Goal: Transaction & Acquisition: Obtain resource

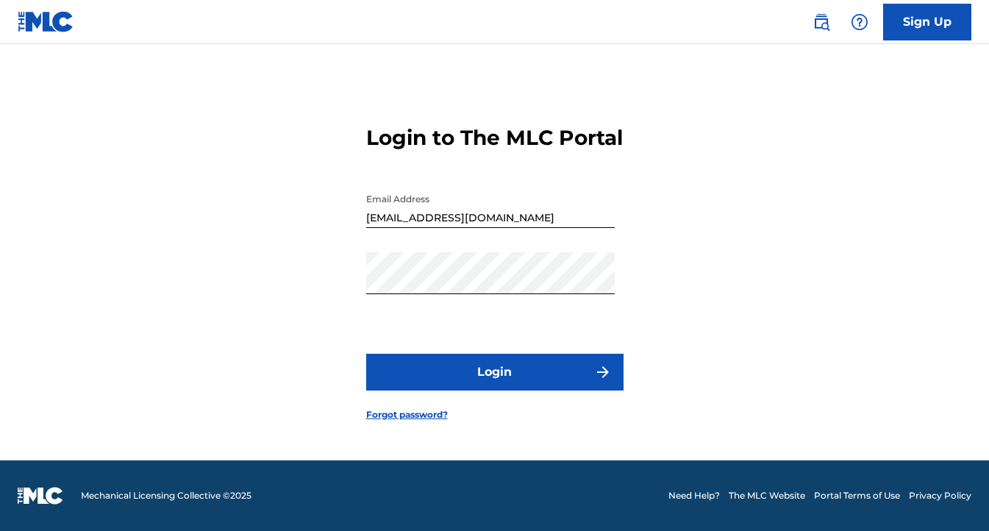
click at [540, 387] on button "Login" at bounding box center [494, 372] width 257 height 37
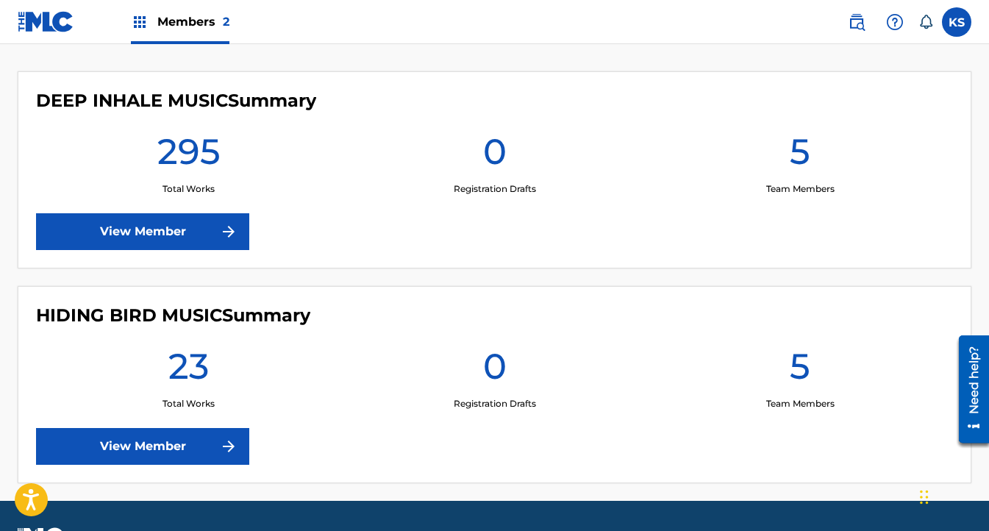
scroll to position [437, 0]
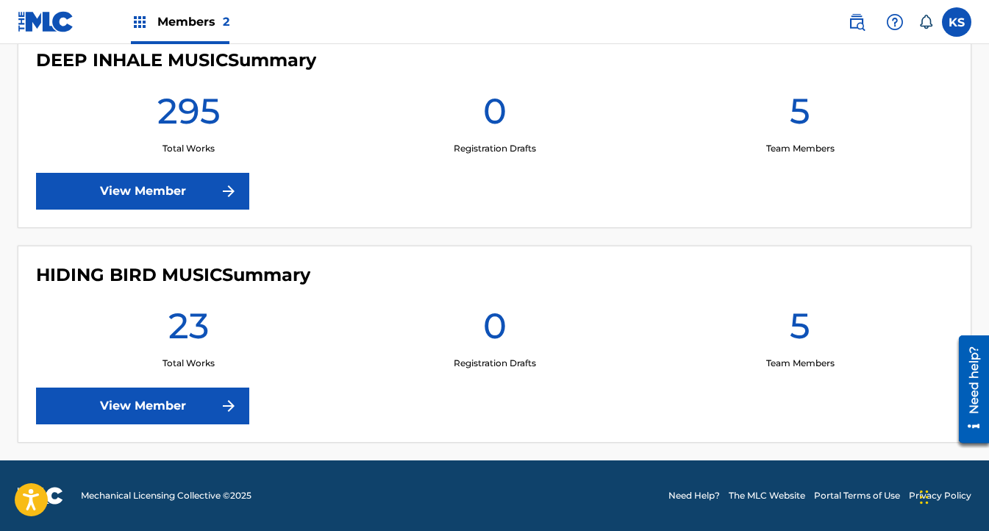
click at [131, 422] on link "View Member" at bounding box center [142, 406] width 213 height 37
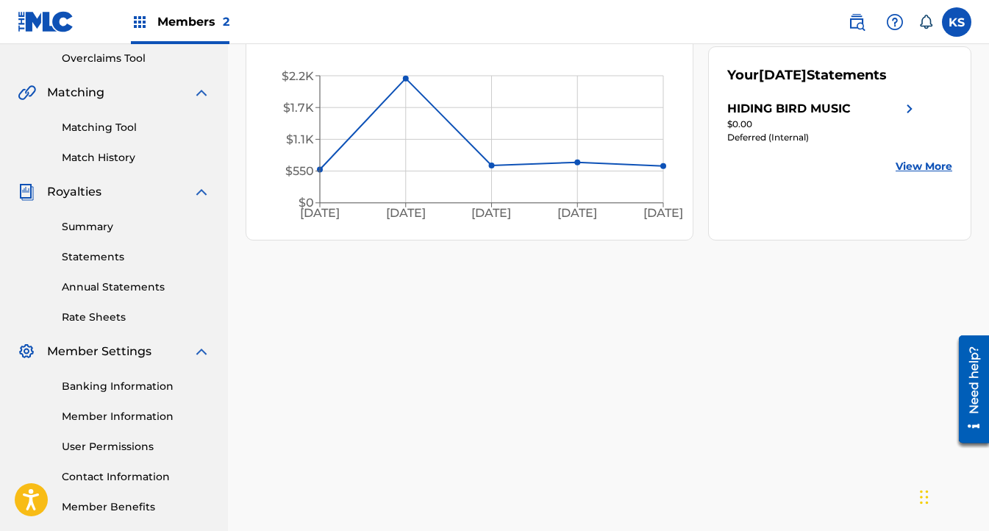
scroll to position [311, 0]
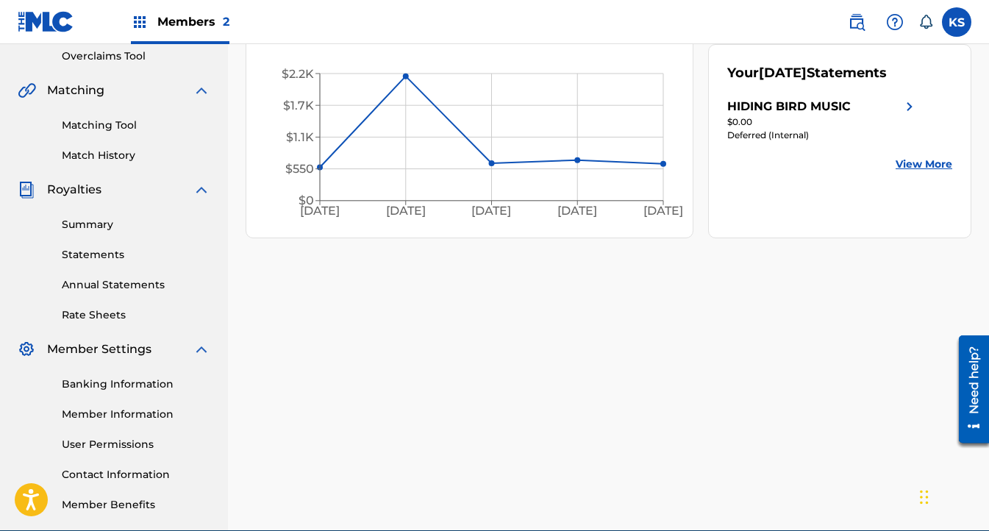
click at [95, 253] on link "Statements" at bounding box center [136, 254] width 149 height 15
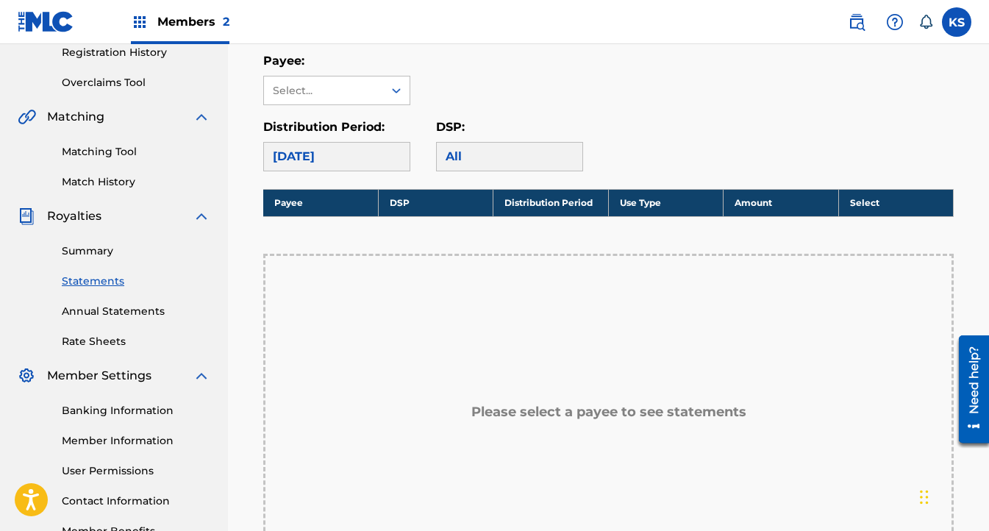
scroll to position [257, 0]
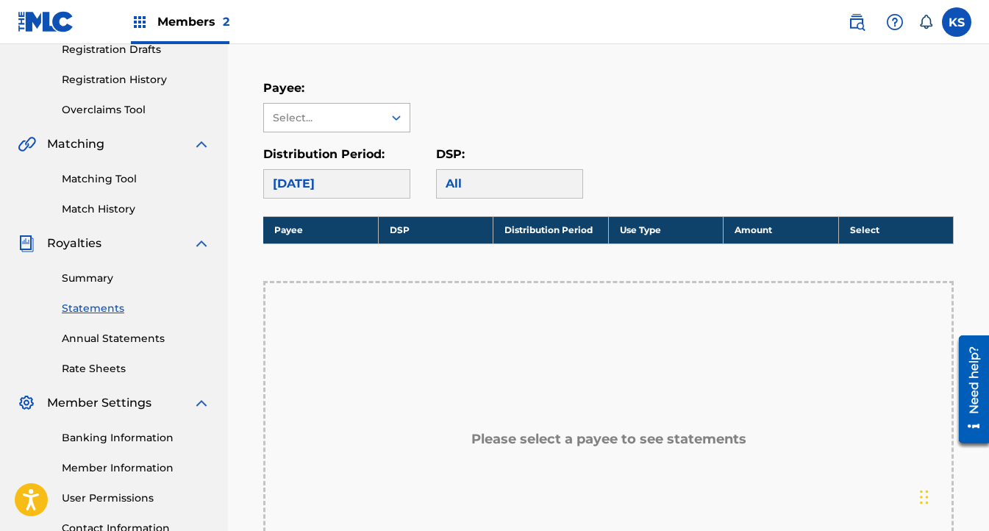
click at [333, 126] on div "Select..." at bounding box center [323, 118] width 119 height 28
click at [327, 147] on div "HIDING BIRD MUSIC" at bounding box center [337, 150] width 146 height 37
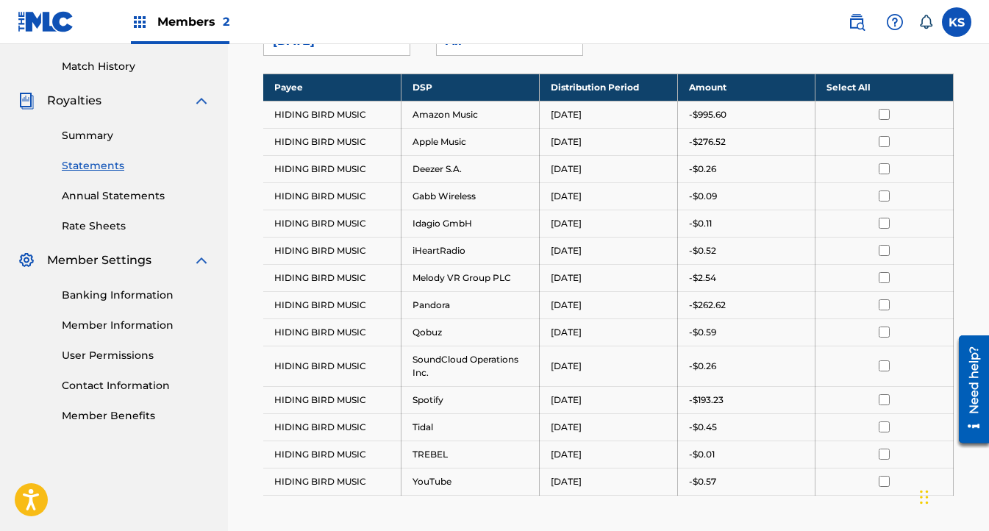
scroll to position [391, 0]
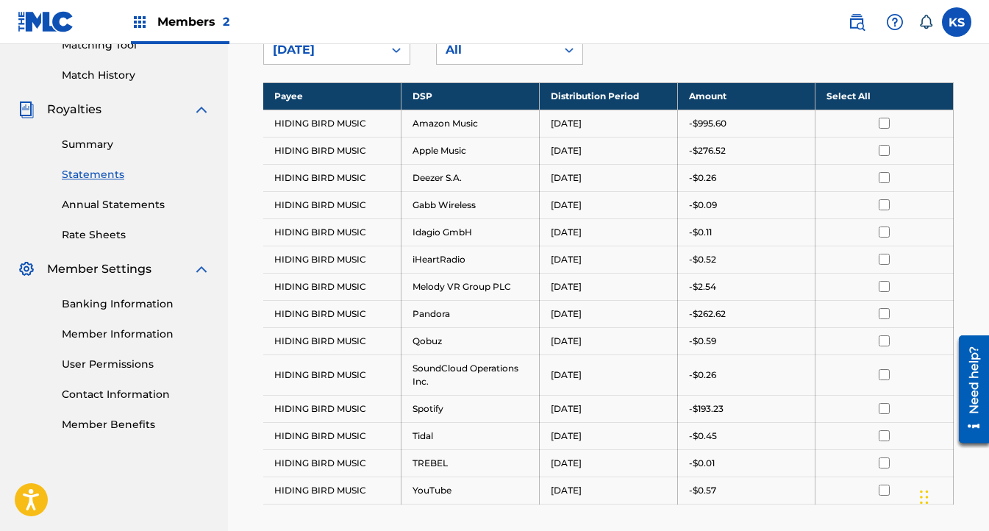
click at [837, 92] on th "Select All" at bounding box center [885, 95] width 138 height 27
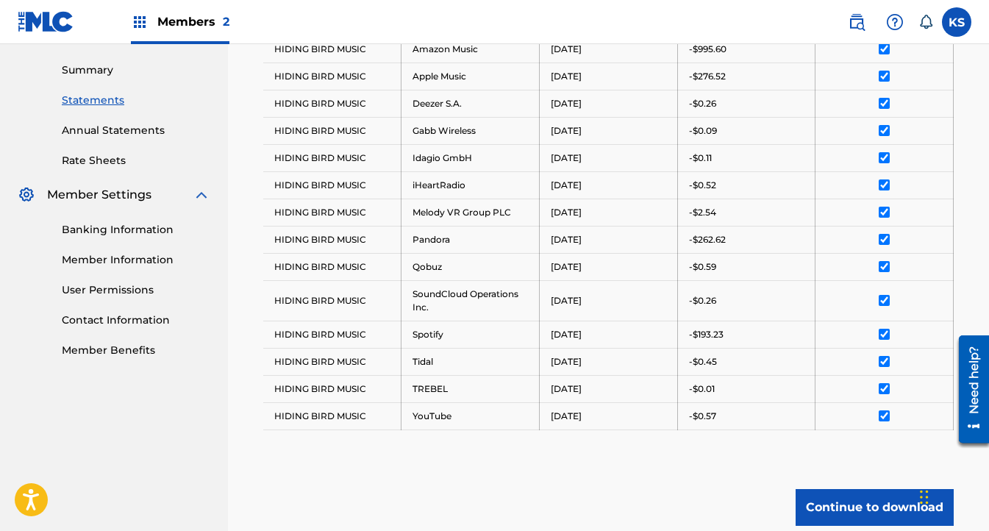
scroll to position [474, 0]
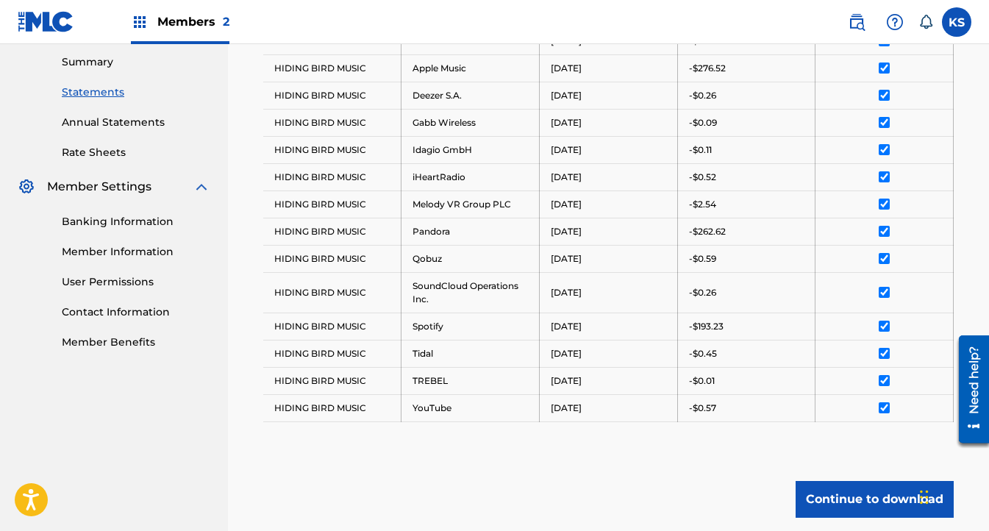
click at [811, 504] on button "Continue to download" at bounding box center [875, 499] width 158 height 37
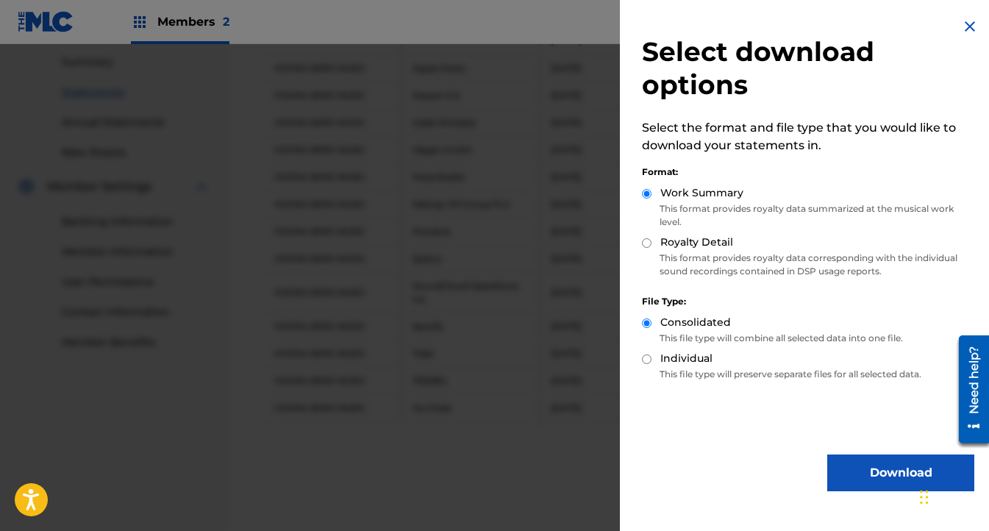
click at [857, 473] on button "Download" at bounding box center [901, 473] width 147 height 37
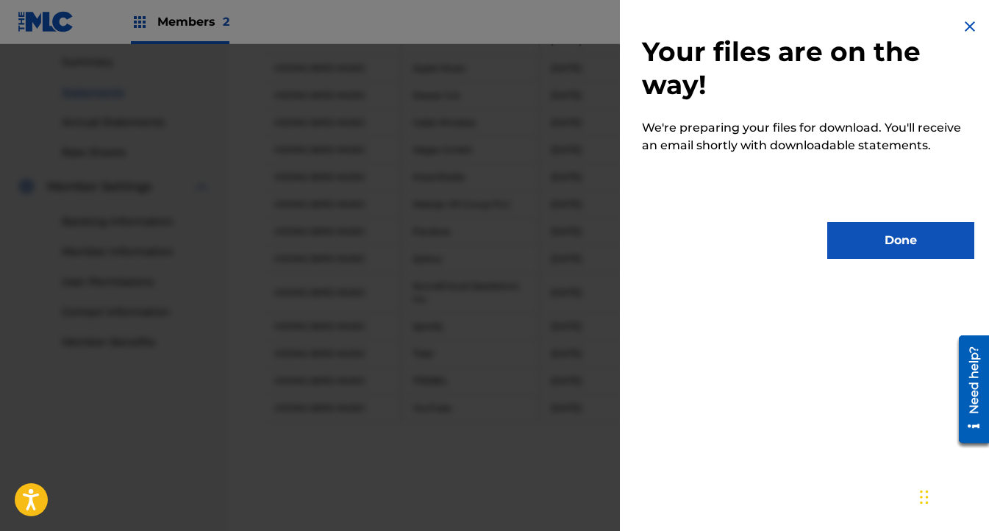
click at [871, 249] on button "Done" at bounding box center [901, 240] width 147 height 37
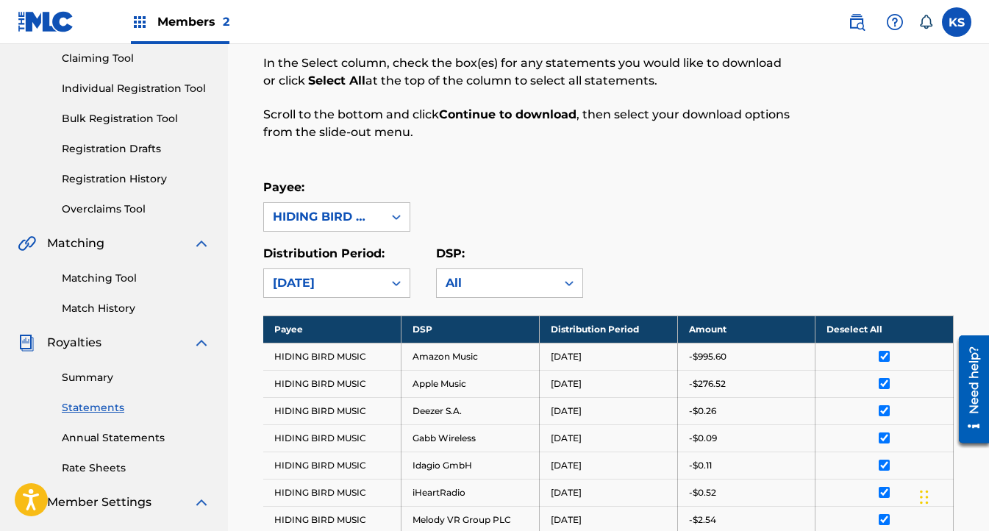
scroll to position [163, 0]
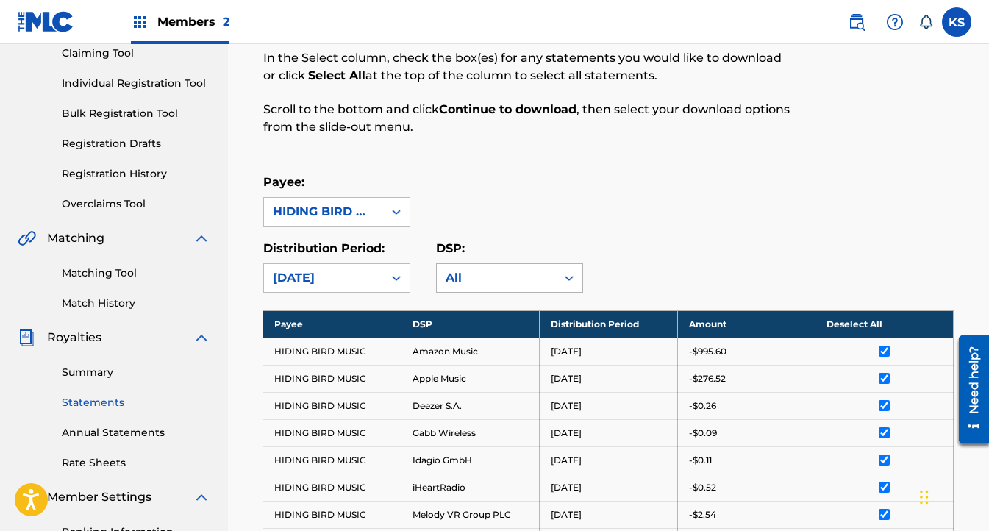
click at [446, 274] on div "All" at bounding box center [497, 278] width 102 height 18
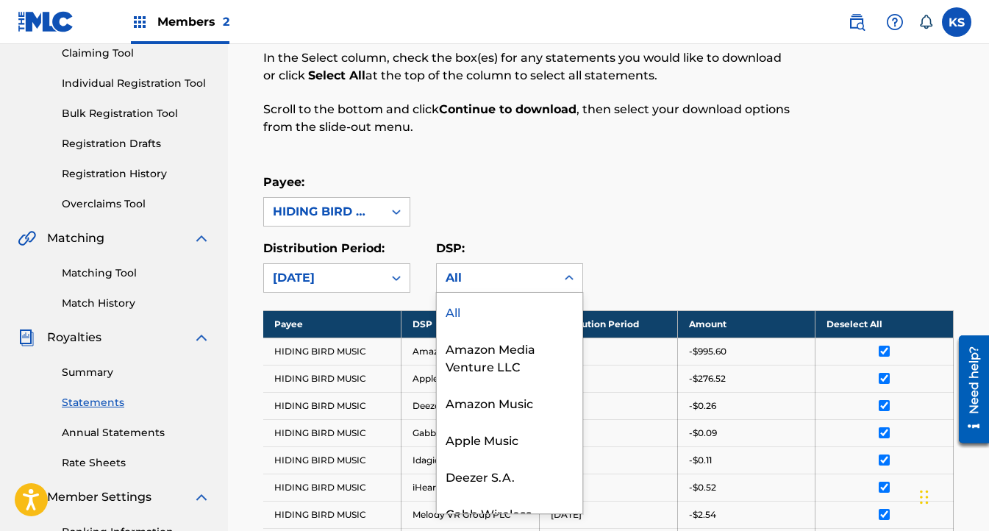
click at [446, 274] on div "All" at bounding box center [497, 278] width 102 height 18
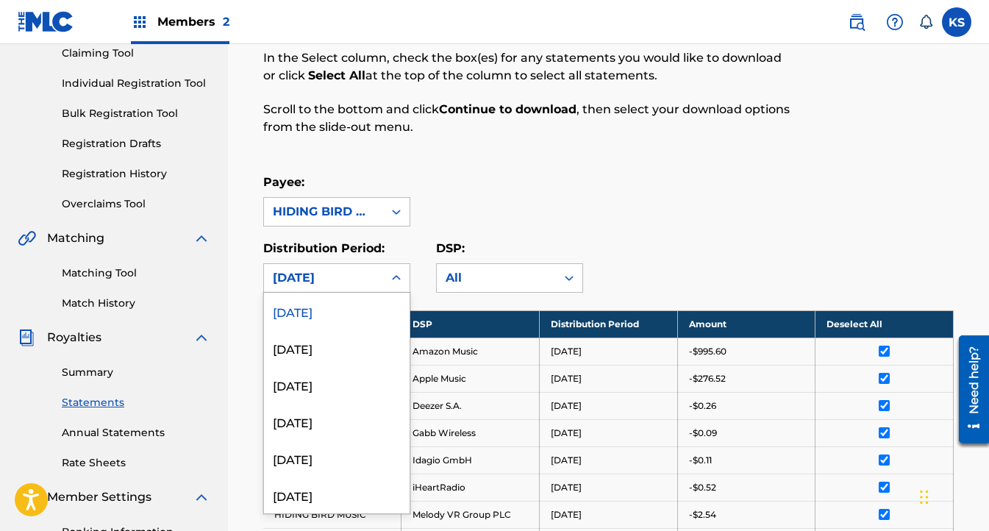
click at [376, 274] on div "[DATE]" at bounding box center [323, 278] width 119 height 28
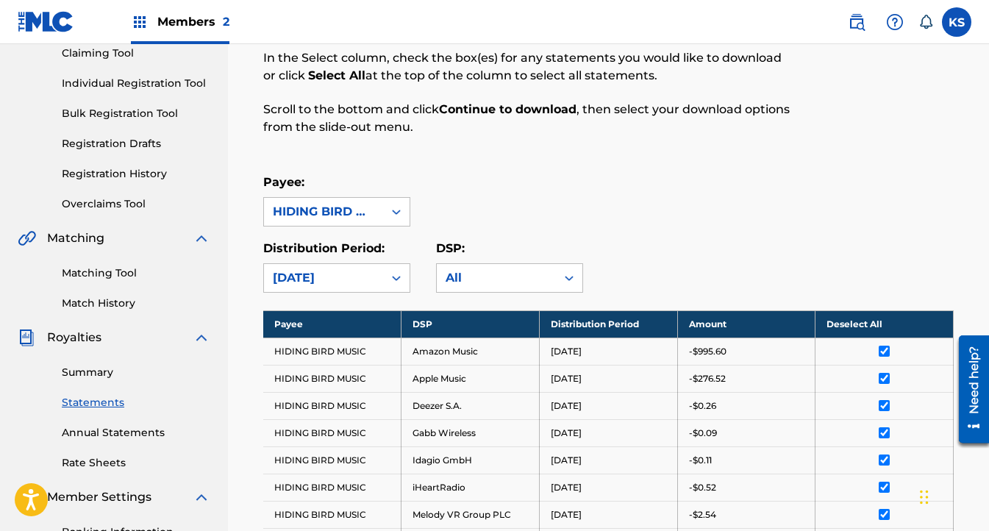
click at [376, 274] on div "[DATE]" at bounding box center [323, 278] width 119 height 28
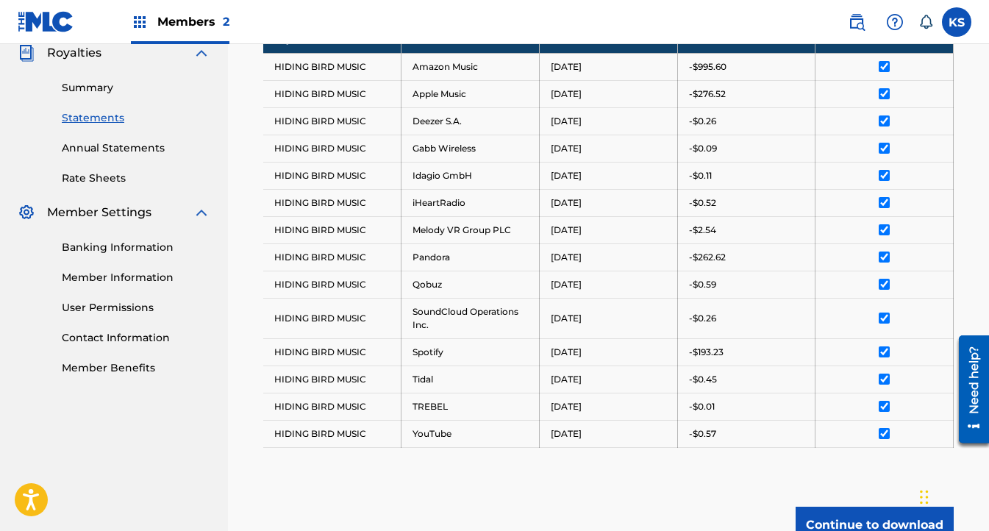
scroll to position [446, 0]
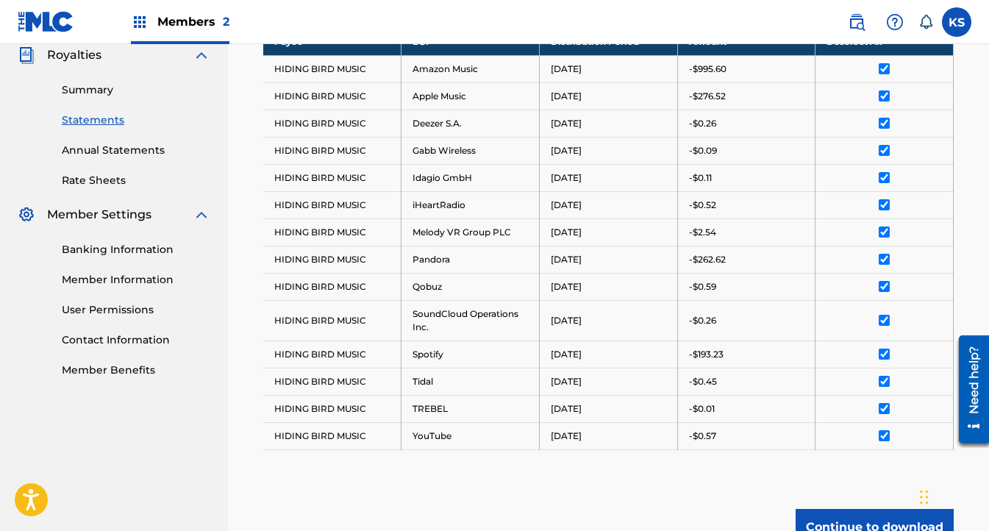
click at [825, 524] on button "Continue to download" at bounding box center [875, 527] width 158 height 37
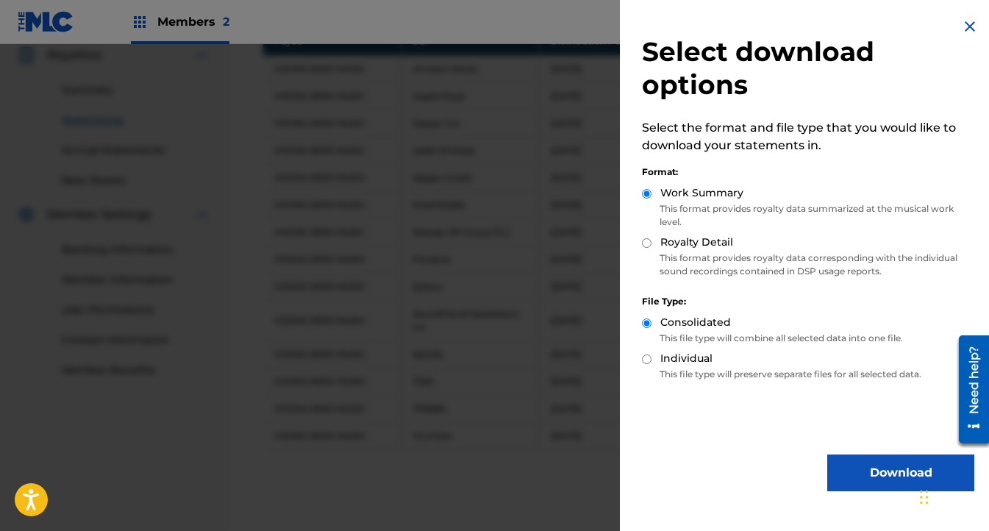
click at [702, 241] on label "Royalty Detail" at bounding box center [697, 242] width 73 height 15
click at [652, 241] on input "Royalty Detail" at bounding box center [647, 243] width 10 height 10
radio input "true"
click at [857, 470] on button "Download" at bounding box center [901, 473] width 147 height 37
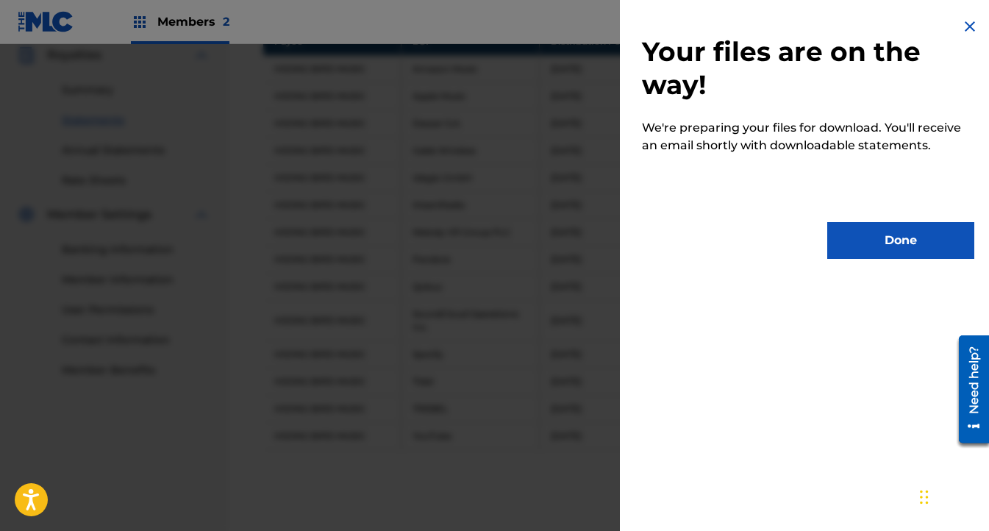
click at [853, 235] on button "Done" at bounding box center [901, 240] width 147 height 37
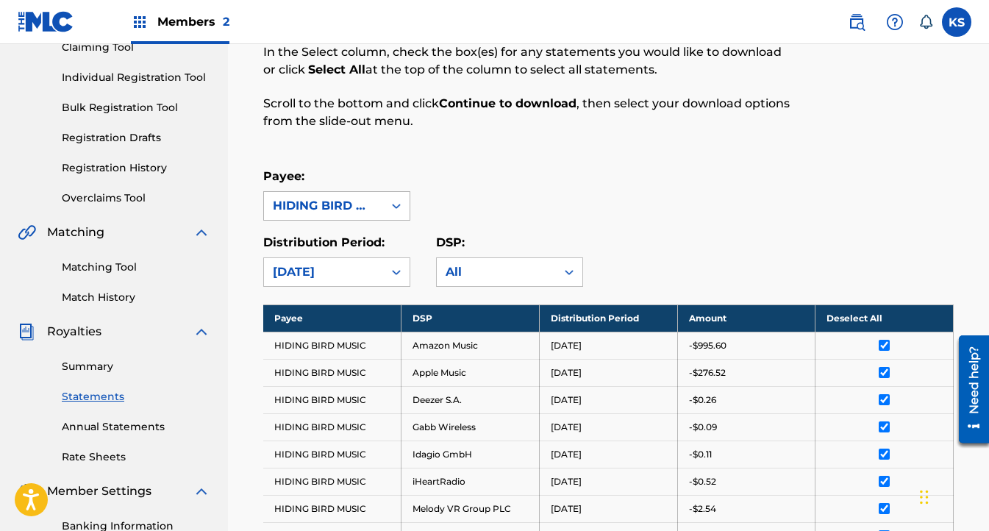
scroll to position [259, 0]
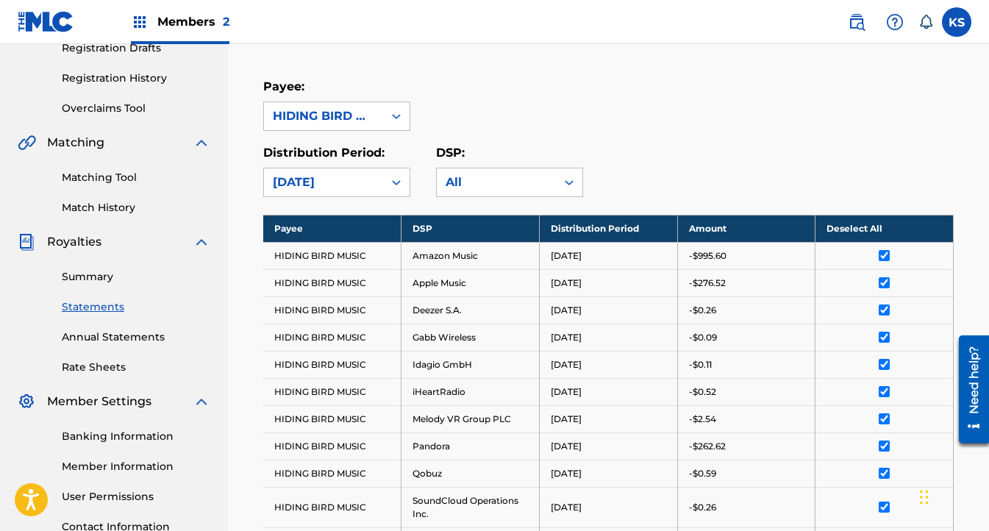
click at [575, 255] on td "[DATE]" at bounding box center [608, 255] width 138 height 27
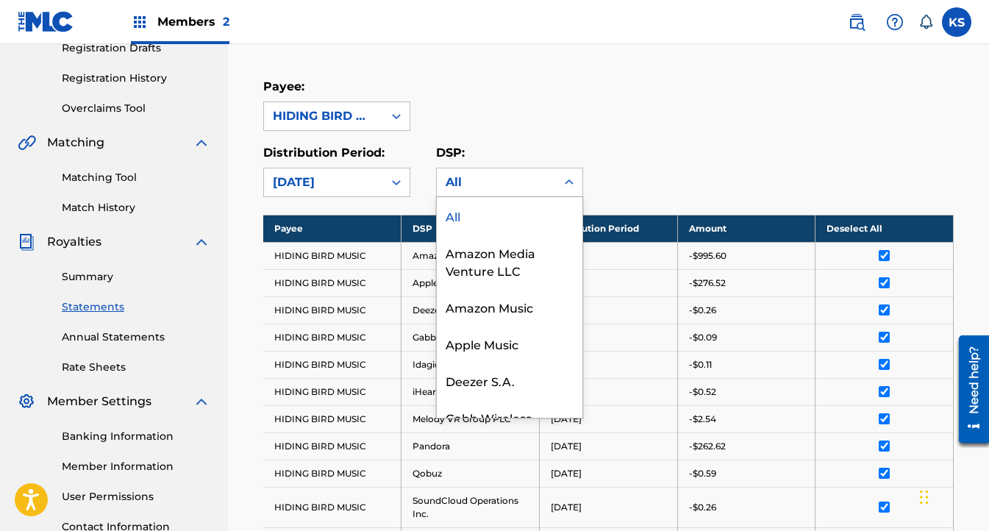
click at [476, 171] on div "All" at bounding box center [496, 182] width 119 height 28
click at [472, 134] on div "Payee: HIDING BIRD MUSIC Distribution Period: August 2025 DSP: All, 1 of 18. 18…" at bounding box center [608, 137] width 691 height 119
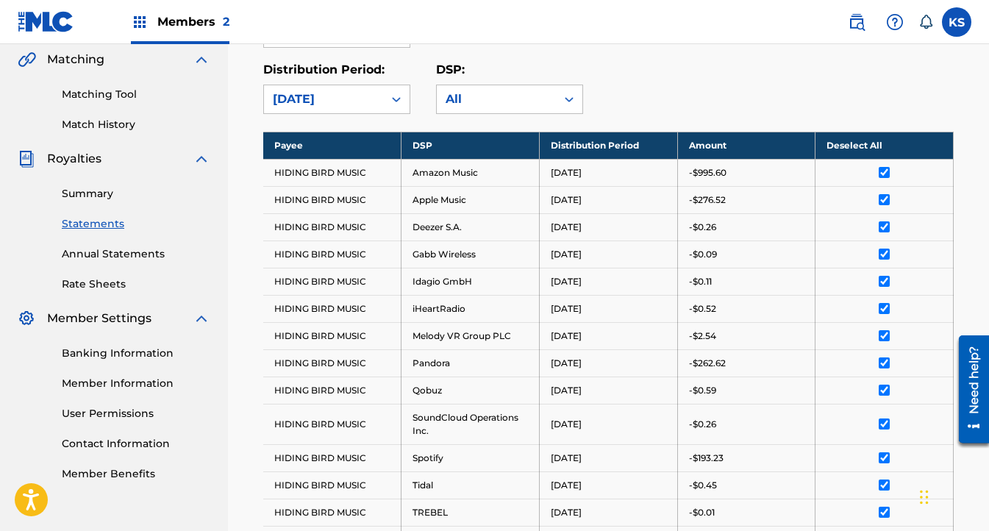
scroll to position [317, 0]
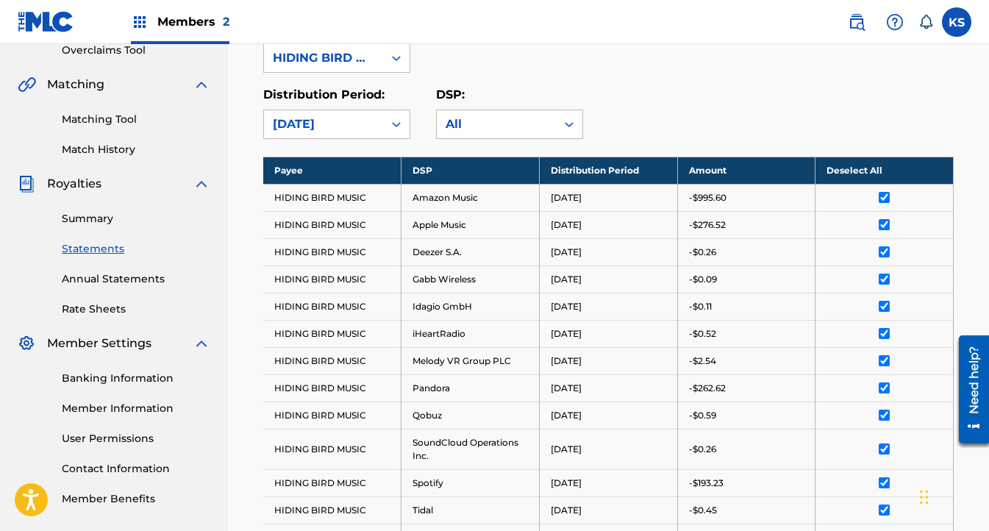
click at [93, 271] on div "Summary Statements Annual Statements Rate Sheets" at bounding box center [114, 255] width 193 height 124
click at [109, 279] on link "Annual Statements" at bounding box center [136, 278] width 149 height 15
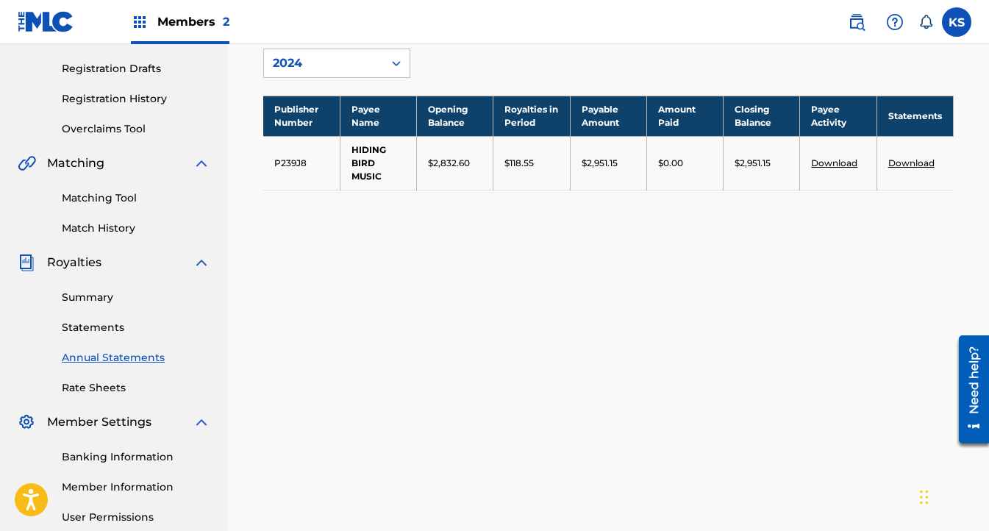
scroll to position [254, 0]
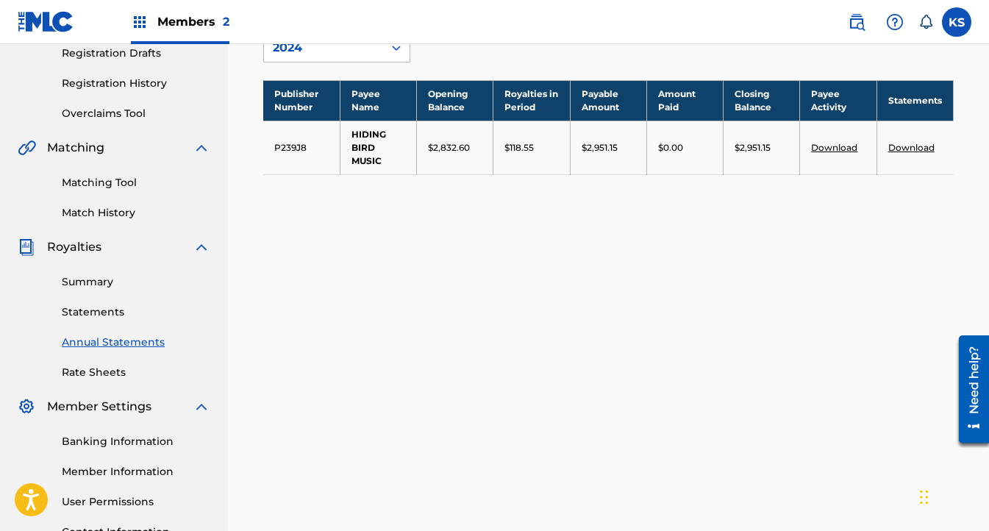
click at [93, 310] on link "Statements" at bounding box center [136, 312] width 149 height 15
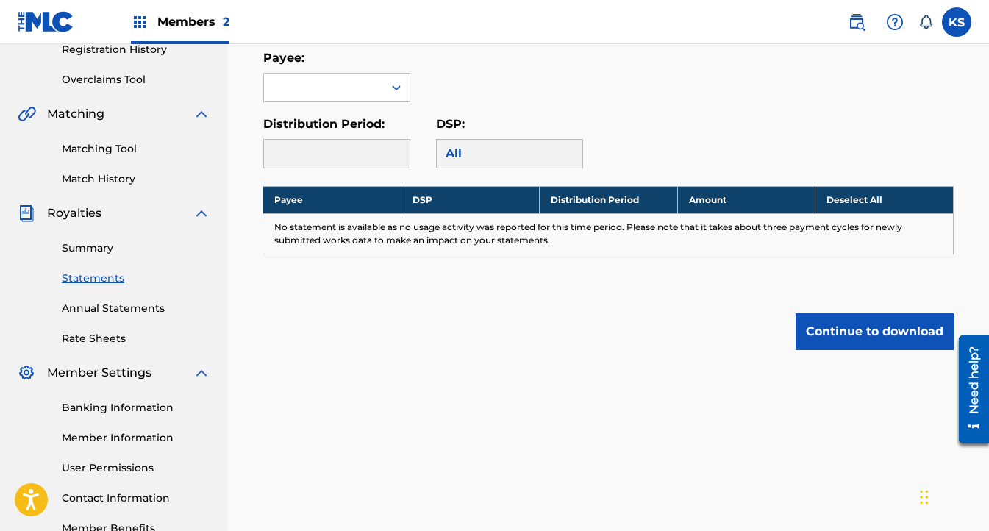
scroll to position [263, 0]
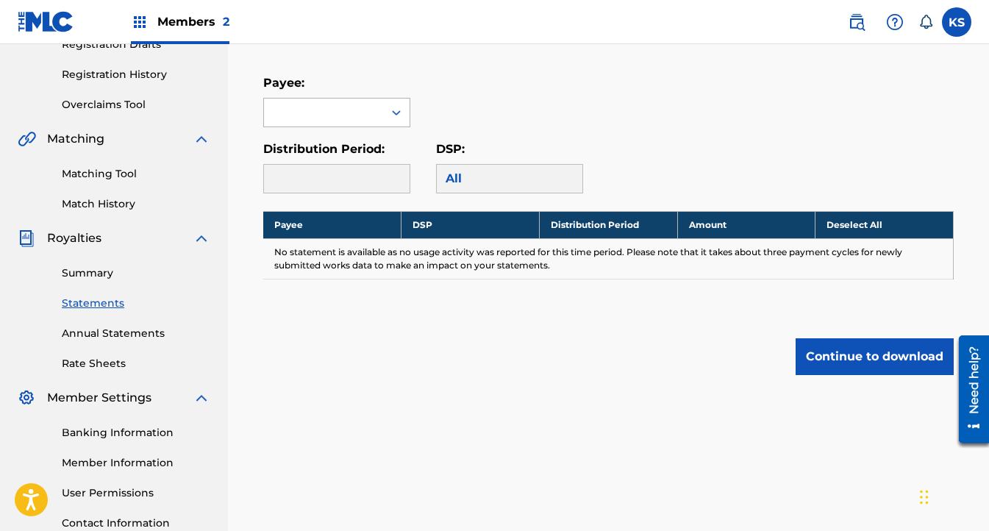
click at [327, 110] on div at bounding box center [323, 113] width 119 height 28
click at [329, 141] on div "HIDING BIRD MUSIC" at bounding box center [337, 145] width 146 height 37
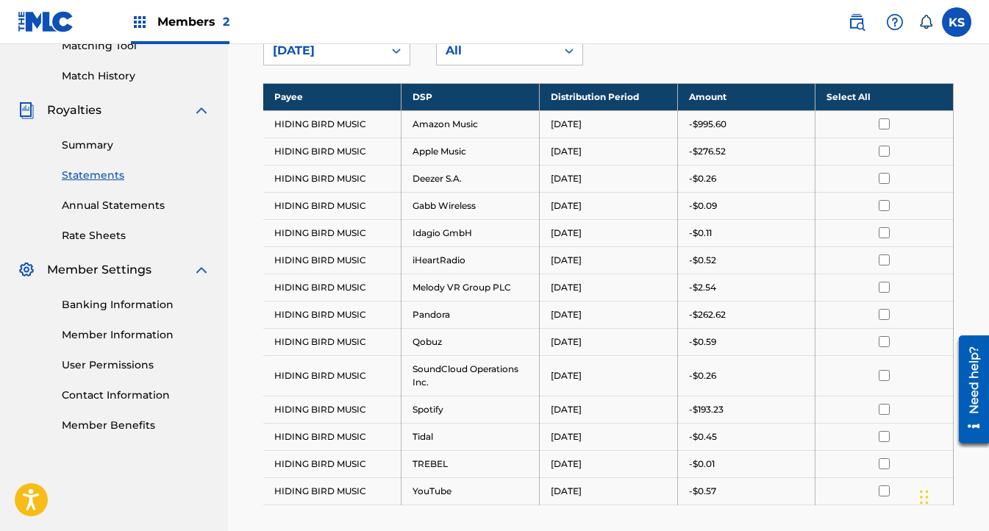
scroll to position [395, 0]
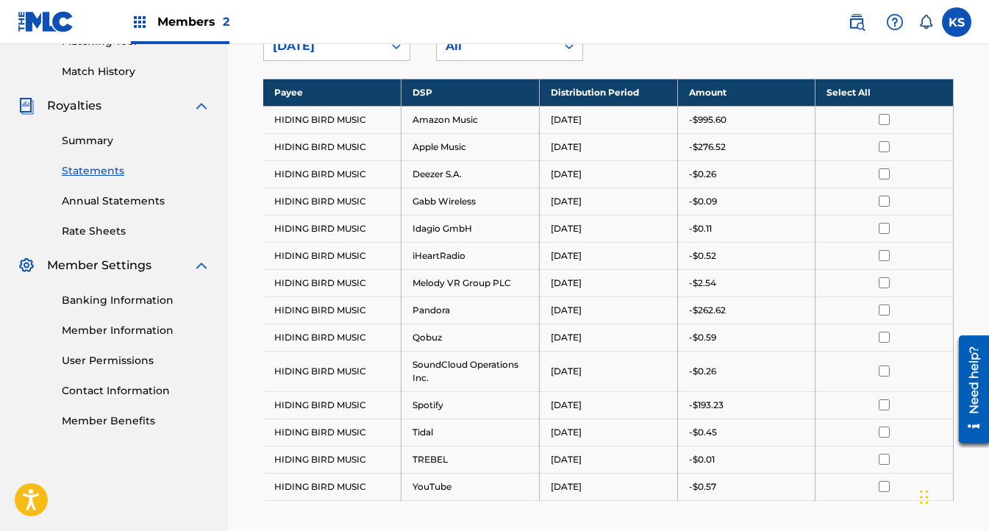
click at [99, 202] on link "Annual Statements" at bounding box center [136, 200] width 149 height 15
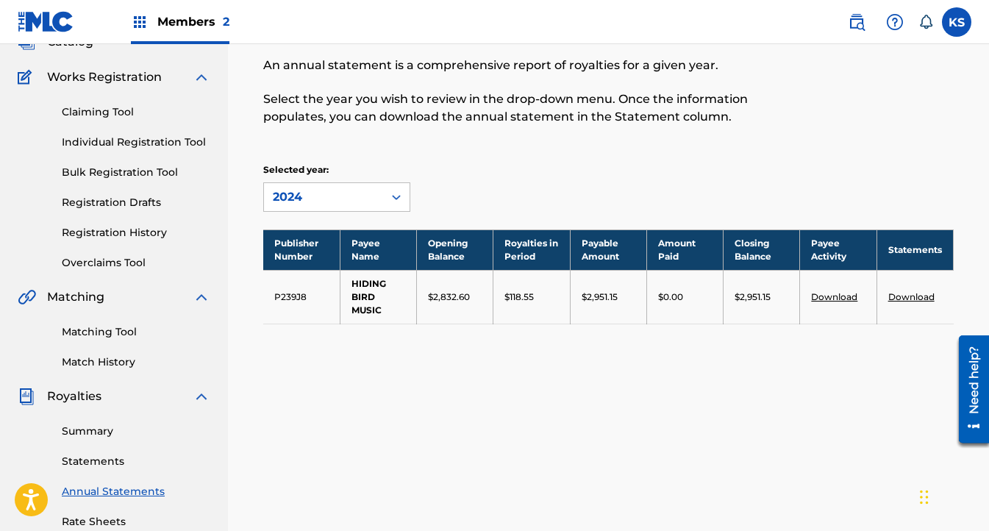
scroll to position [112, 0]
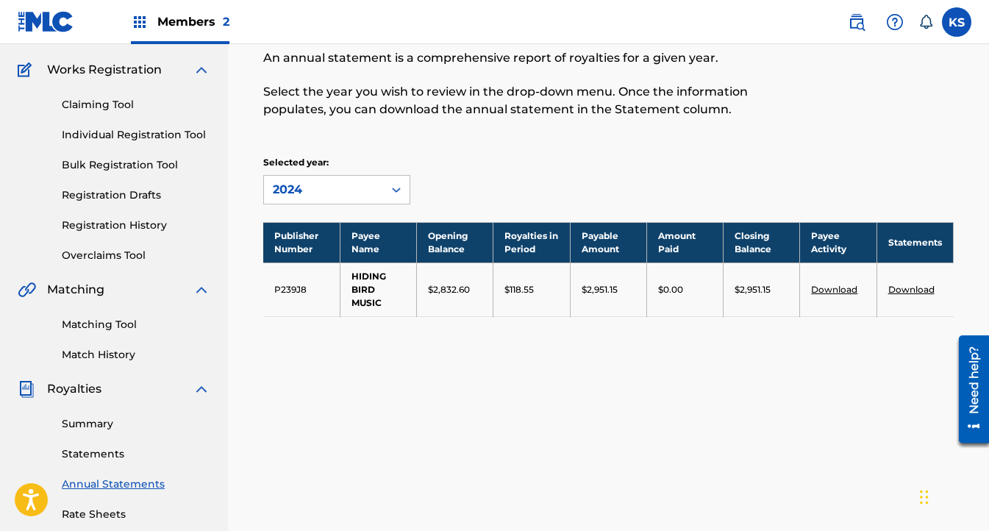
click at [908, 287] on link "Download" at bounding box center [912, 289] width 46 height 11
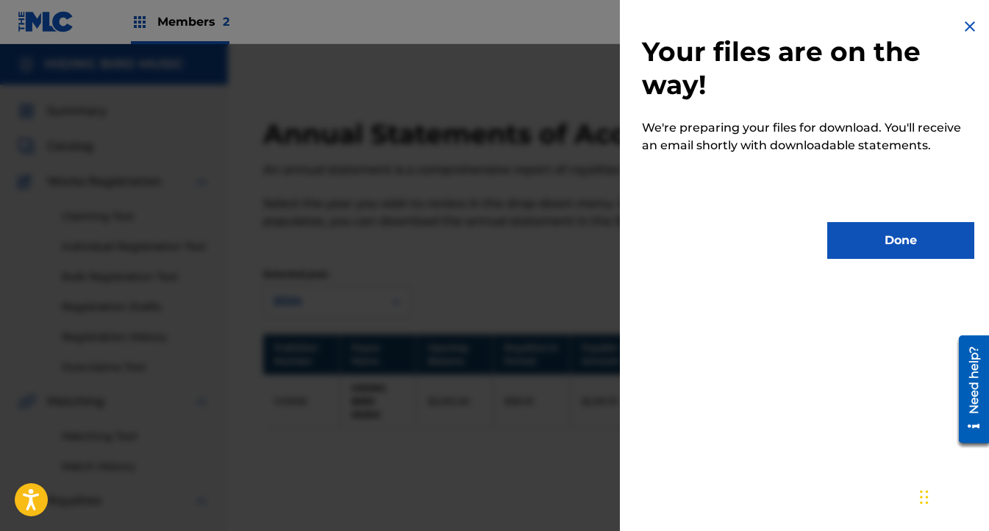
click at [863, 227] on button "Done" at bounding box center [901, 240] width 147 height 37
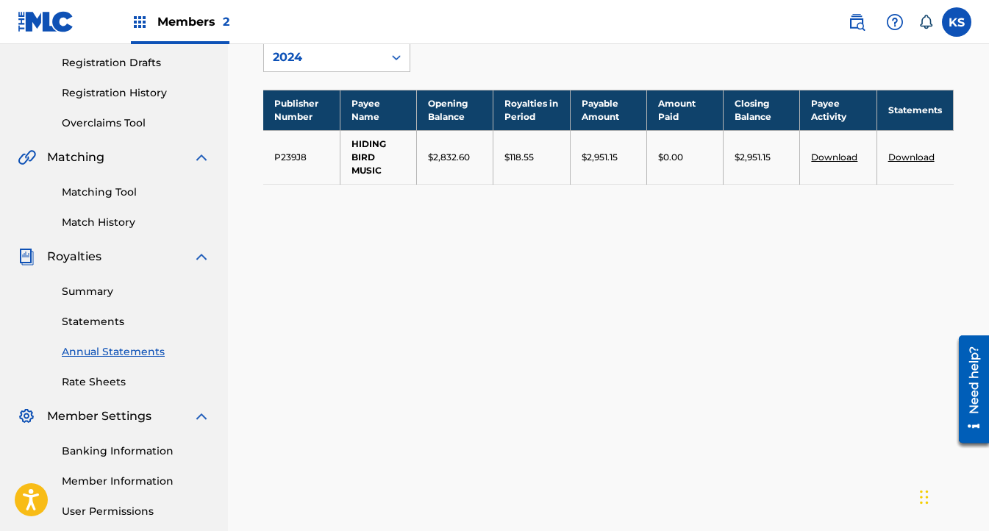
scroll to position [381, 0]
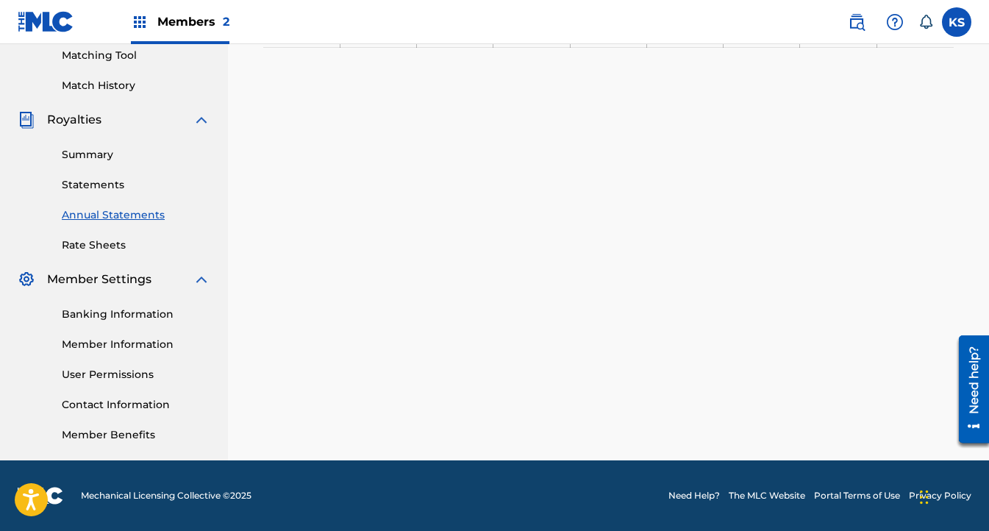
click at [105, 250] on link "Rate Sheets" at bounding box center [136, 245] width 149 height 15
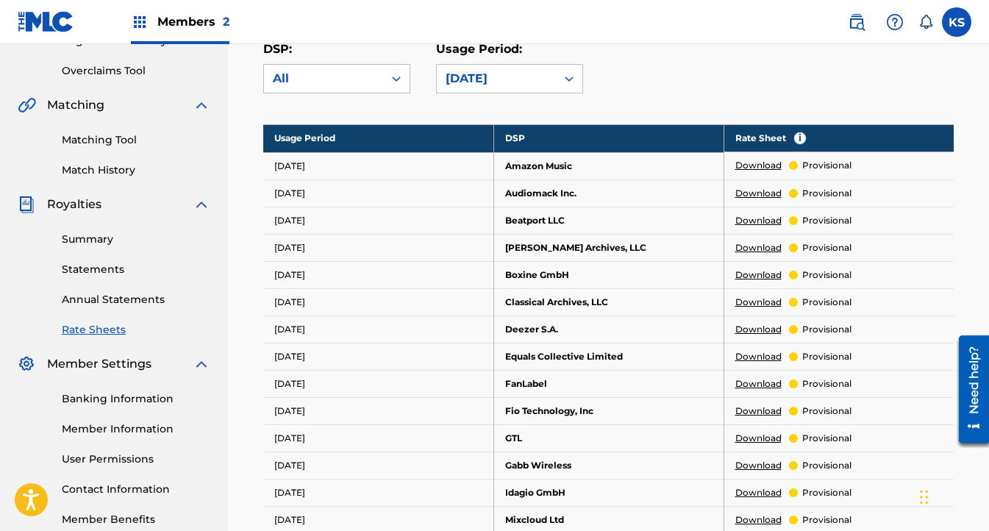
scroll to position [262, 0]
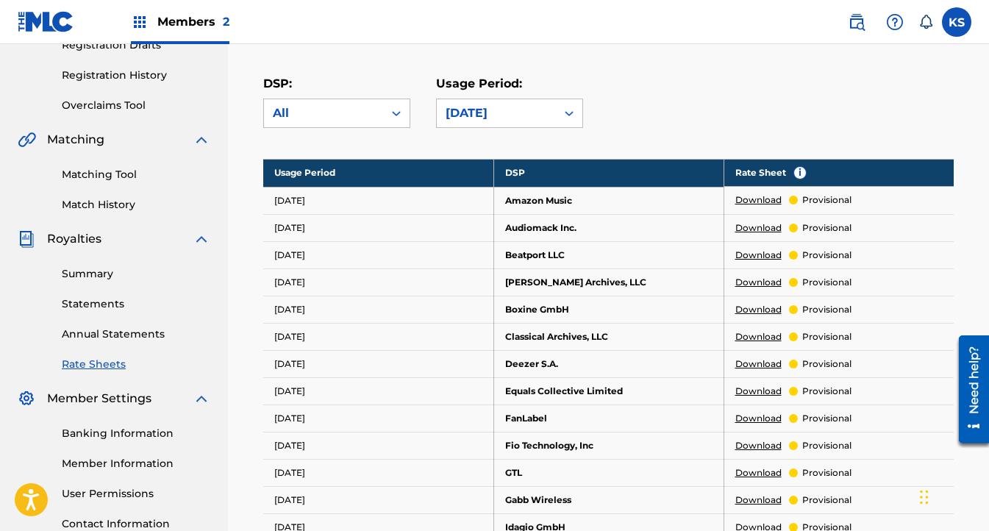
click at [149, 339] on link "Annual Statements" at bounding box center [136, 334] width 149 height 15
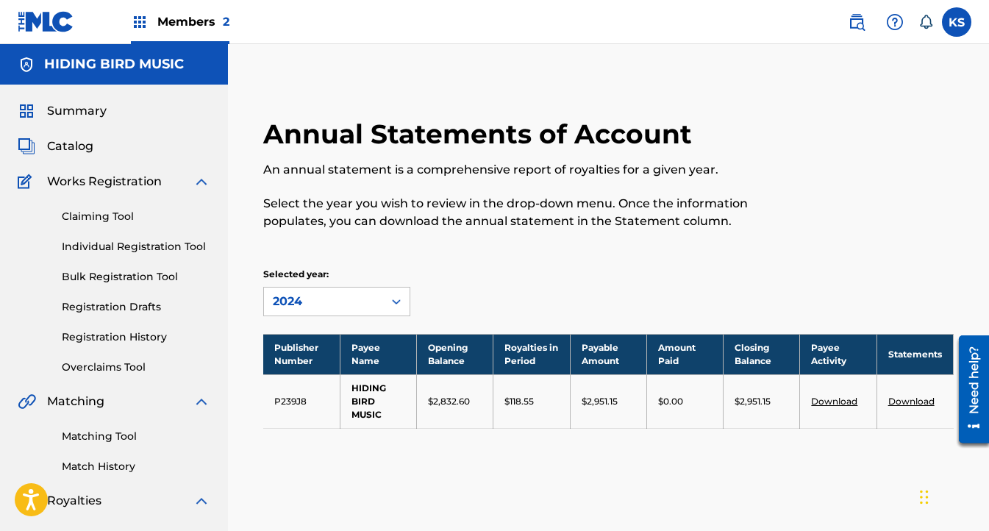
click at [68, 107] on span "Summary" at bounding box center [77, 111] width 60 height 18
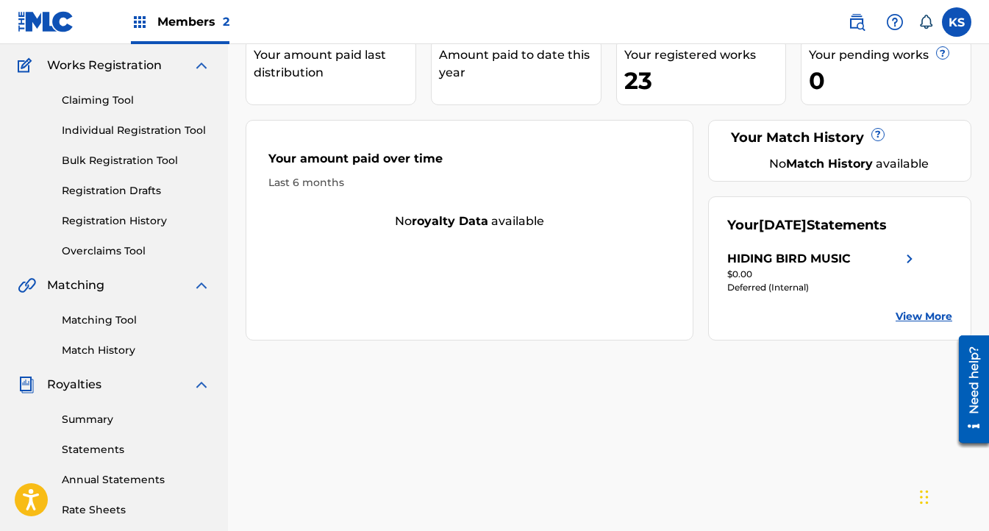
scroll to position [77, 0]
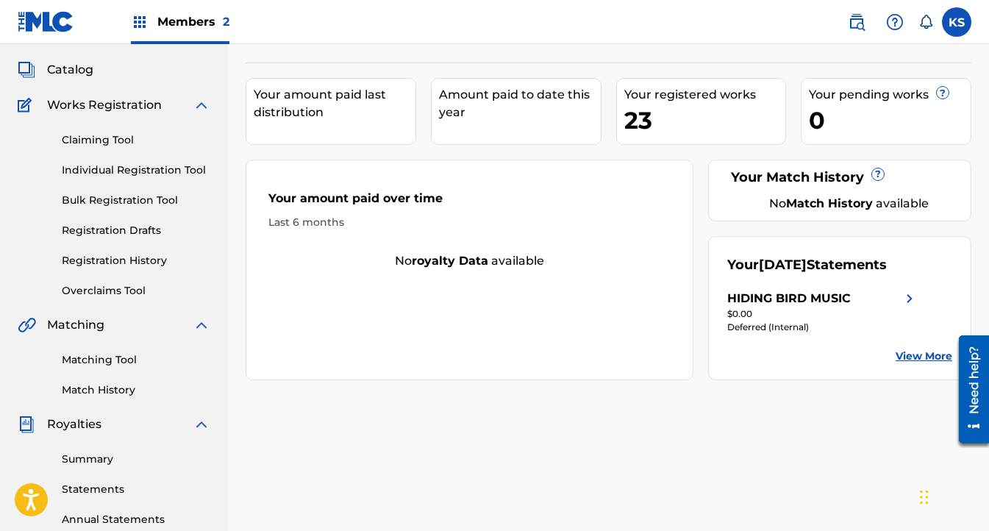
click at [906, 299] on img at bounding box center [910, 299] width 18 height 18
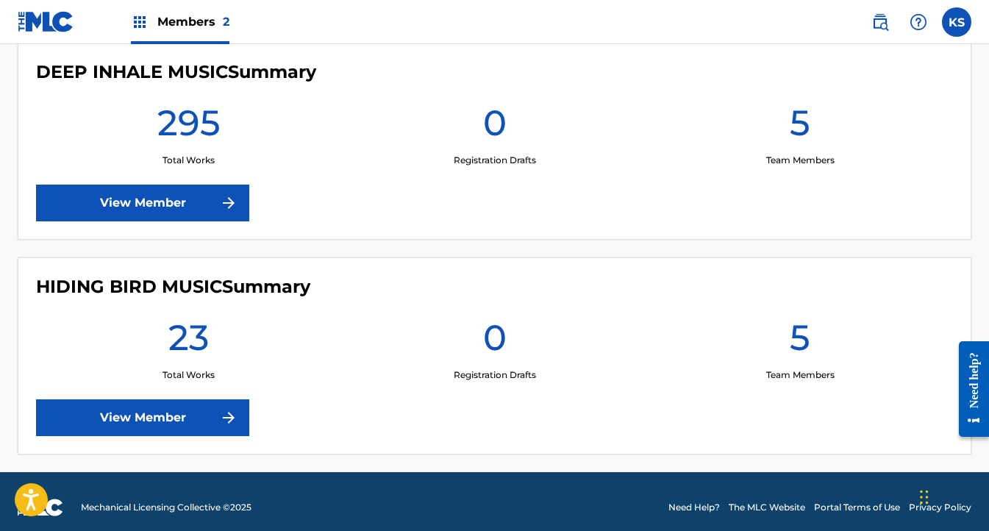
scroll to position [437, 0]
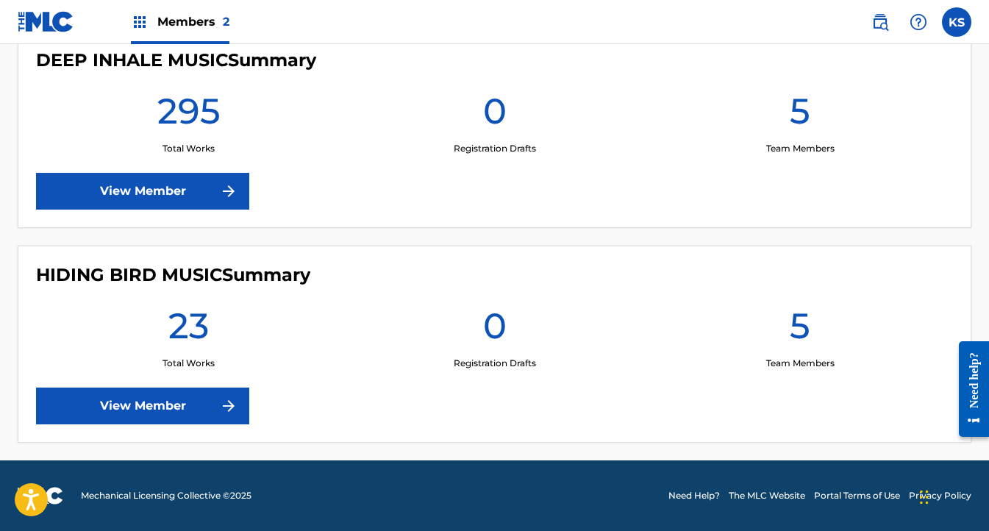
click at [173, 392] on link "View Member" at bounding box center [142, 406] width 213 height 37
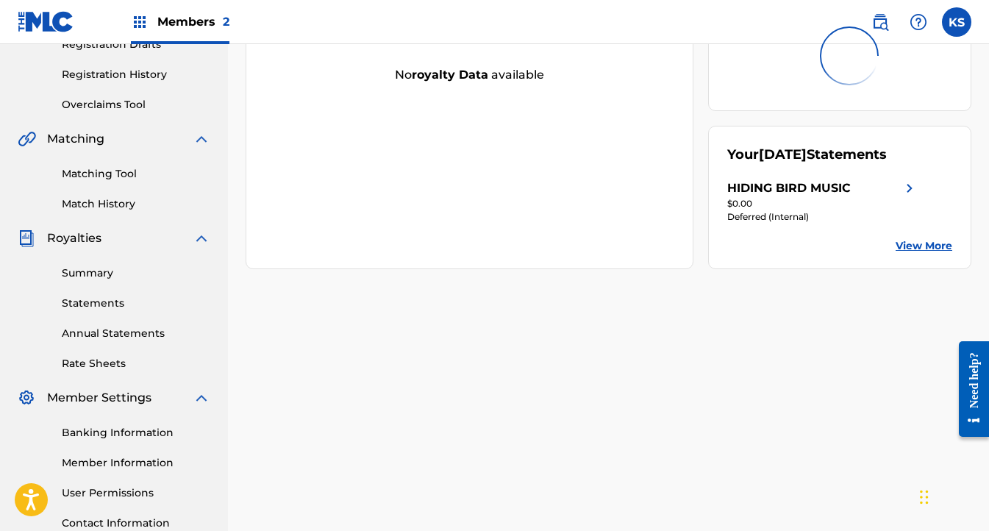
scroll to position [227, 0]
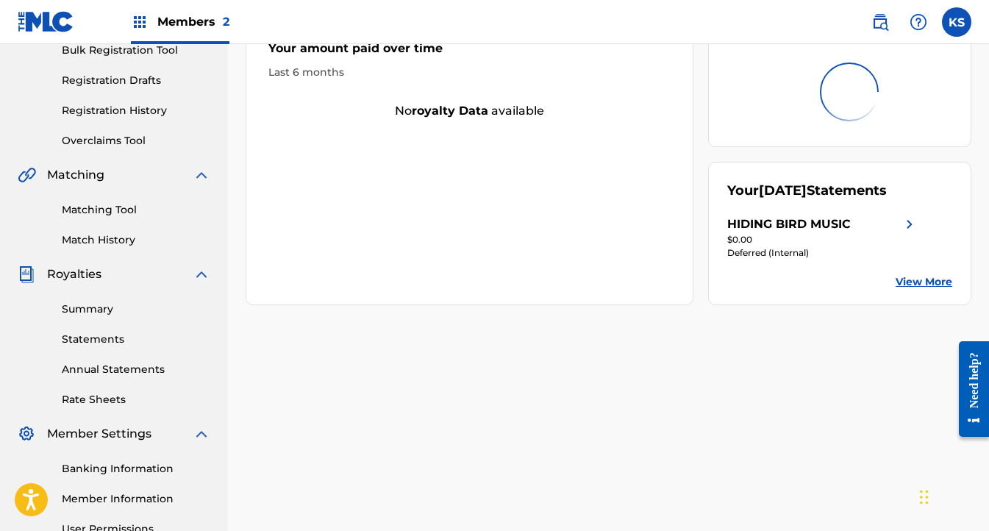
click at [910, 227] on img at bounding box center [910, 225] width 18 height 18
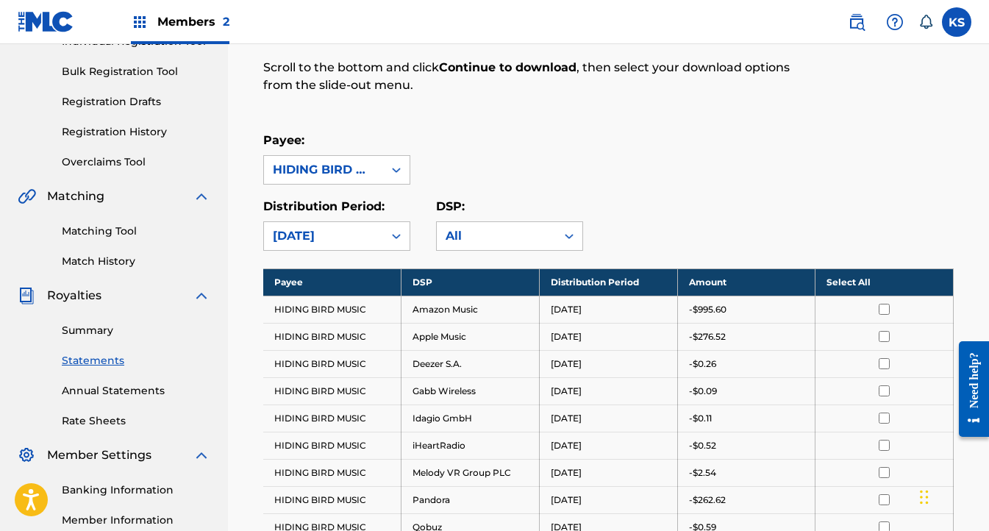
scroll to position [388, 0]
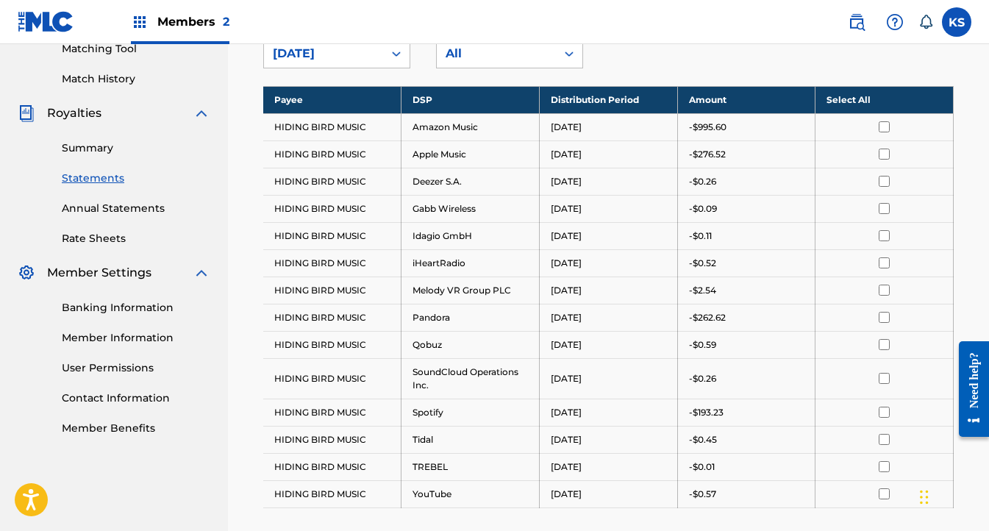
click at [705, 130] on p "-$995.60" at bounding box center [708, 127] width 38 height 13
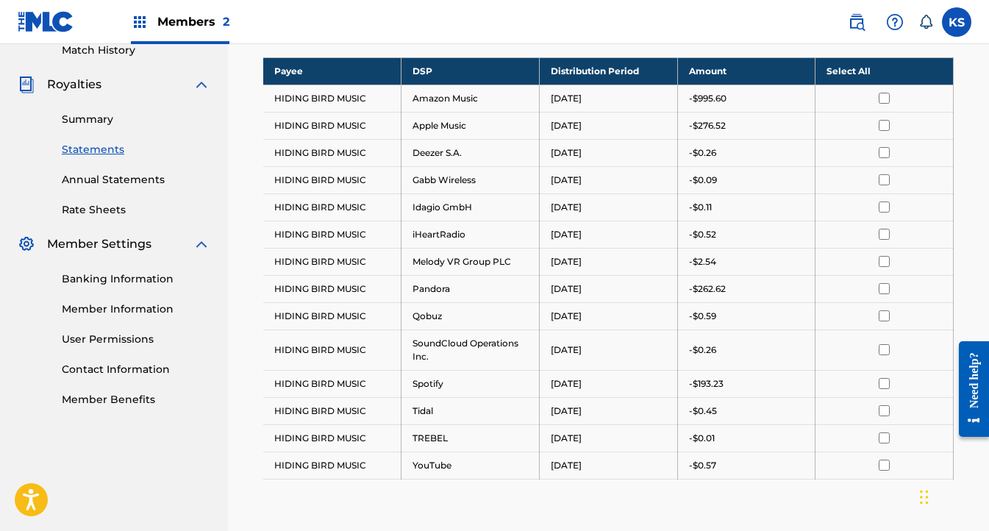
scroll to position [317, 0]
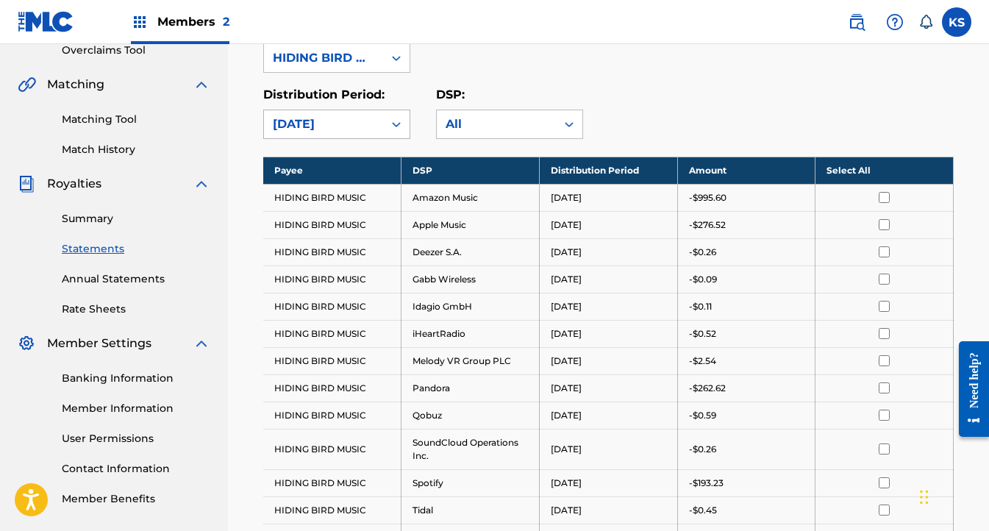
click at [402, 118] on icon at bounding box center [396, 124] width 15 height 15
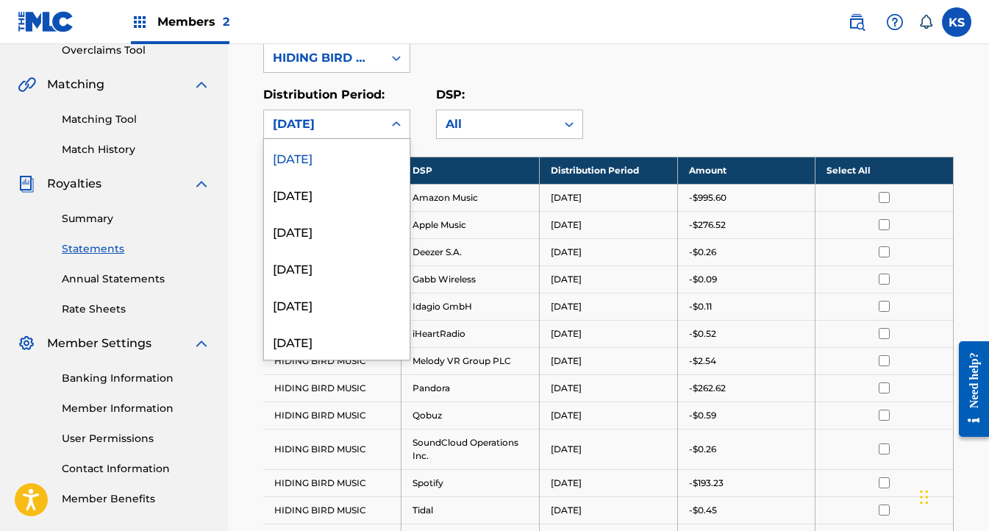
click at [402, 118] on icon at bounding box center [396, 124] width 15 height 15
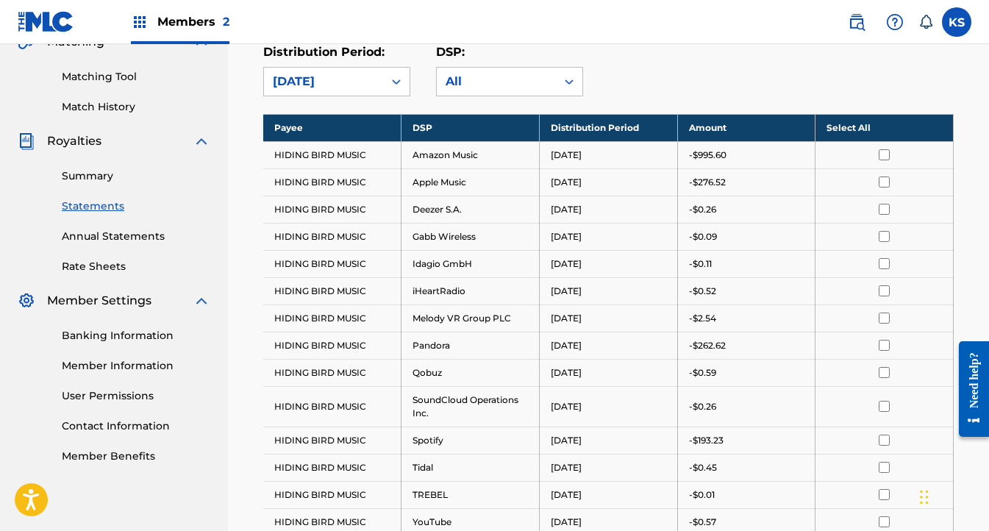
scroll to position [363, 0]
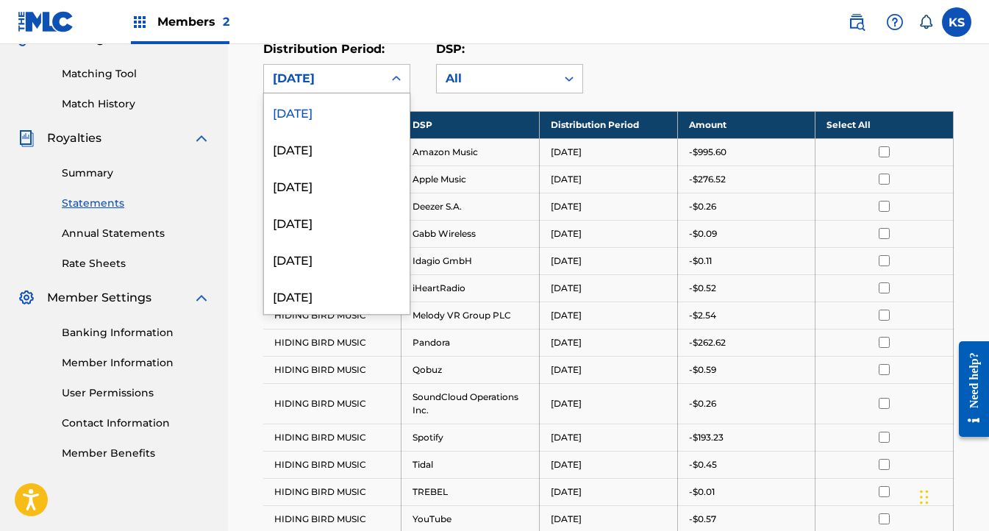
click at [377, 81] on div "[DATE]" at bounding box center [323, 79] width 119 height 28
click at [341, 154] on div "July 2025" at bounding box center [337, 148] width 146 height 37
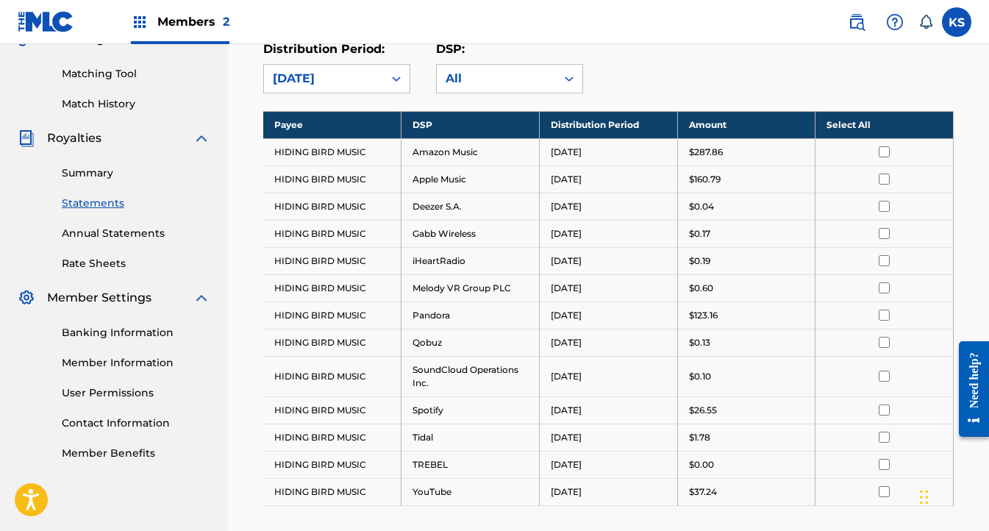
click at [332, 86] on div "July 2025" at bounding box center [324, 79] width 102 height 18
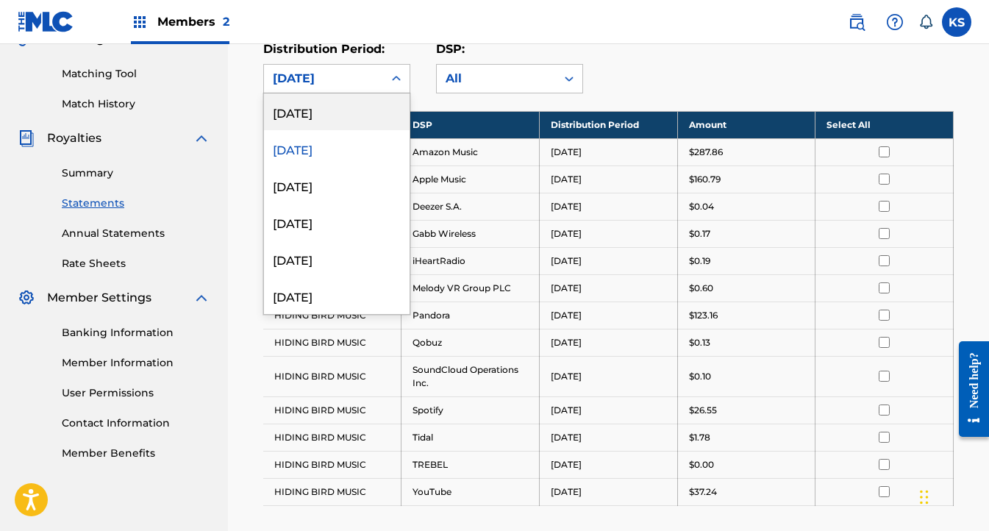
click at [331, 117] on div "[DATE]" at bounding box center [337, 111] width 146 height 37
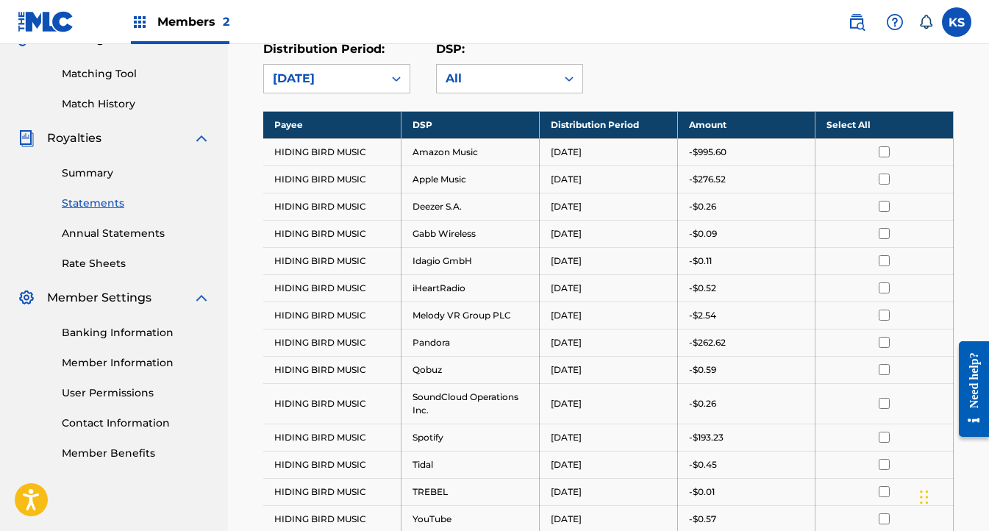
scroll to position [321, 0]
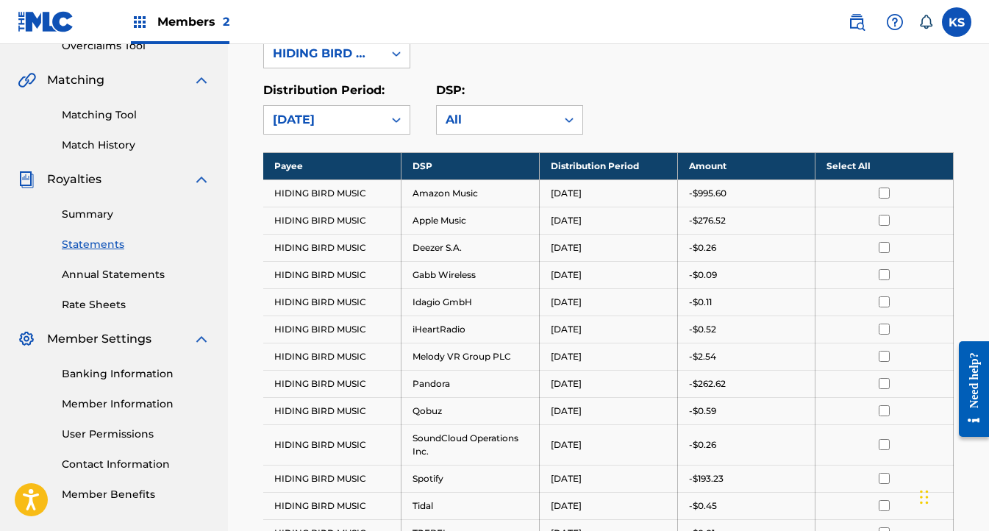
click at [316, 115] on div "[DATE]" at bounding box center [324, 120] width 102 height 18
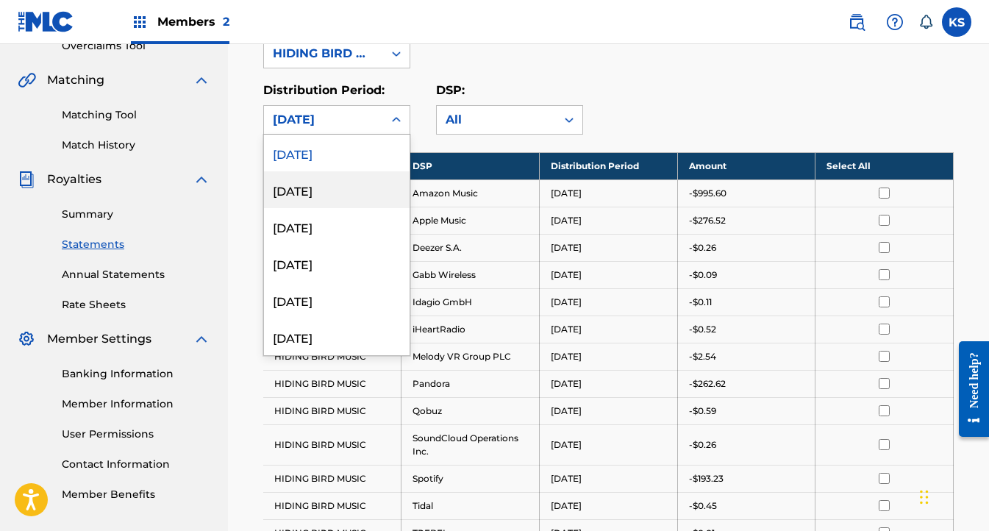
click at [311, 187] on div "July 2025" at bounding box center [337, 189] width 146 height 37
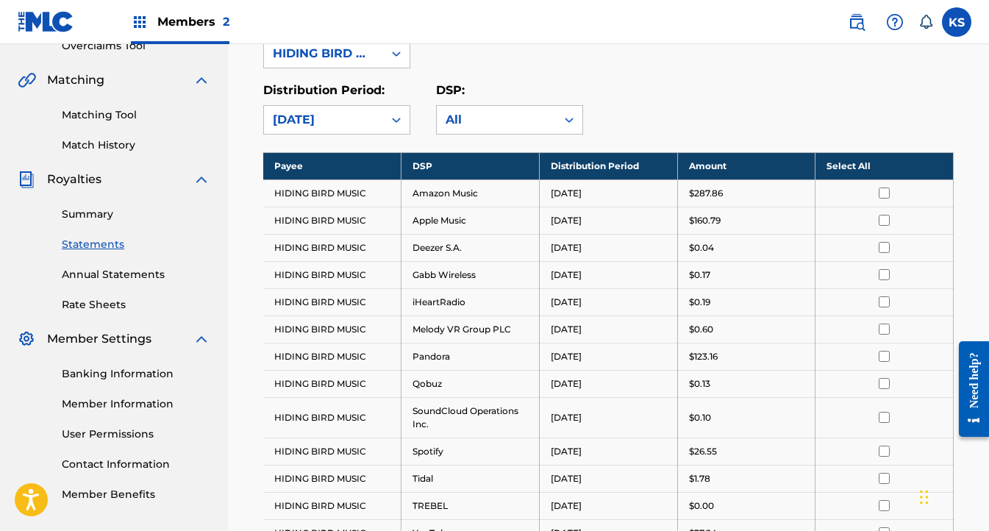
click at [854, 165] on th "Select All" at bounding box center [885, 165] width 138 height 27
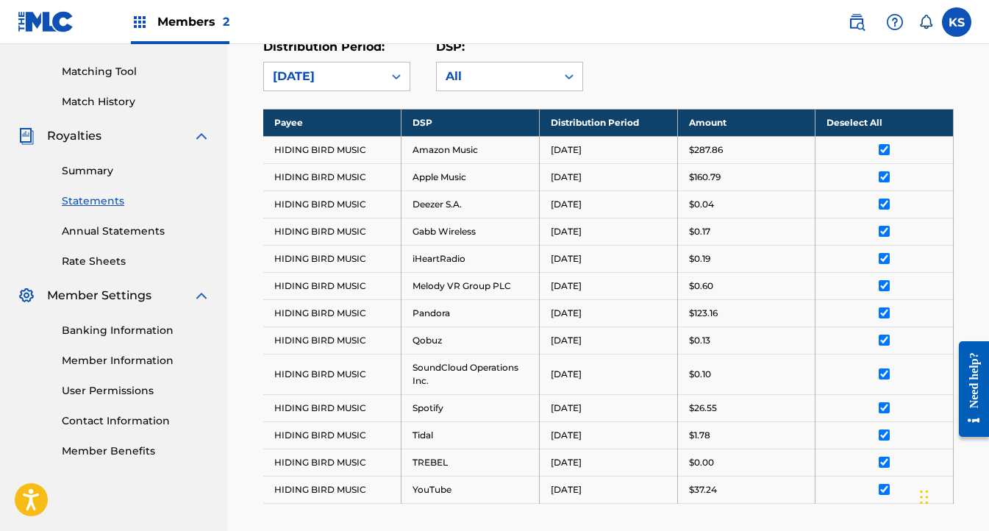
scroll to position [483, 0]
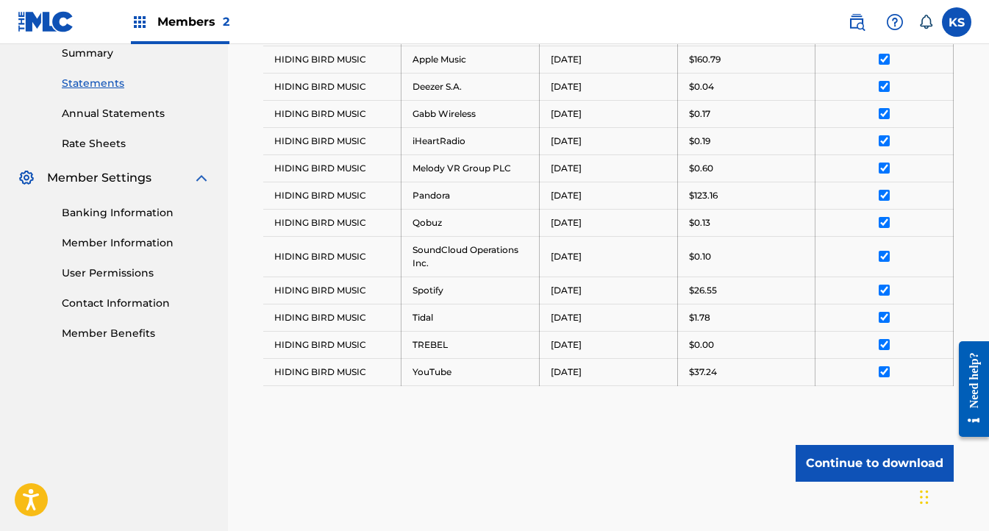
click at [821, 461] on button "Continue to download" at bounding box center [875, 463] width 158 height 37
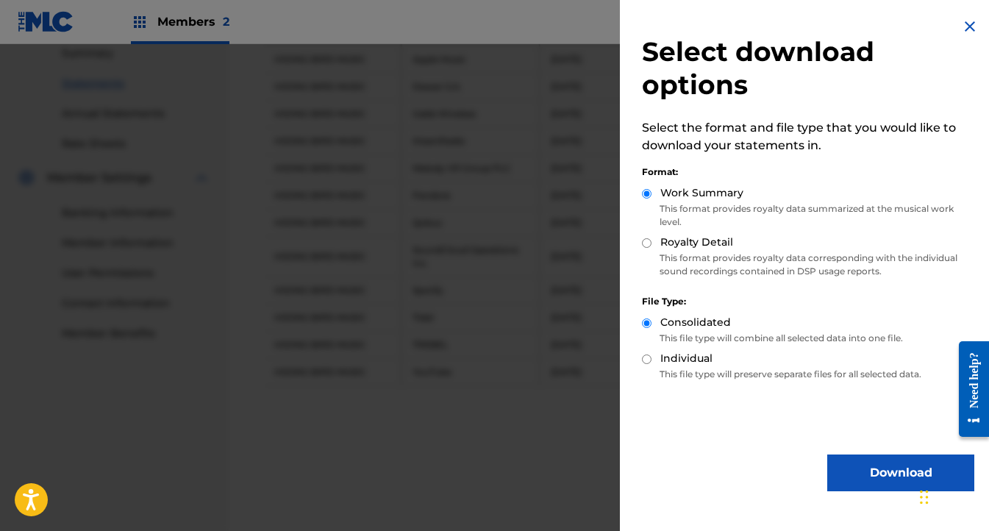
click at [676, 249] on label "Royalty Detail" at bounding box center [697, 242] width 73 height 15
click at [652, 248] on input "Royalty Detail" at bounding box center [647, 243] width 10 height 10
radio input "true"
click at [840, 474] on button "Download" at bounding box center [901, 473] width 147 height 37
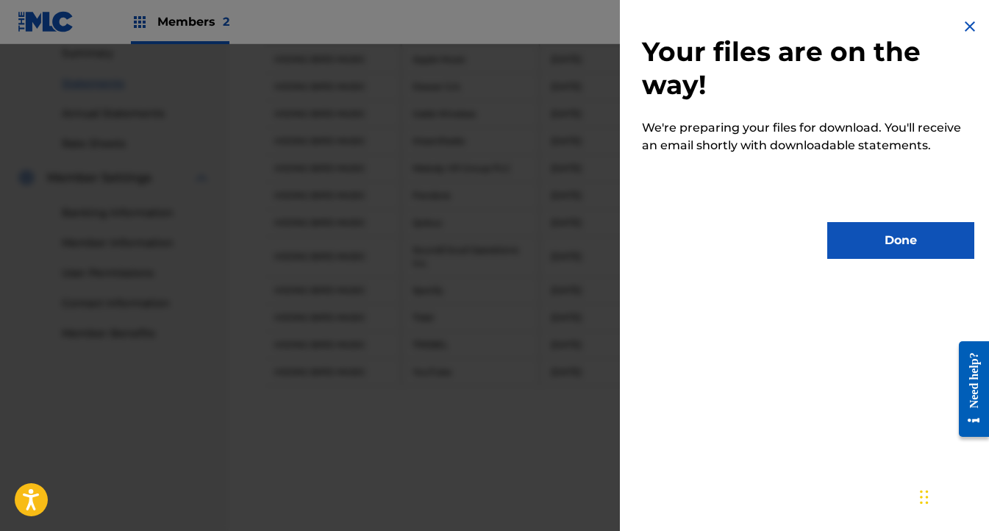
click at [863, 239] on button "Done" at bounding box center [901, 240] width 147 height 37
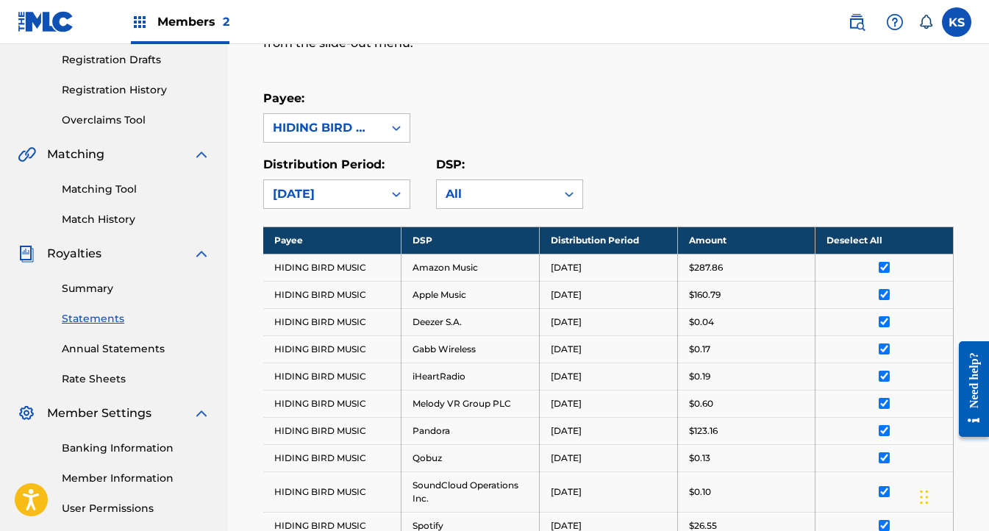
scroll to position [0, 0]
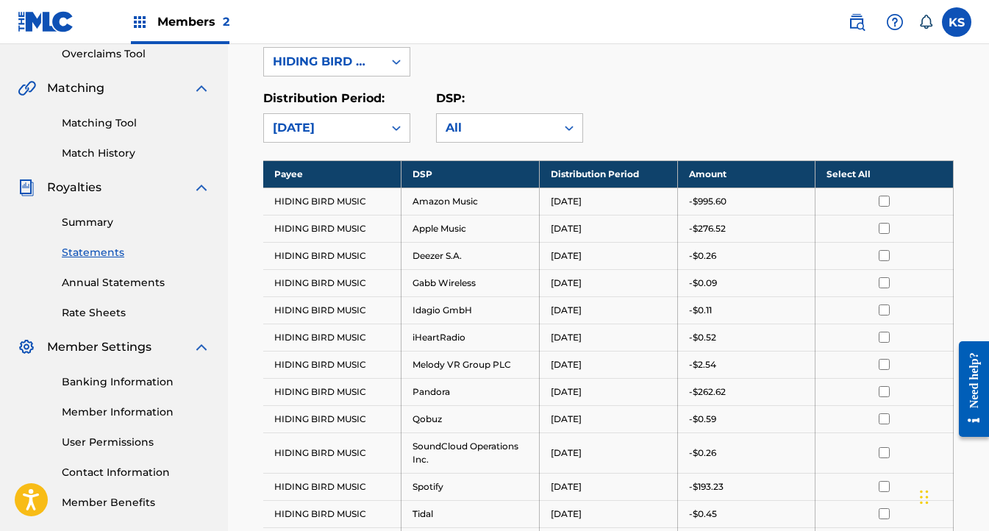
scroll to position [305, 0]
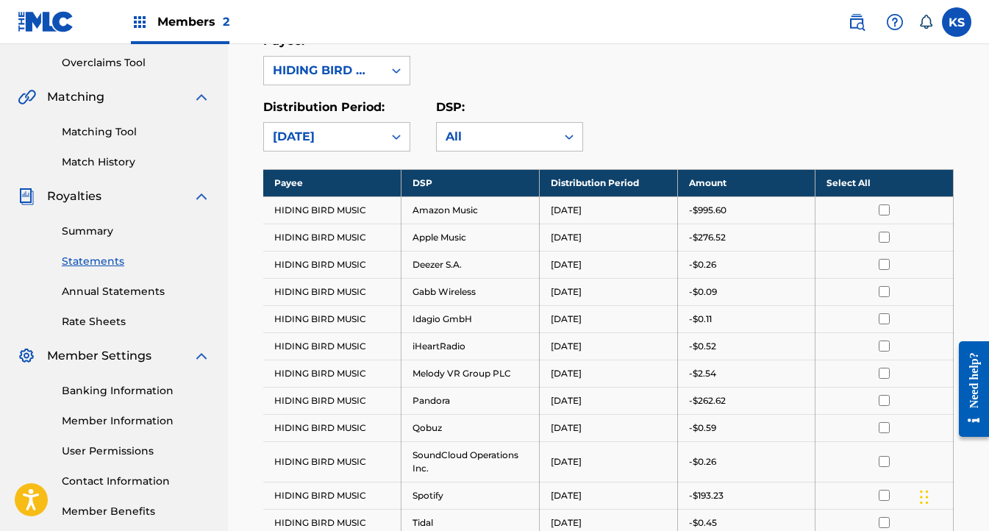
click at [117, 61] on link "Overclaims Tool" at bounding box center [136, 62] width 149 height 15
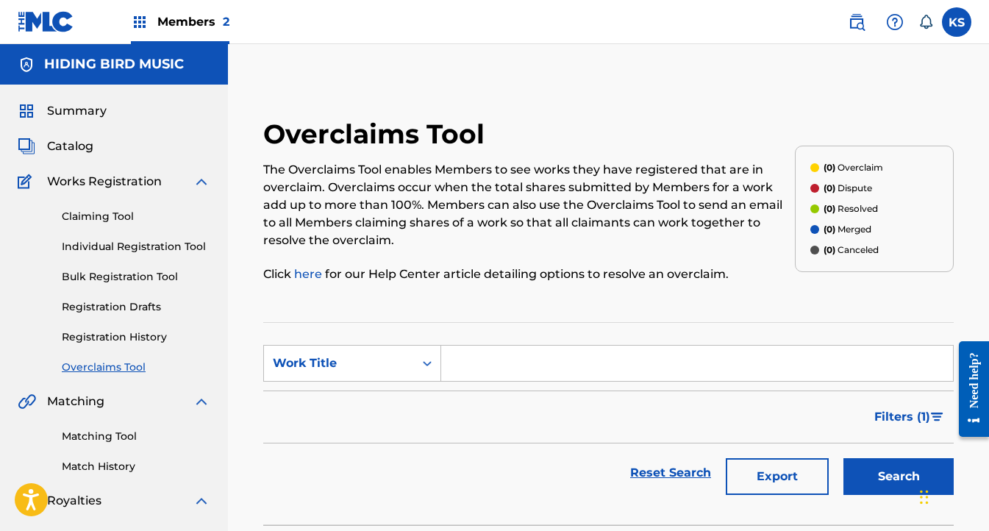
click at [88, 106] on span "Summary" at bounding box center [77, 111] width 60 height 18
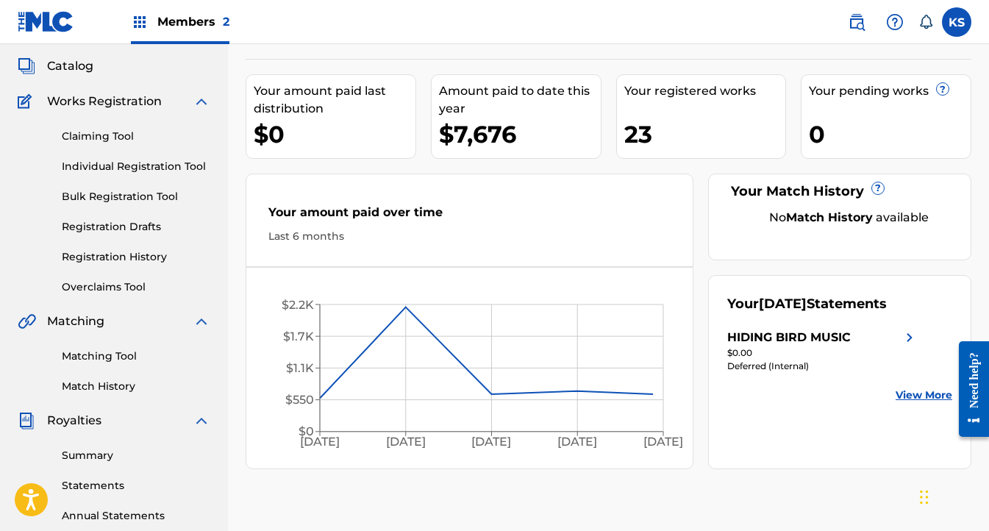
scroll to position [86, 0]
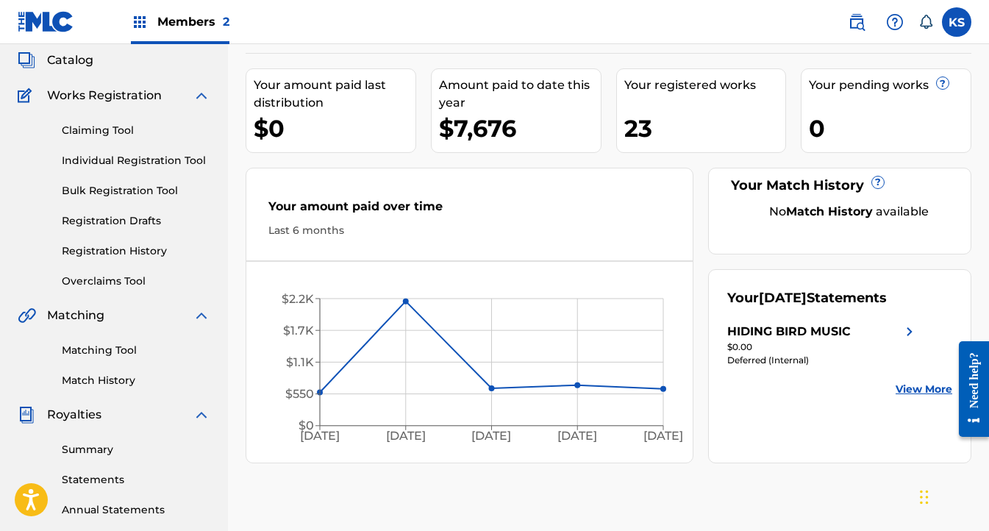
click at [907, 391] on link "View More" at bounding box center [924, 389] width 57 height 15
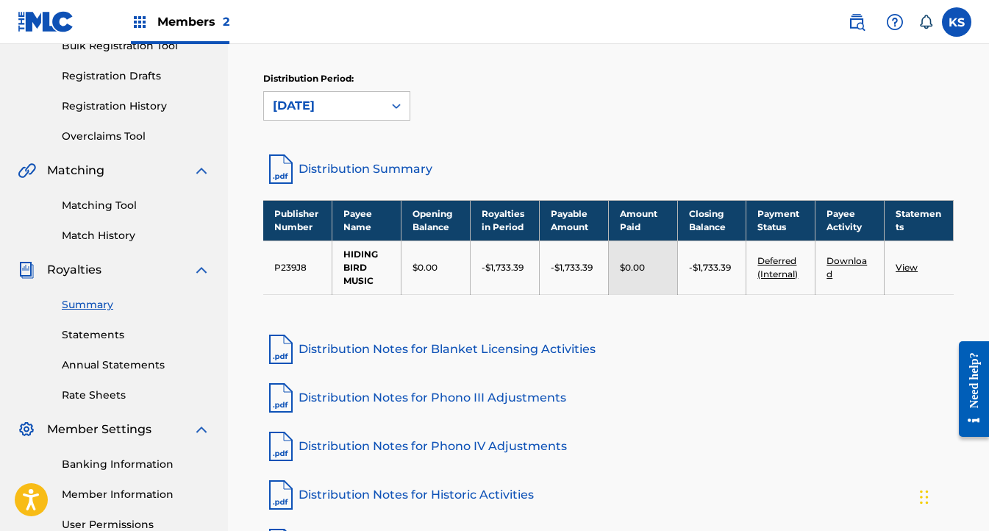
scroll to position [160, 0]
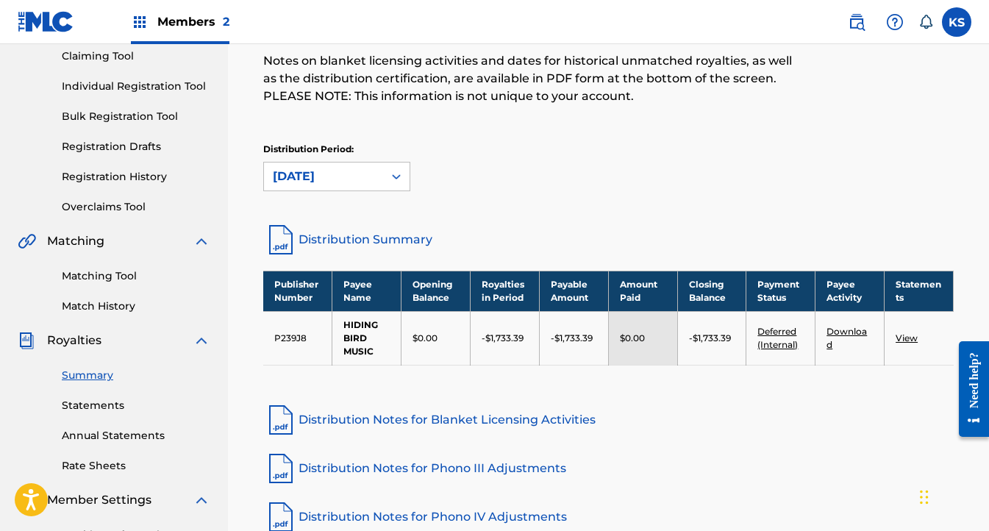
click at [896, 337] on link "View" at bounding box center [907, 338] width 22 height 11
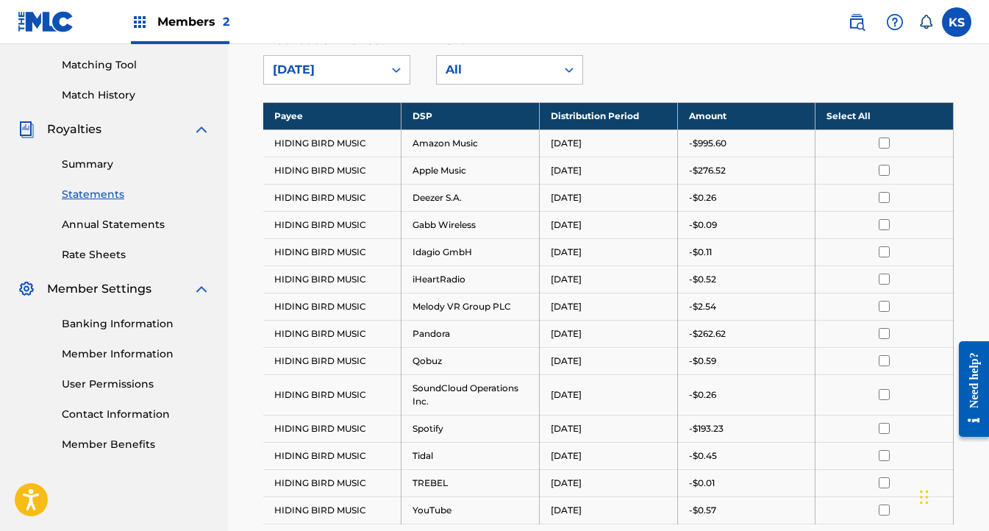
scroll to position [369, 0]
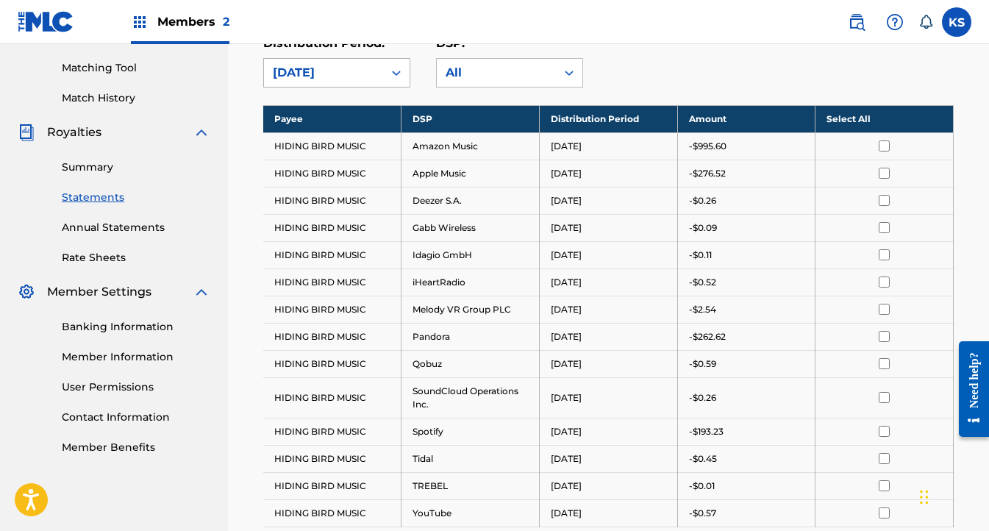
click at [348, 71] on div "[DATE]" at bounding box center [324, 73] width 102 height 18
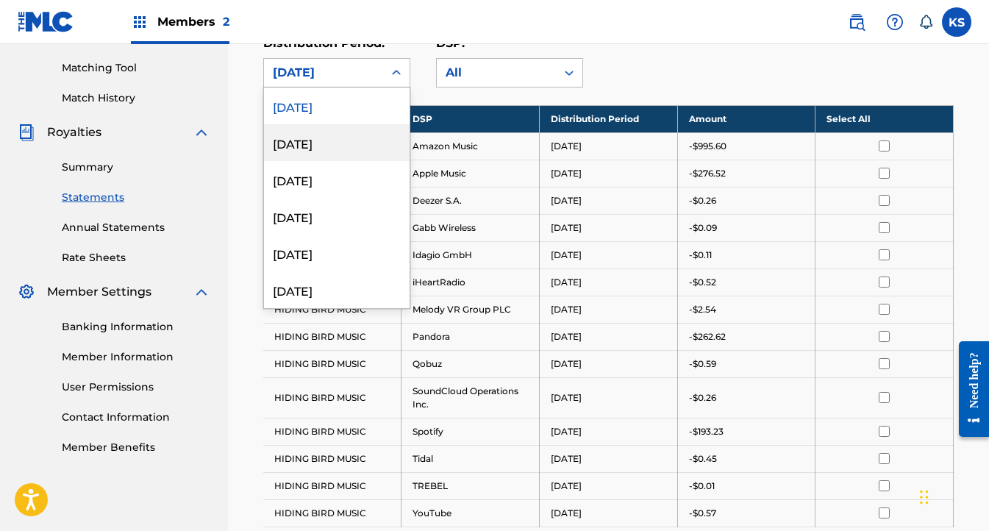
click at [337, 141] on div "[DATE]" at bounding box center [337, 142] width 146 height 37
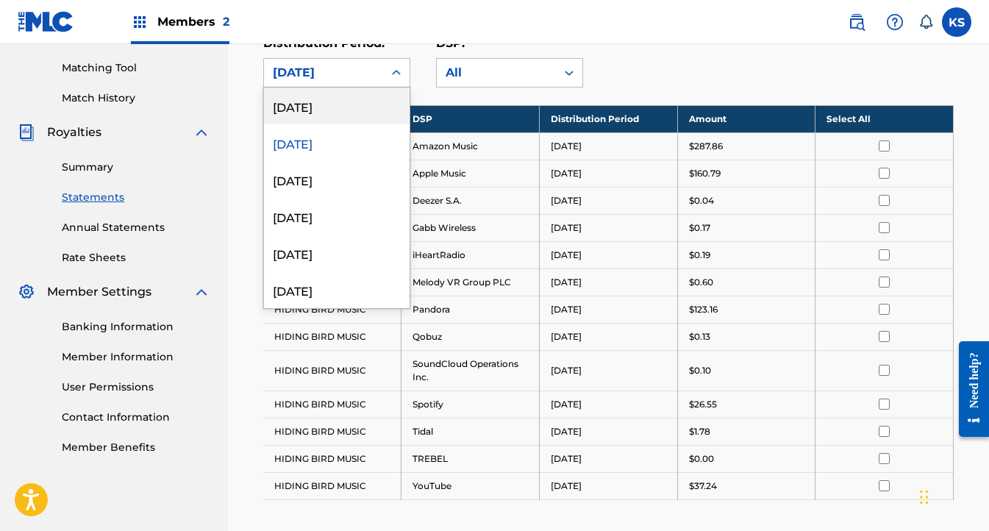
click at [341, 78] on div "[DATE]" at bounding box center [324, 73] width 102 height 18
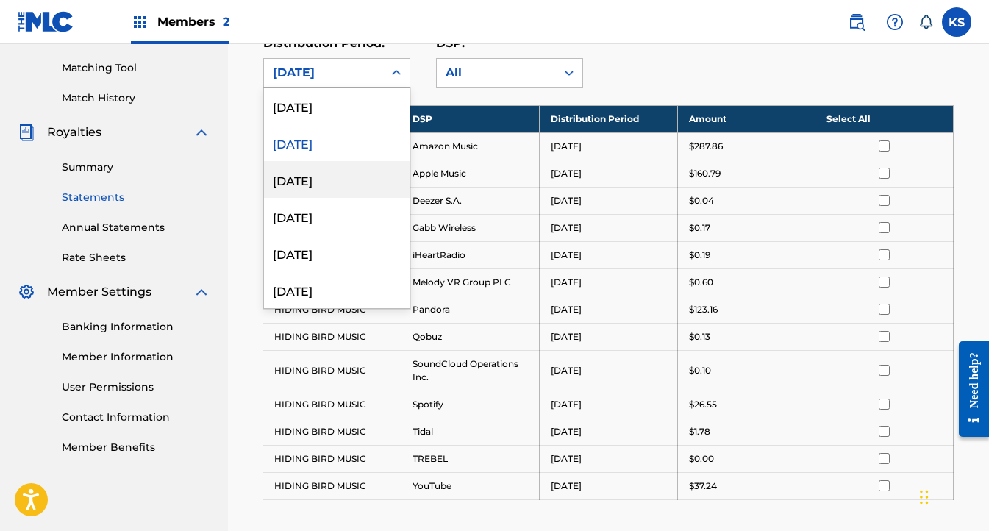
click at [314, 175] on div "[DATE]" at bounding box center [337, 179] width 146 height 37
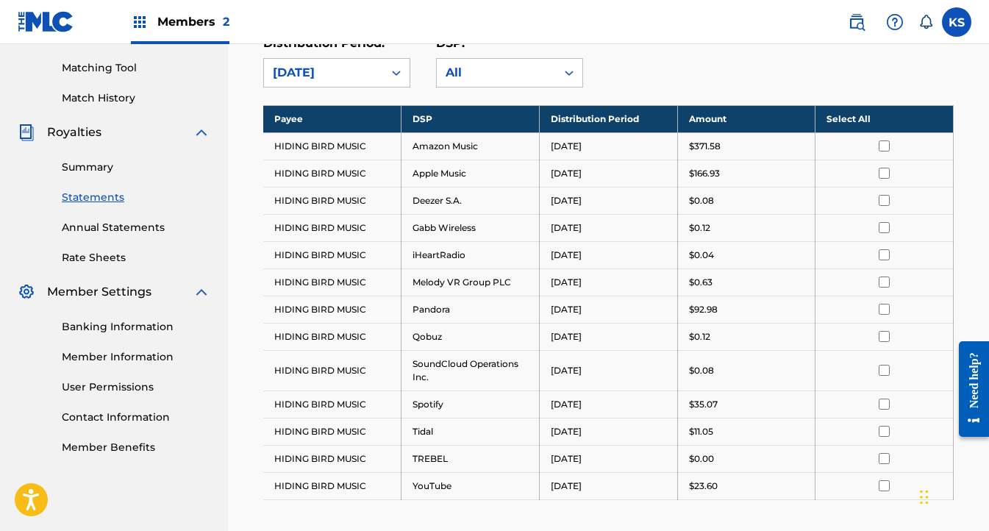
click at [323, 77] on div "[DATE]" at bounding box center [324, 73] width 102 height 18
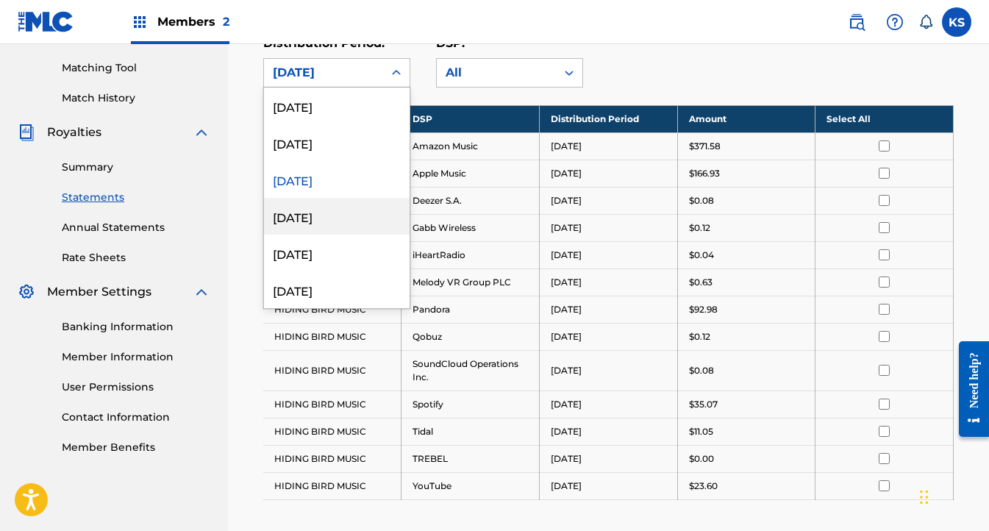
click at [321, 213] on div "[DATE]" at bounding box center [337, 216] width 146 height 37
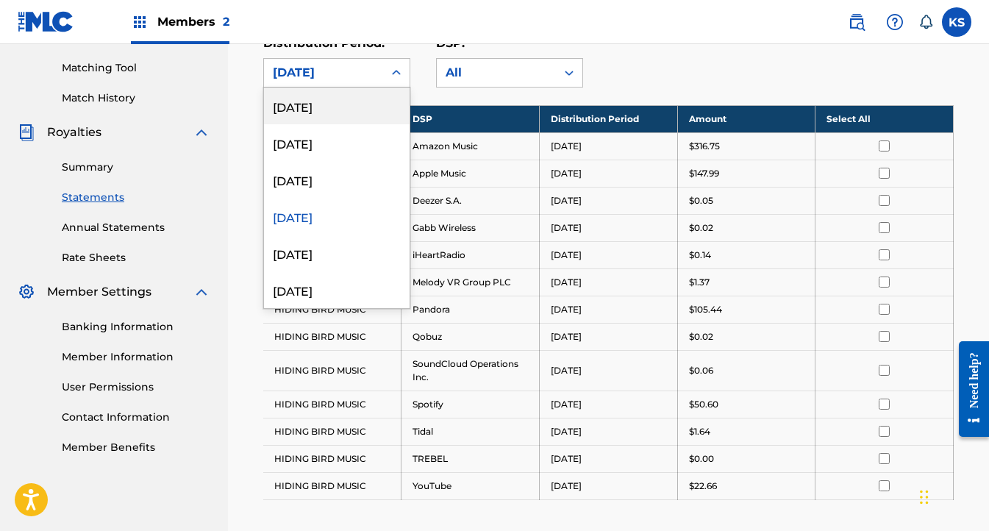
click at [327, 74] on div "[DATE]" at bounding box center [324, 73] width 102 height 18
click at [317, 116] on div "[DATE]" at bounding box center [337, 106] width 146 height 37
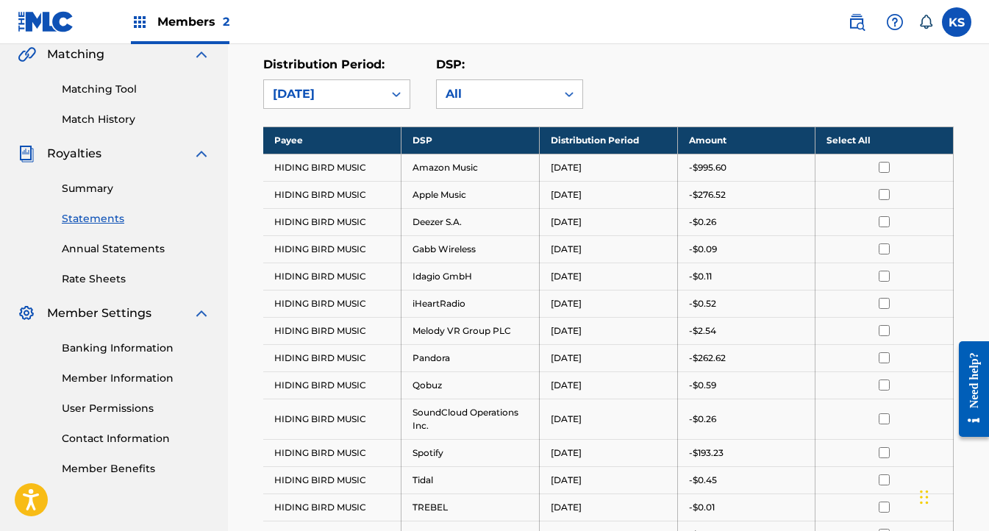
scroll to position [328, 0]
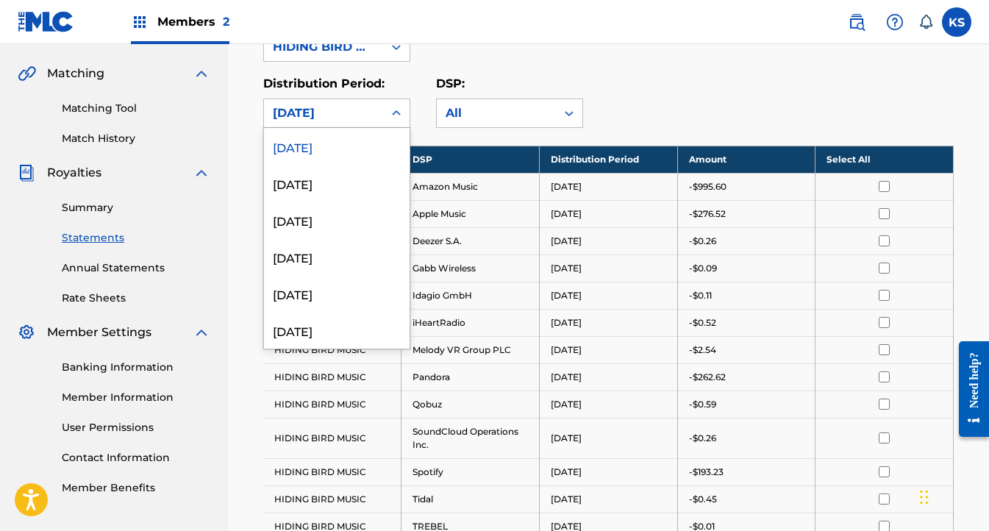
click at [337, 105] on div "[DATE]" at bounding box center [324, 113] width 102 height 18
click at [334, 108] on div "[DATE]" at bounding box center [324, 113] width 102 height 18
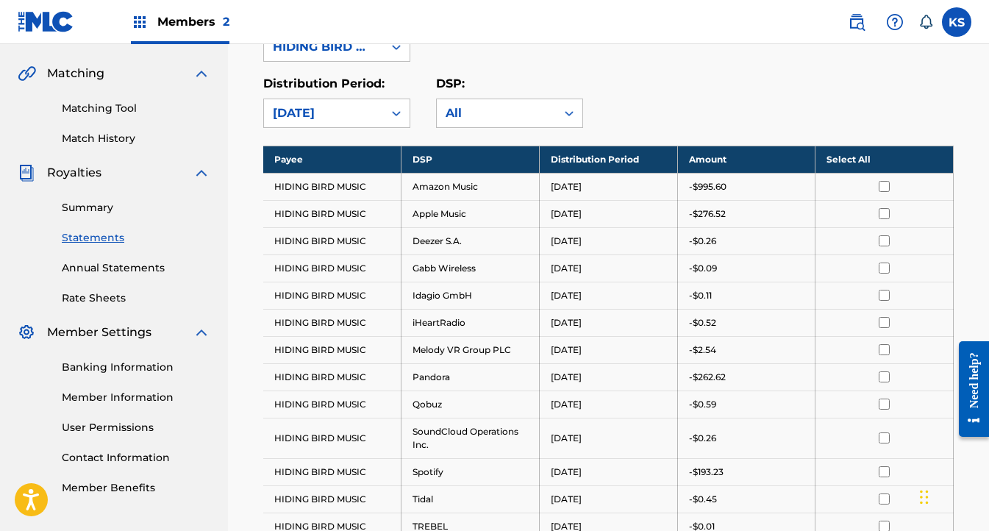
click at [334, 109] on div "[DATE]" at bounding box center [324, 113] width 102 height 18
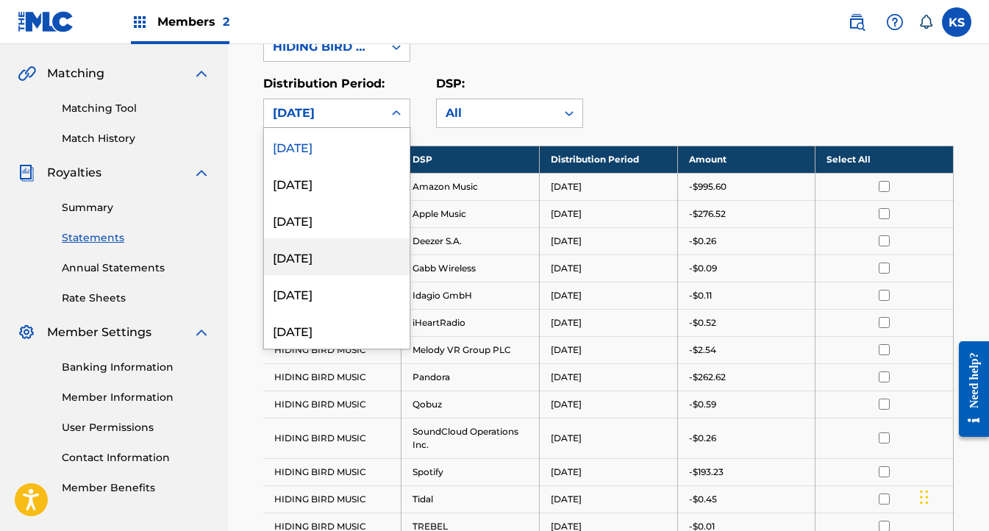
click at [326, 271] on div "[DATE]" at bounding box center [337, 256] width 146 height 37
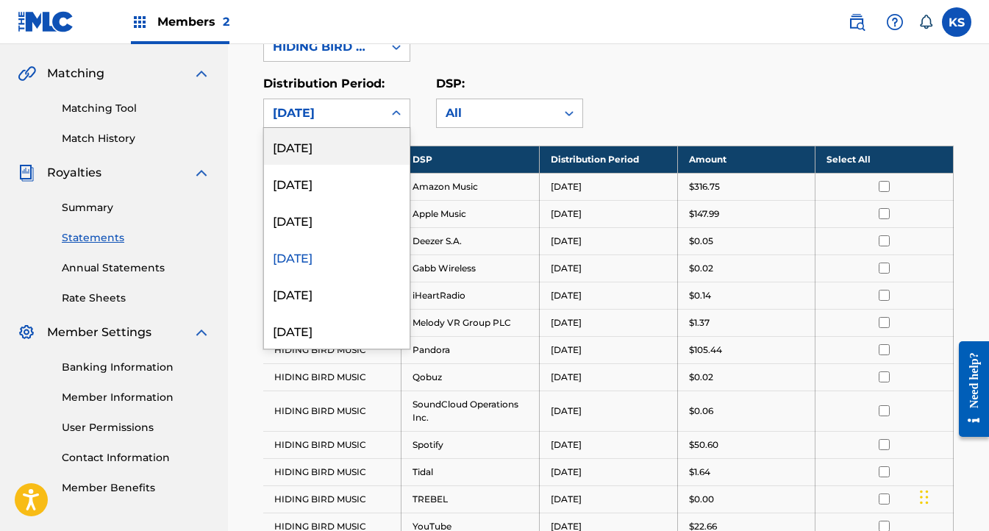
click at [328, 114] on div "[DATE]" at bounding box center [324, 113] width 102 height 18
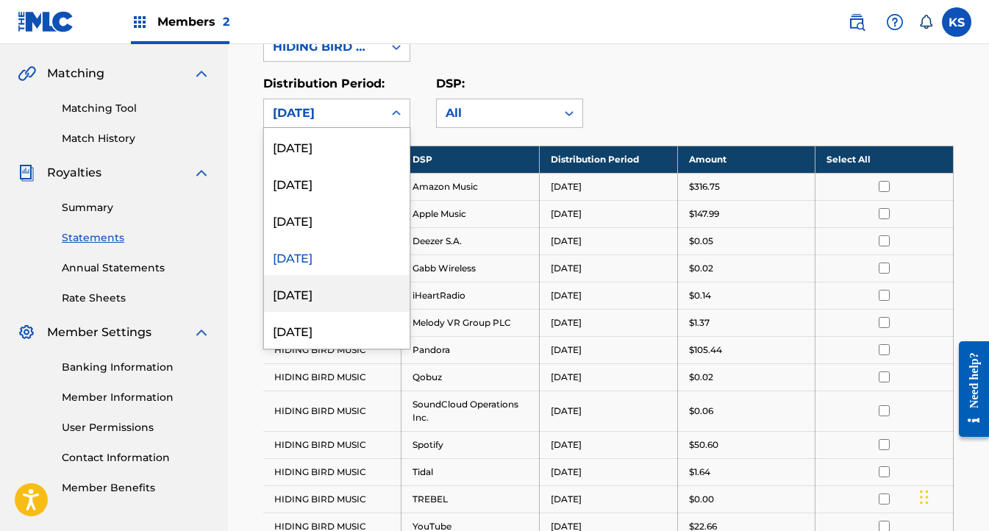
click at [319, 294] on div "[DATE]" at bounding box center [337, 293] width 146 height 37
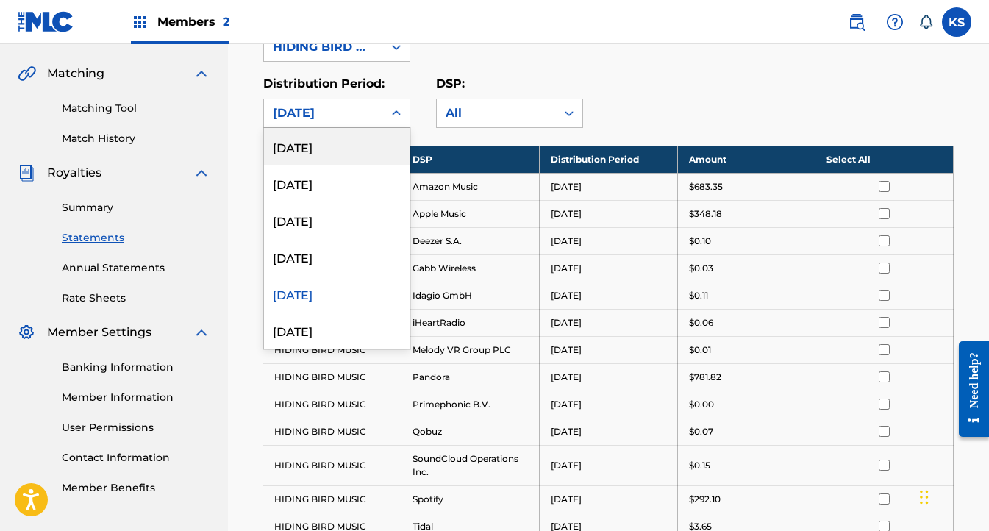
click at [319, 121] on div "[DATE]" at bounding box center [324, 113] width 102 height 18
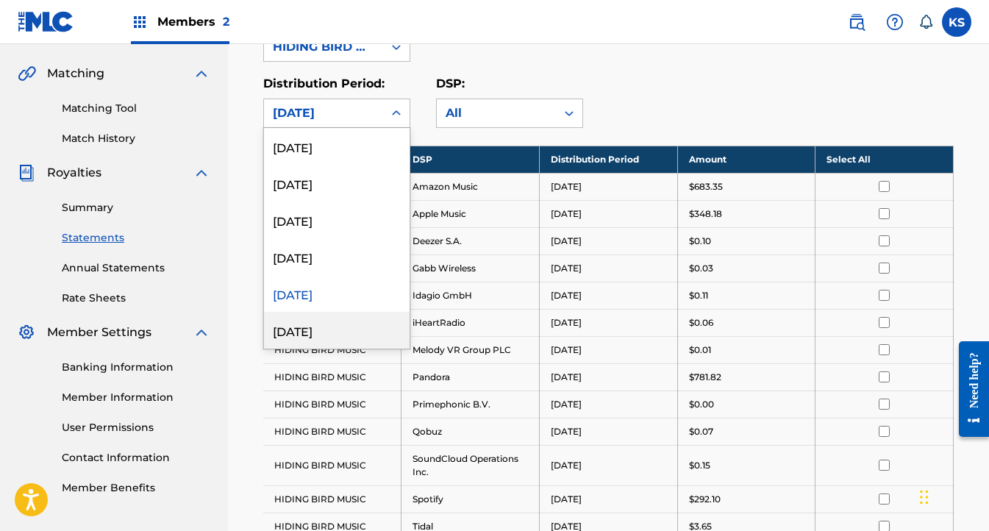
click at [313, 328] on div "[DATE]" at bounding box center [337, 330] width 146 height 37
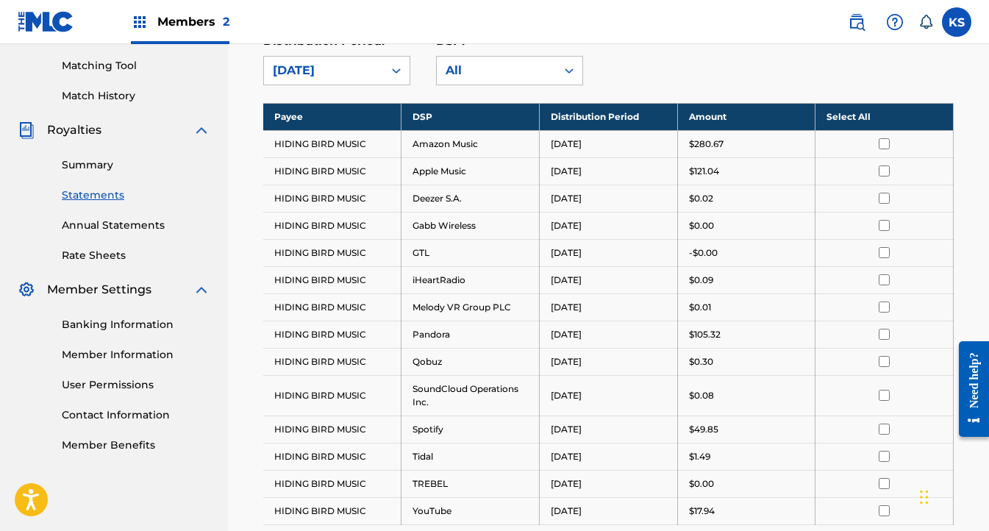
scroll to position [277, 0]
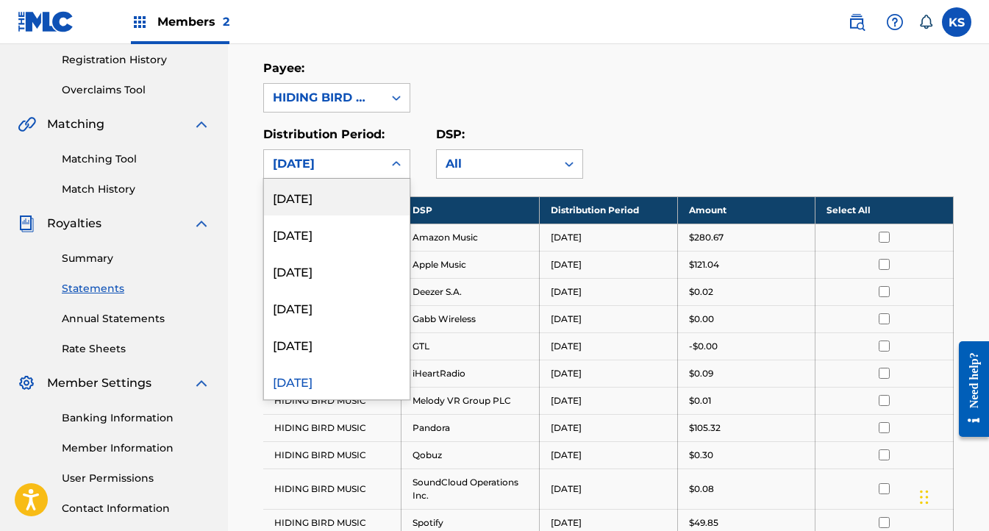
click at [297, 153] on div "[DATE]" at bounding box center [323, 164] width 119 height 28
click at [302, 197] on div "[DATE]" at bounding box center [337, 197] width 146 height 37
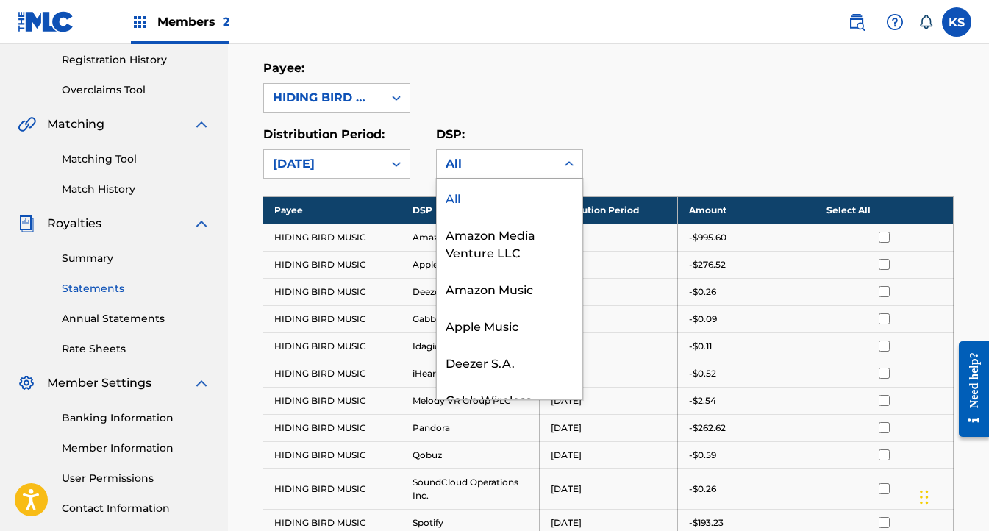
click at [449, 161] on div "All" at bounding box center [497, 164] width 102 height 18
click at [463, 231] on div "Amazon Media Venture LLC" at bounding box center [510, 243] width 146 height 54
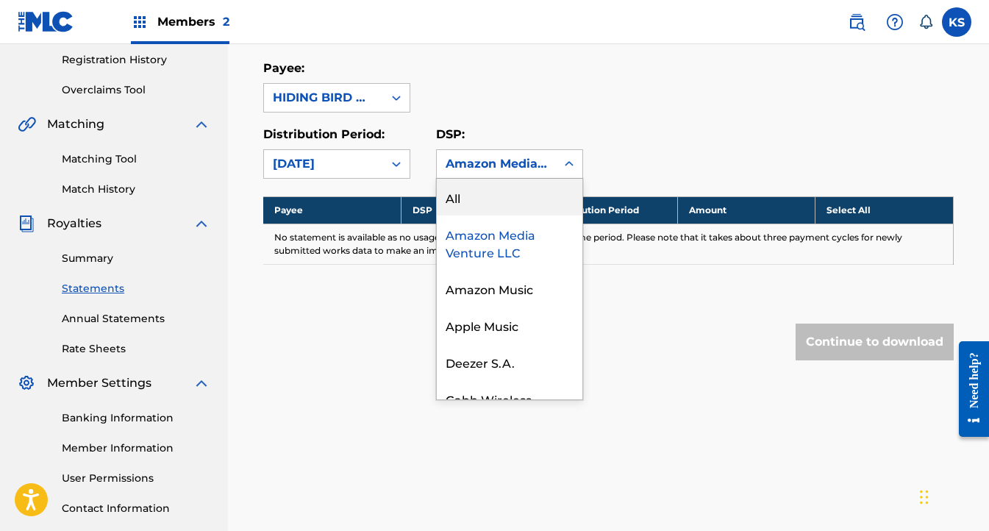
click at [480, 159] on div "Amazon Media Venture LLC" at bounding box center [497, 164] width 102 height 18
click at [477, 191] on div "All" at bounding box center [510, 197] width 146 height 37
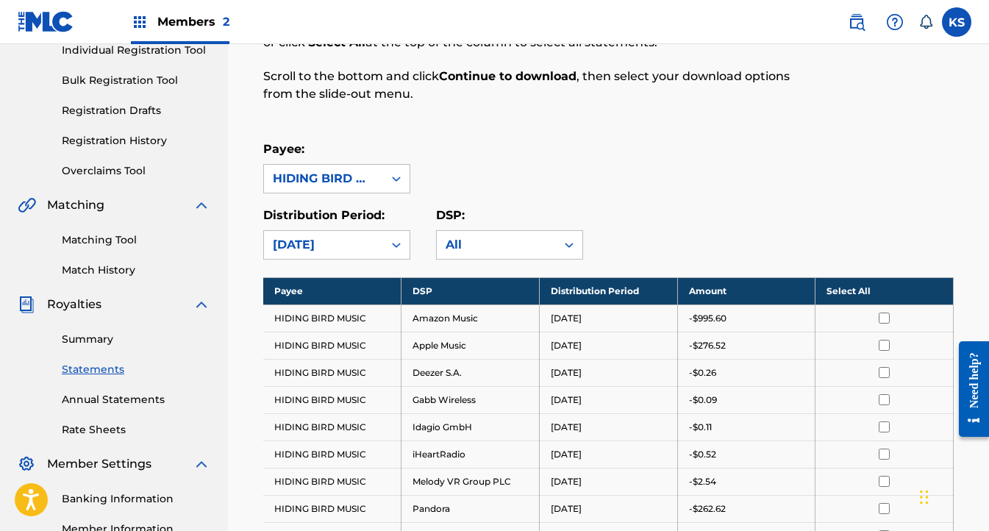
scroll to position [181, 0]
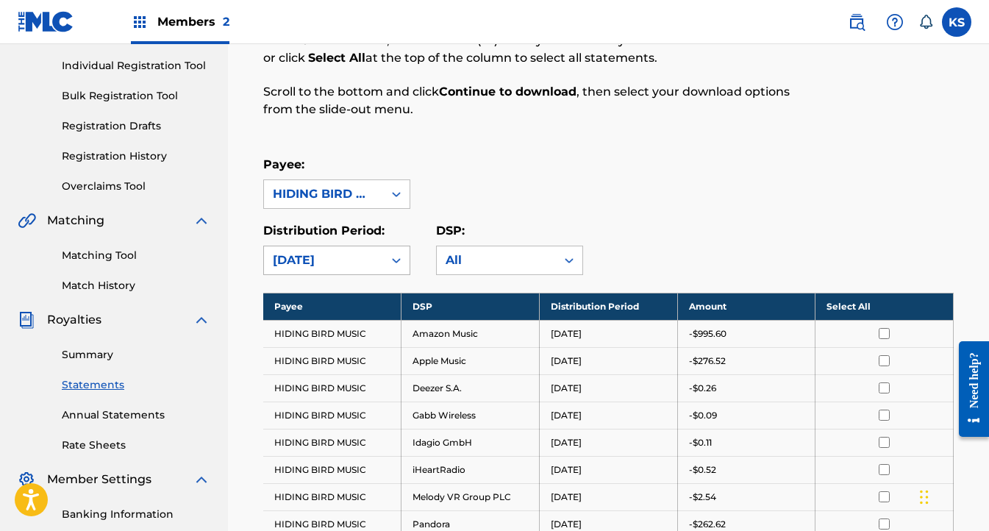
click at [325, 250] on div "[DATE]" at bounding box center [323, 260] width 119 height 28
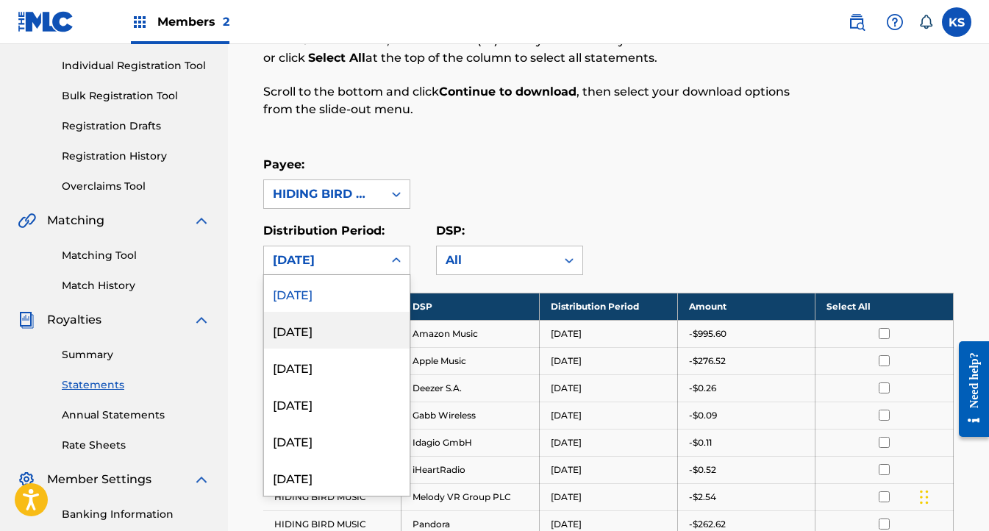
click at [310, 333] on div "[DATE]" at bounding box center [337, 330] width 146 height 37
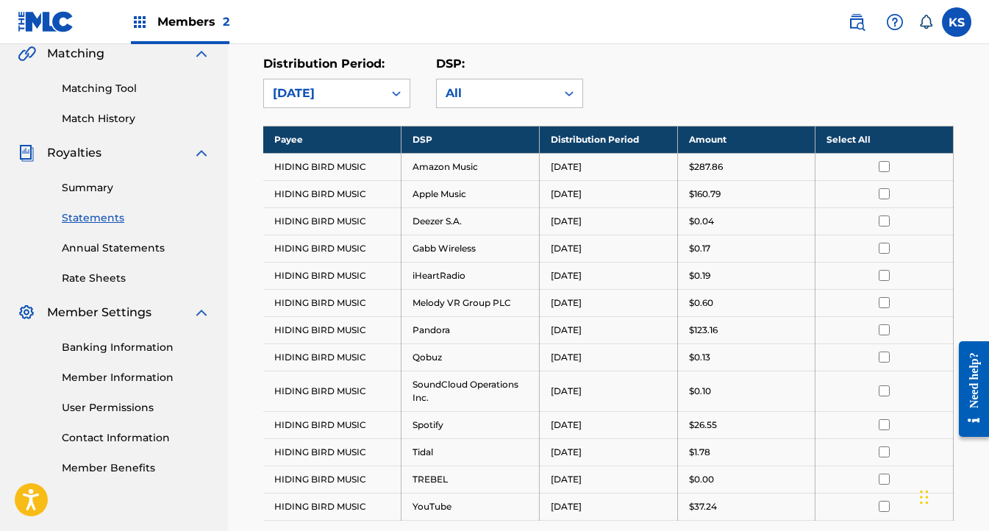
scroll to position [356, 0]
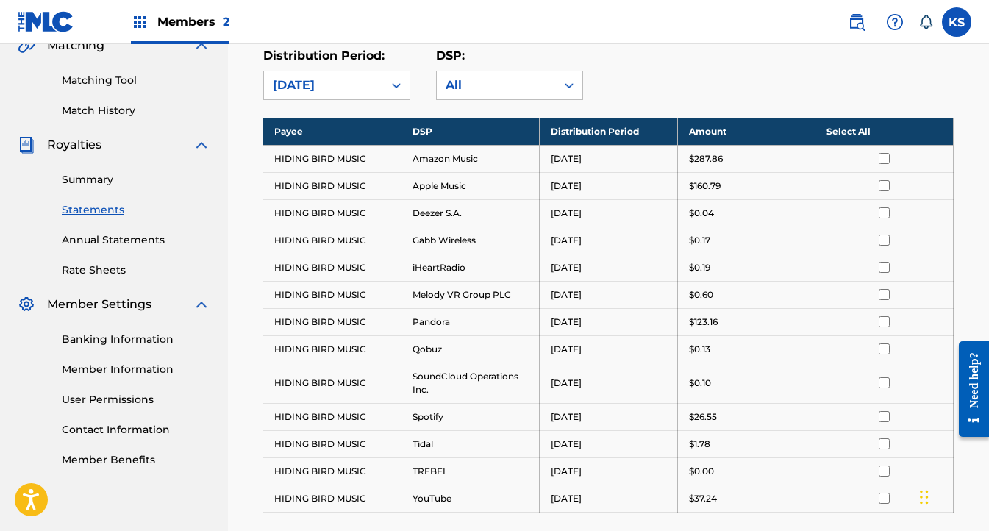
click at [331, 88] on div "[DATE]" at bounding box center [324, 86] width 102 height 18
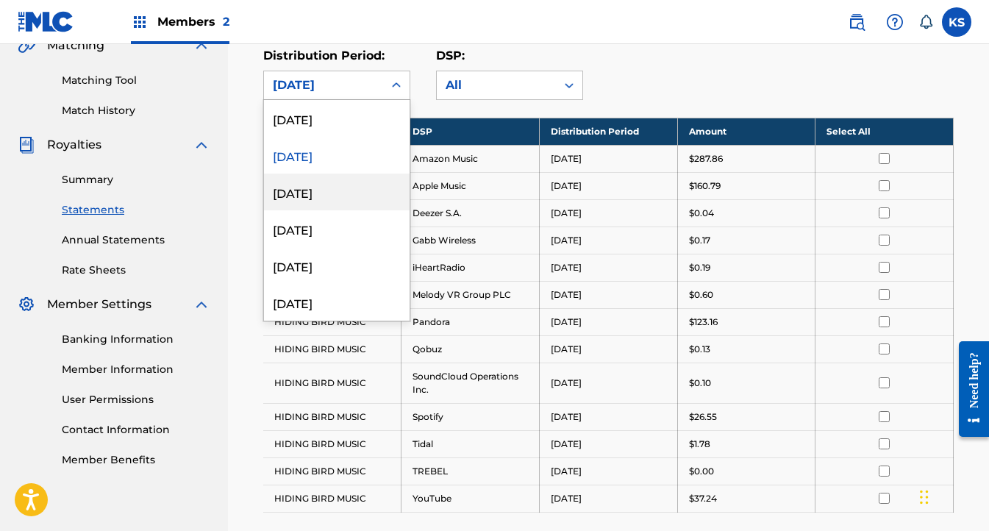
click at [299, 205] on div "[DATE]" at bounding box center [337, 192] width 146 height 37
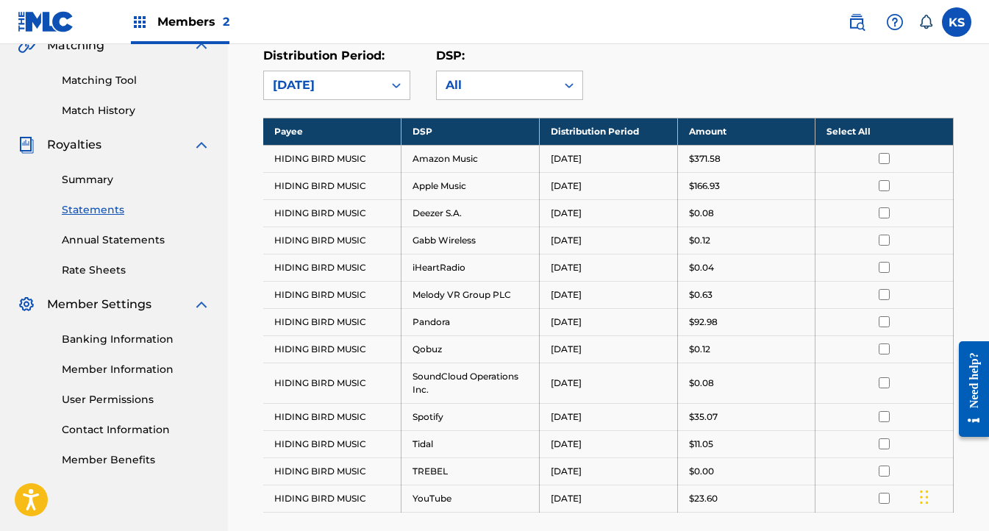
click at [331, 96] on div "[DATE]" at bounding box center [323, 85] width 119 height 28
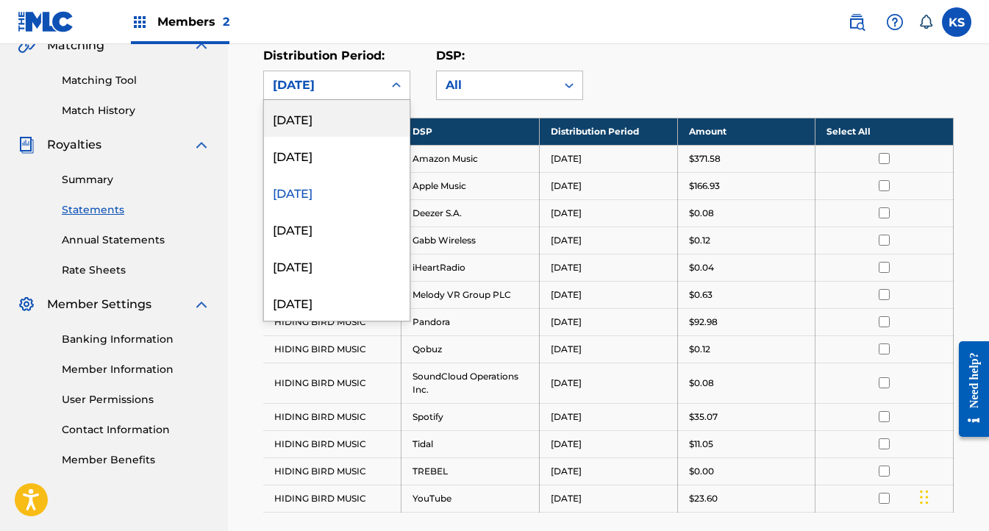
click at [327, 122] on div "[DATE]" at bounding box center [337, 118] width 146 height 37
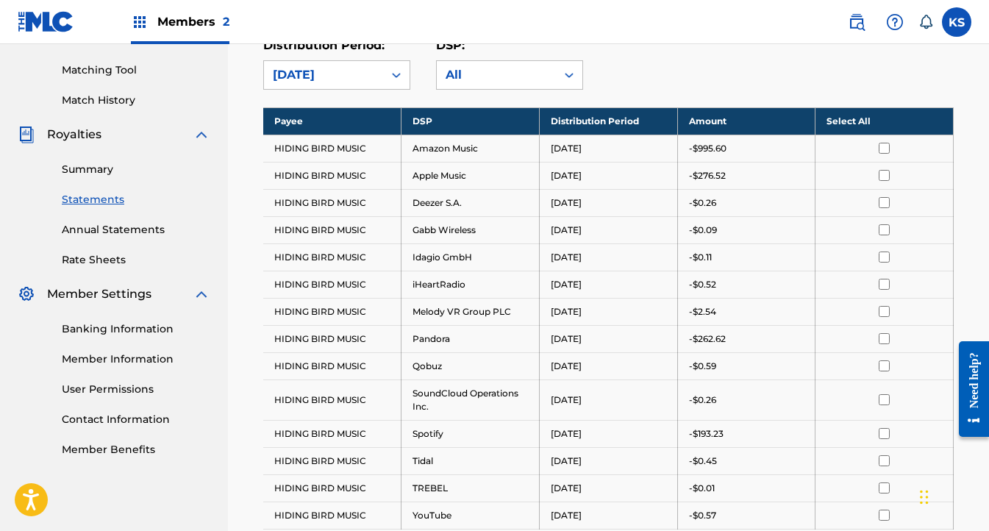
scroll to position [361, 0]
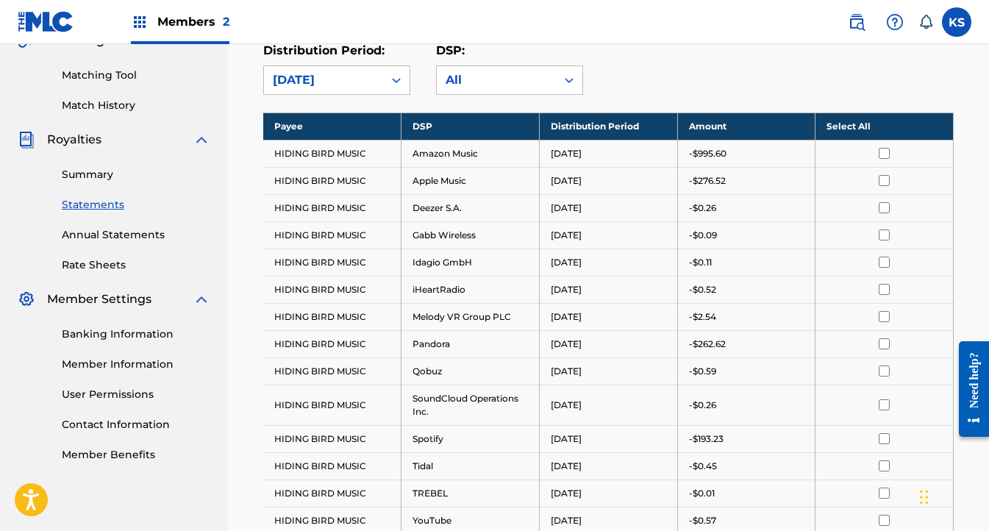
click at [389, 84] on icon at bounding box center [396, 80] width 15 height 15
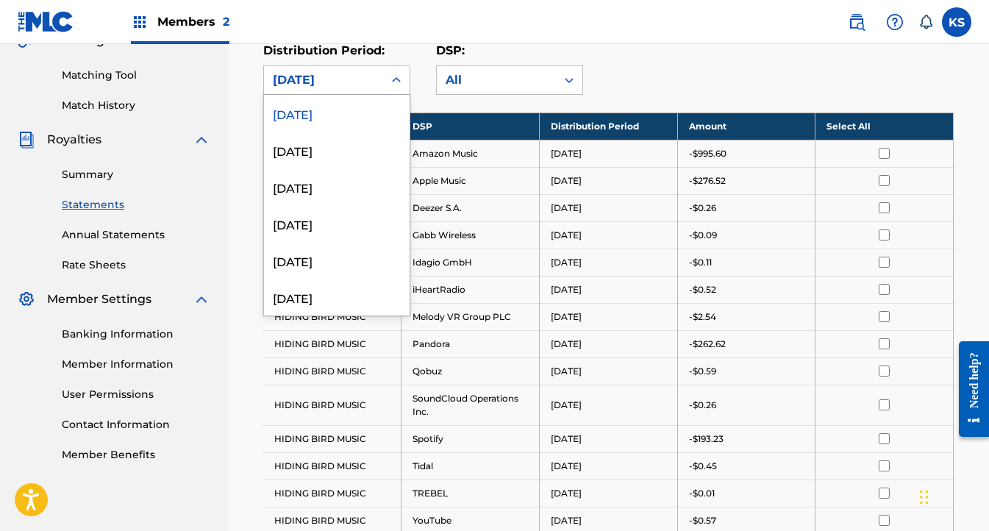
click at [436, 46] on div "Distribution Period: [DATE], 1 of 53. 53 results available. Use Up and Down to …" at bounding box center [349, 68] width 173 height 53
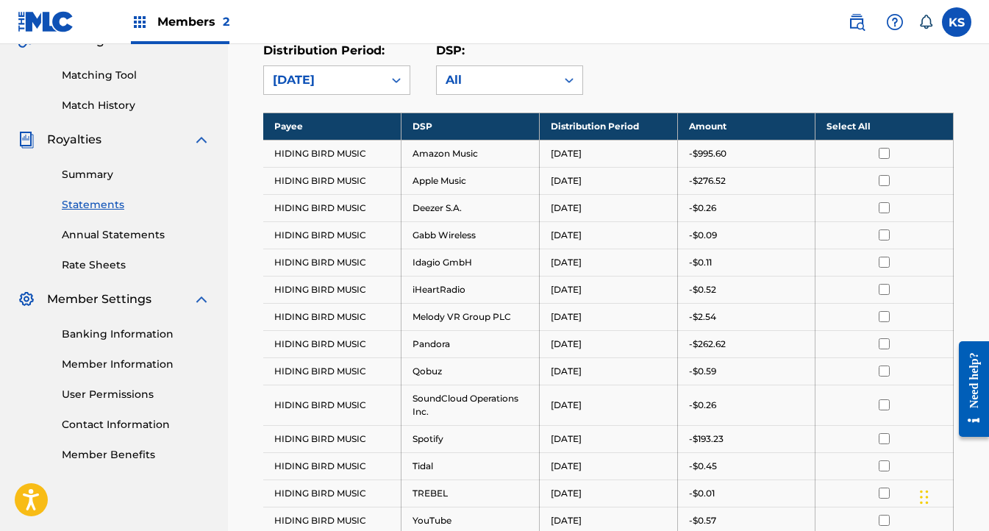
click at [157, 236] on link "Annual Statements" at bounding box center [136, 234] width 149 height 15
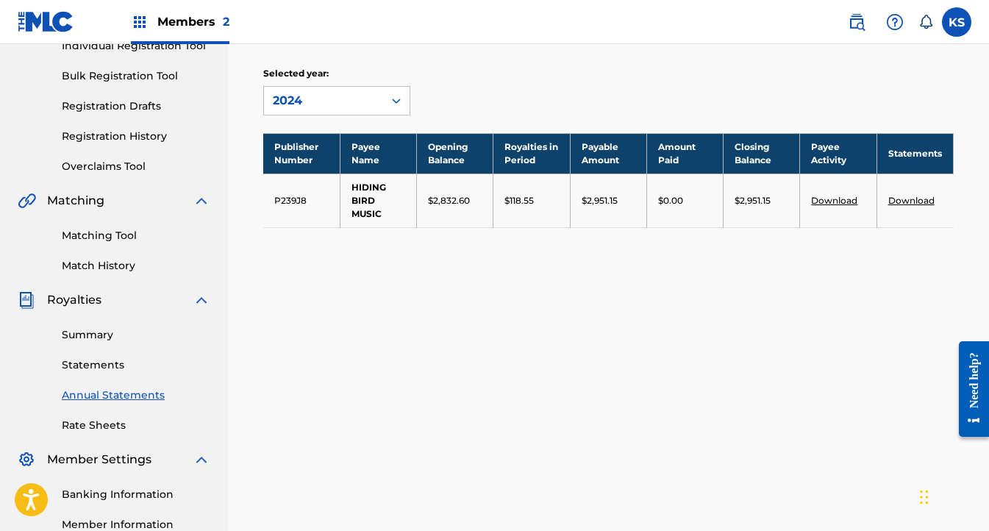
scroll to position [196, 0]
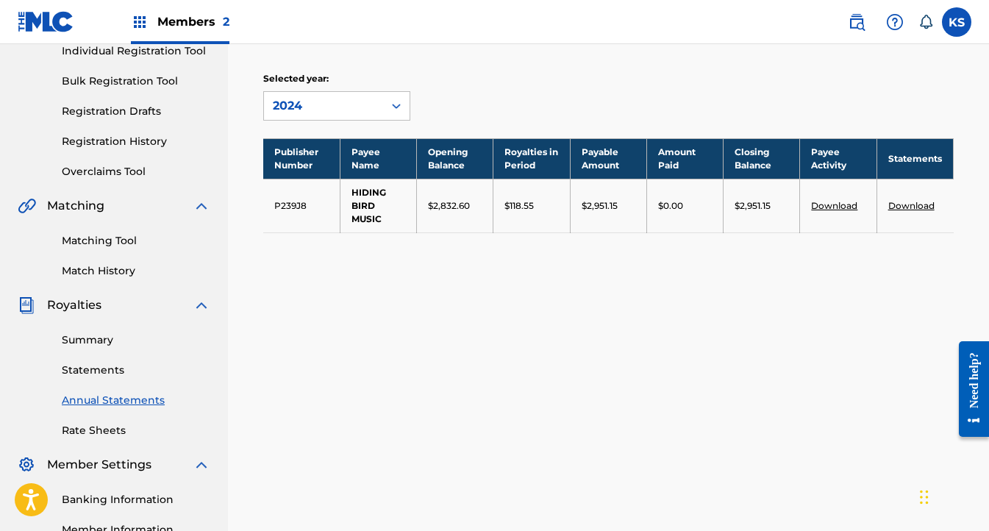
click at [66, 432] on link "Rate Sheets" at bounding box center [136, 430] width 149 height 15
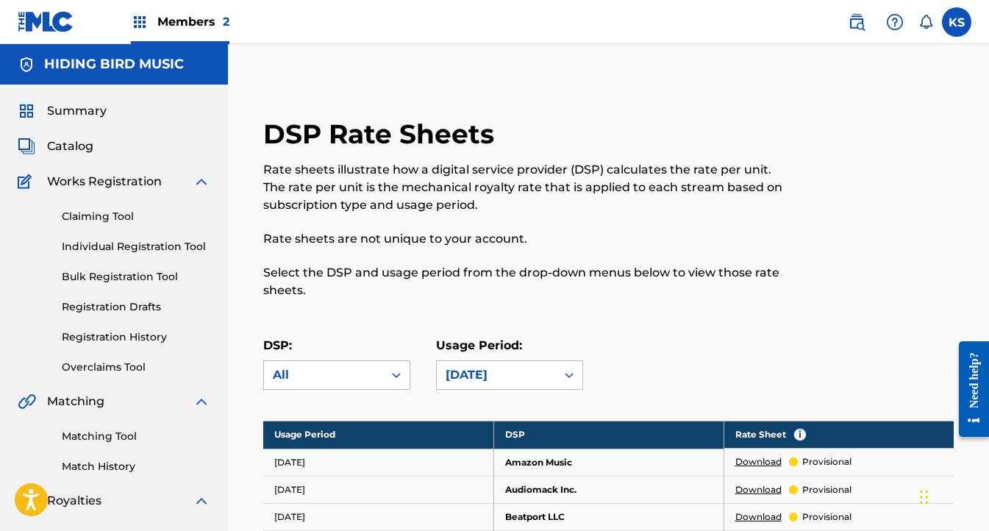
scroll to position [275, 0]
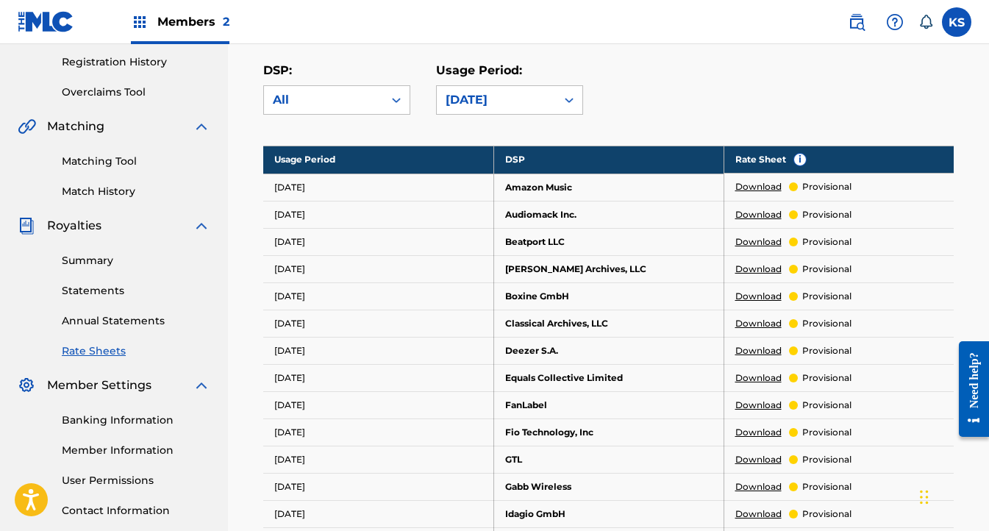
click at [86, 263] on link "Summary" at bounding box center [136, 260] width 149 height 15
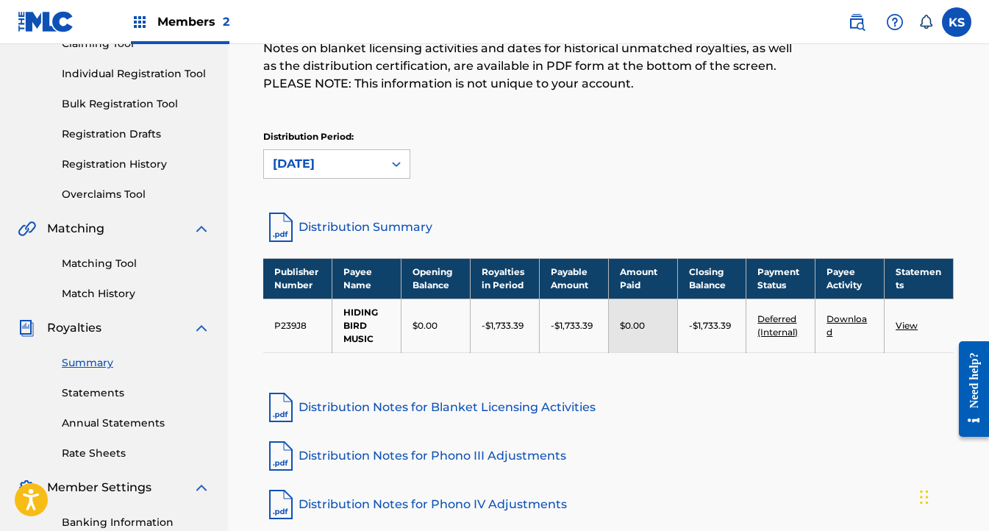
scroll to position [195, 0]
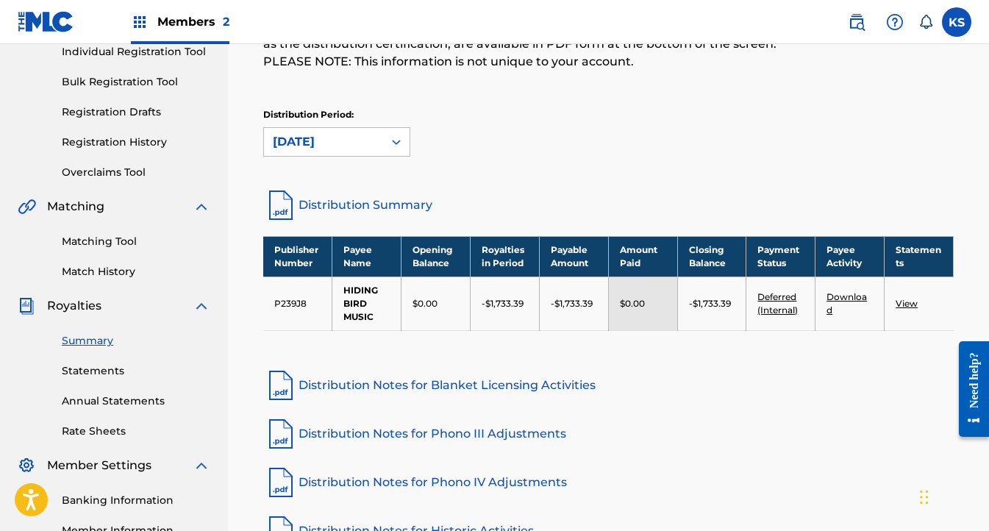
click at [324, 198] on link "Distribution Summary" at bounding box center [608, 205] width 691 height 35
click at [802, 401] on link "Distribution Notes for Blanket Licensing Activities" at bounding box center [608, 385] width 691 height 35
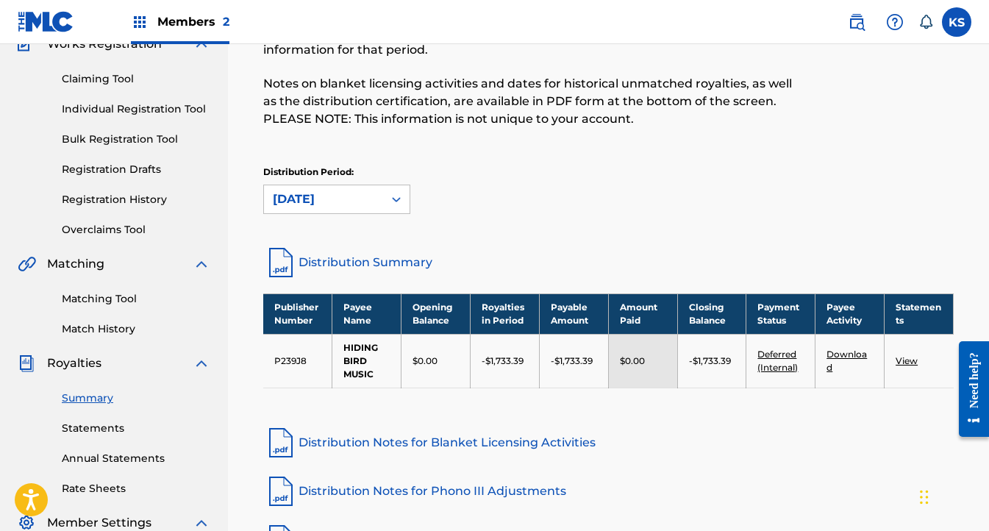
scroll to position [116, 0]
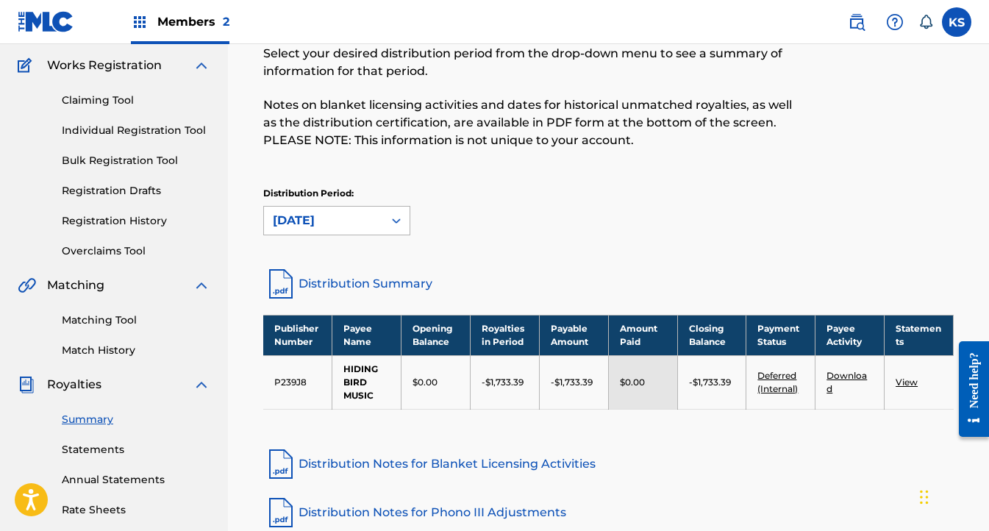
click at [340, 217] on div "[DATE]" at bounding box center [324, 221] width 102 height 18
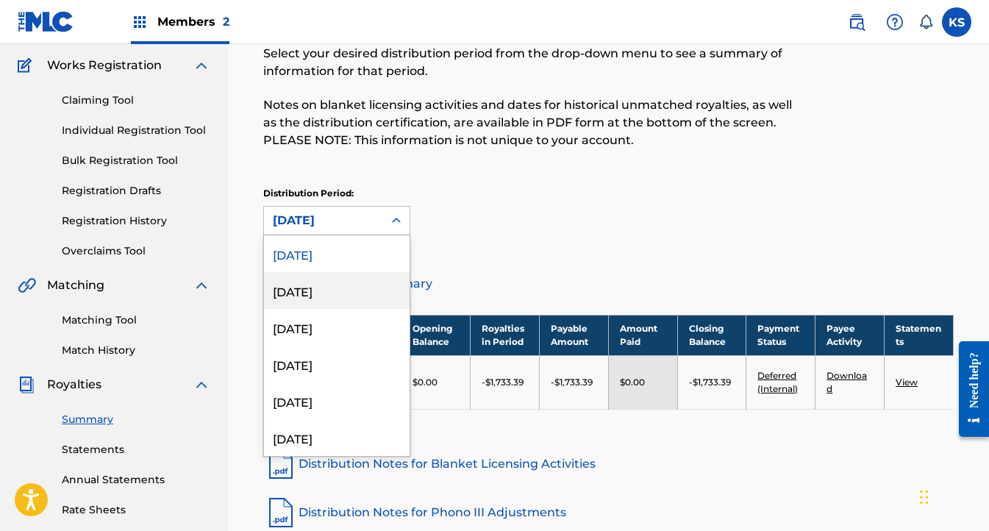
click at [340, 281] on div "[DATE]" at bounding box center [337, 290] width 146 height 37
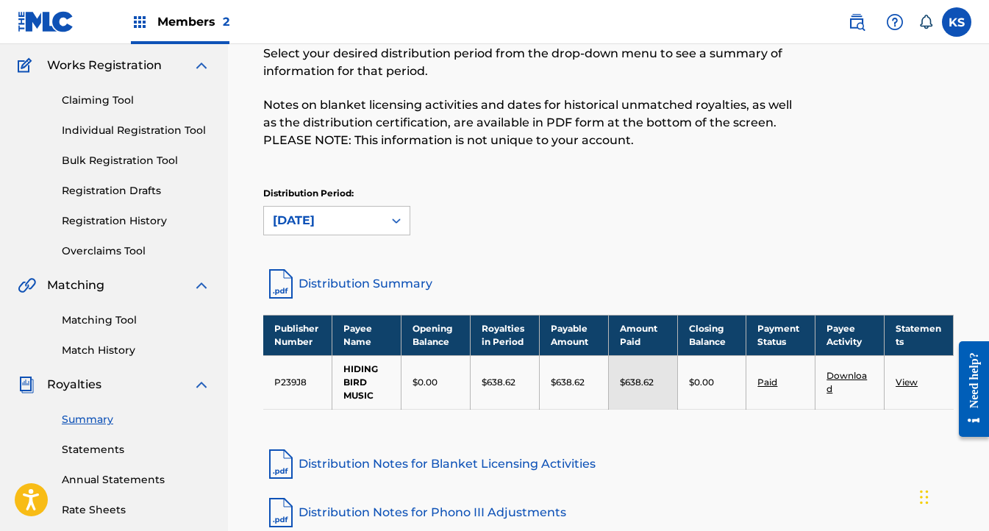
click at [916, 380] on link "View" at bounding box center [907, 382] width 22 height 11
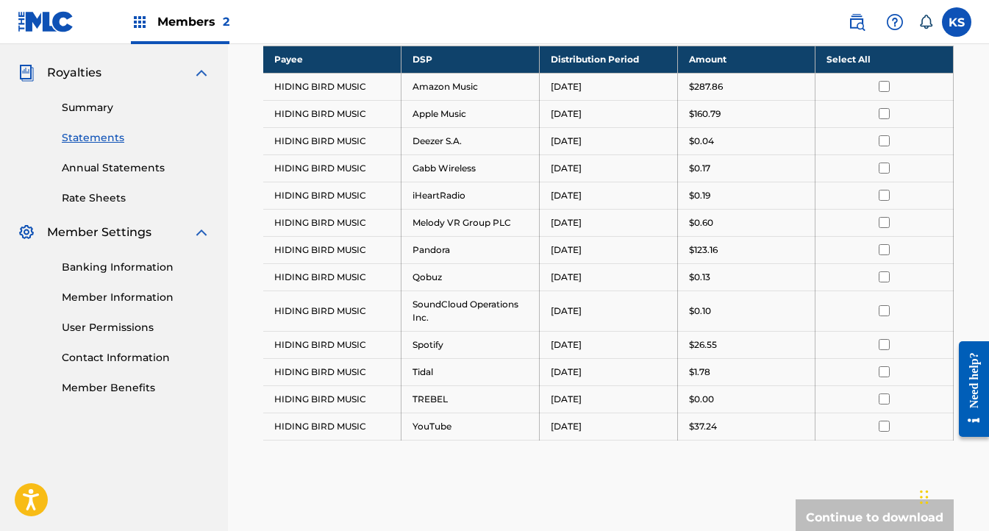
scroll to position [485, 0]
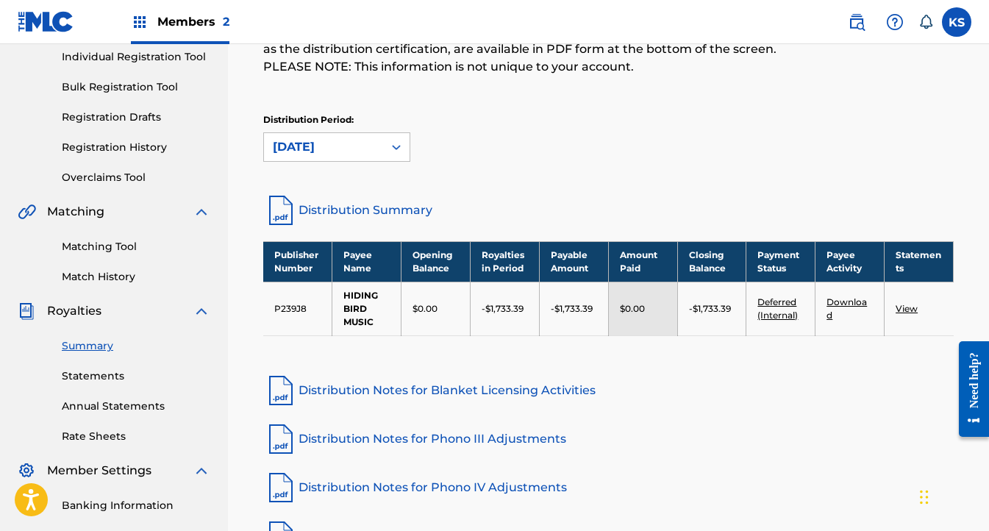
scroll to position [291, 0]
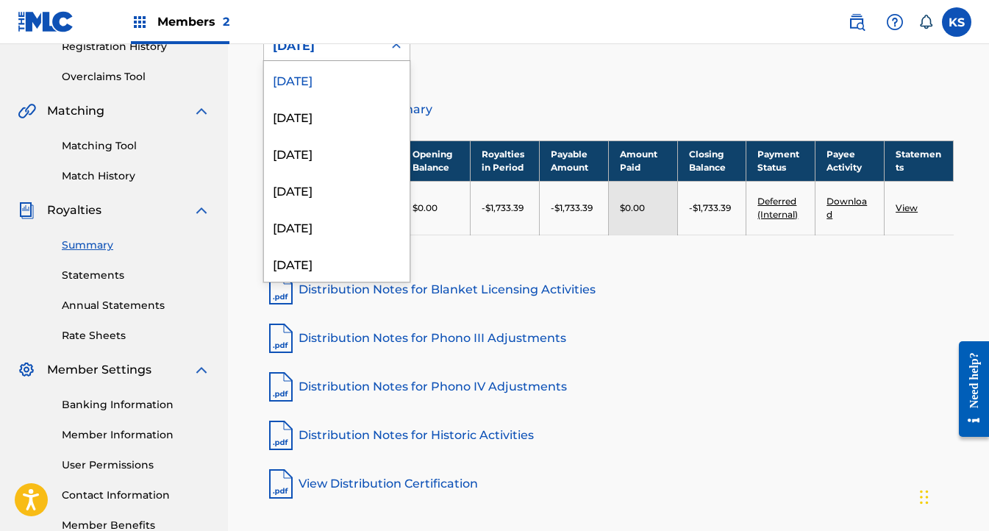
click at [383, 50] on div at bounding box center [396, 46] width 26 height 26
click at [367, 113] on div "[DATE]" at bounding box center [337, 116] width 146 height 37
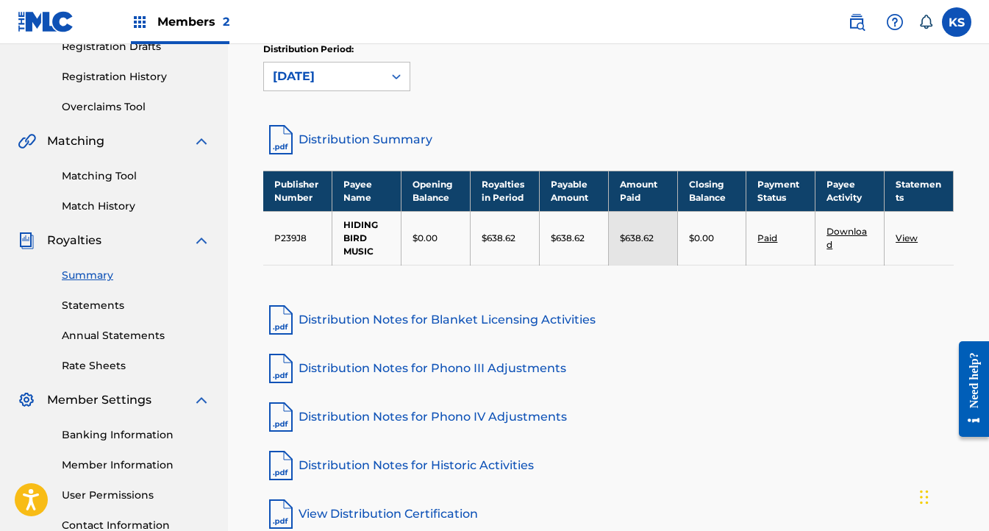
scroll to position [347, 0]
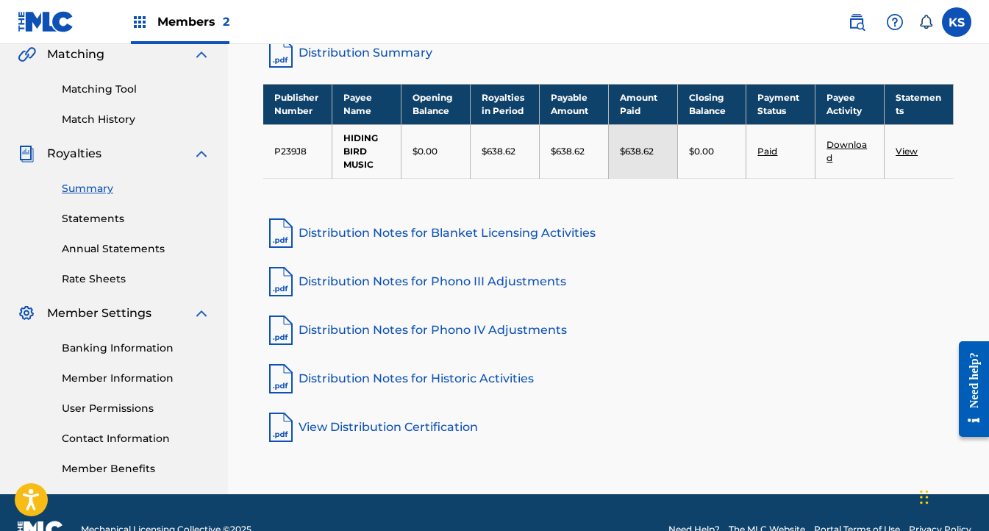
click at [92, 218] on link "Statements" at bounding box center [136, 218] width 149 height 15
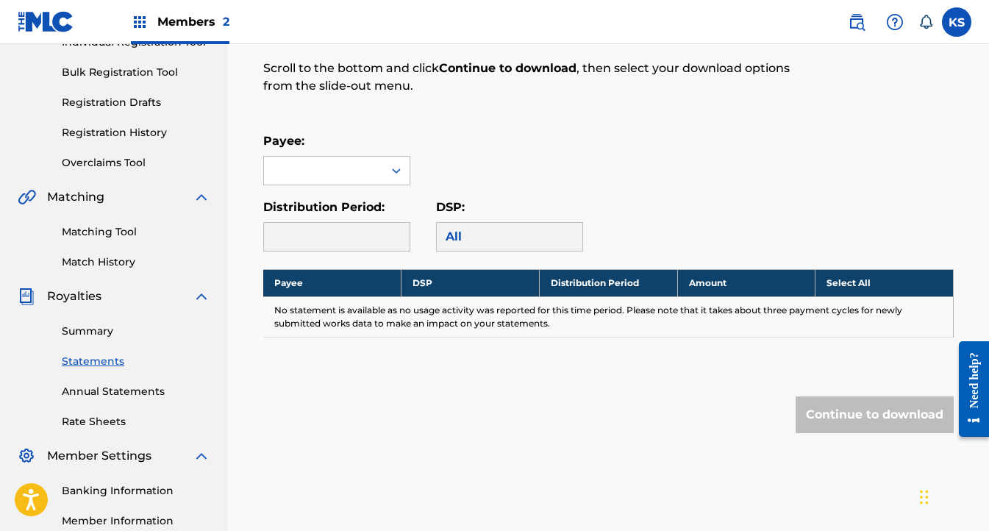
scroll to position [269, 0]
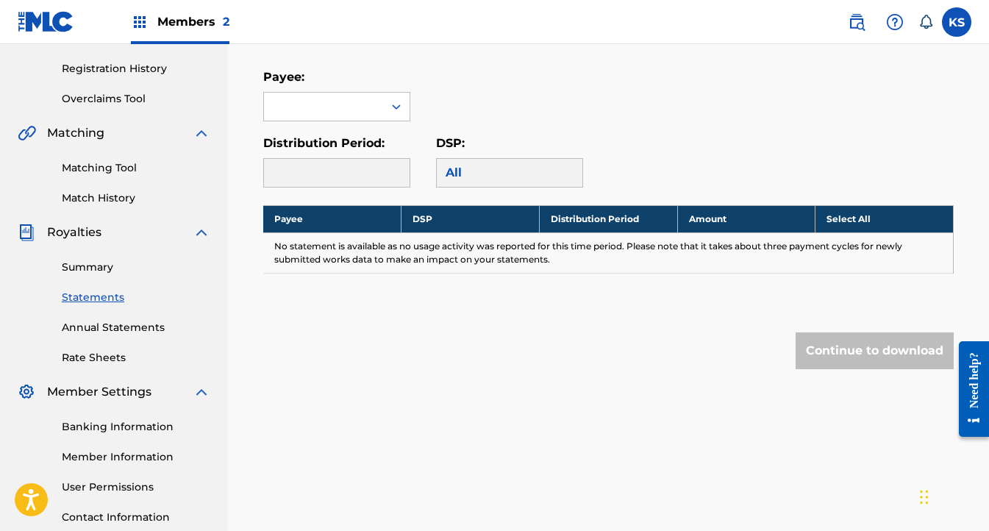
click at [96, 335] on div "Summary Statements Annual Statements Rate Sheets" at bounding box center [114, 303] width 193 height 124
click at [90, 319] on div "Summary Statements Annual Statements Rate Sheets" at bounding box center [114, 303] width 193 height 124
click at [88, 331] on link "Annual Statements" at bounding box center [136, 327] width 149 height 15
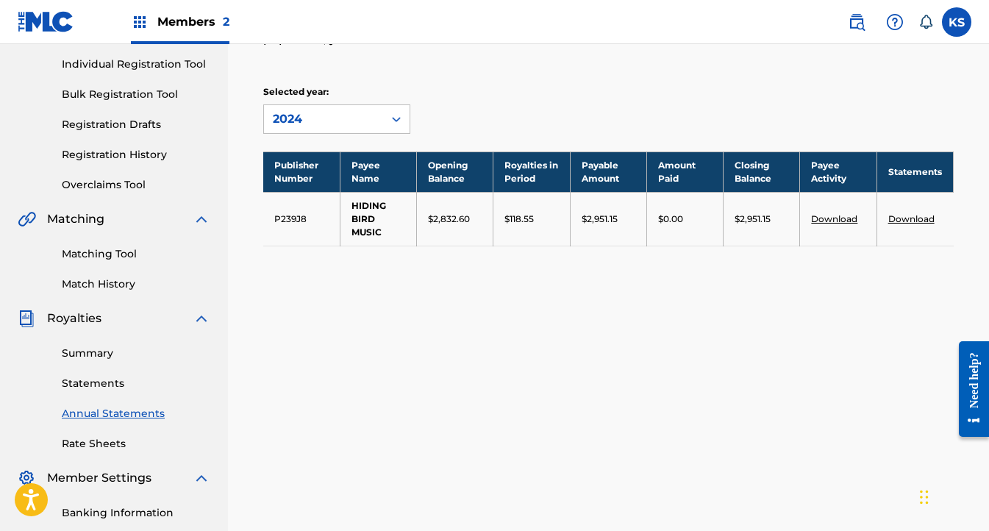
scroll to position [216, 0]
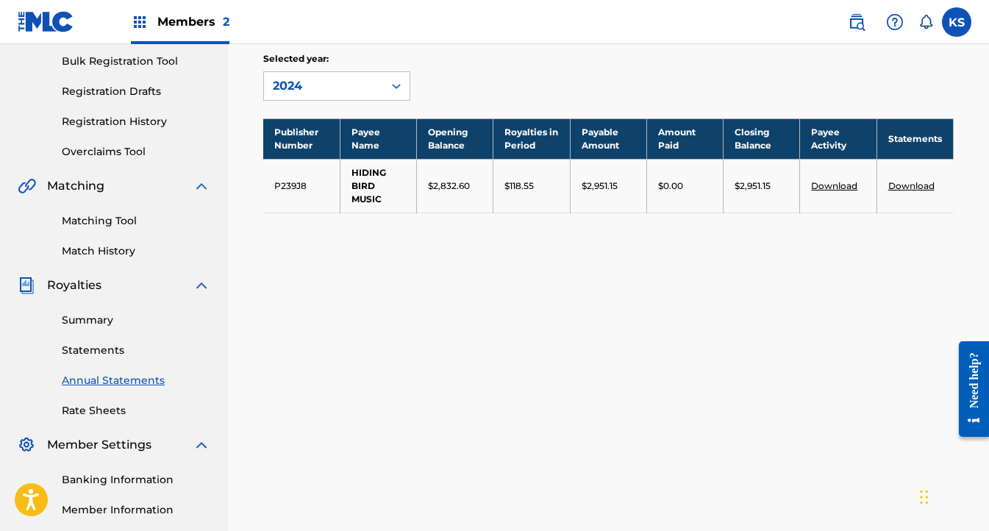
click at [101, 405] on link "Rate Sheets" at bounding box center [136, 410] width 149 height 15
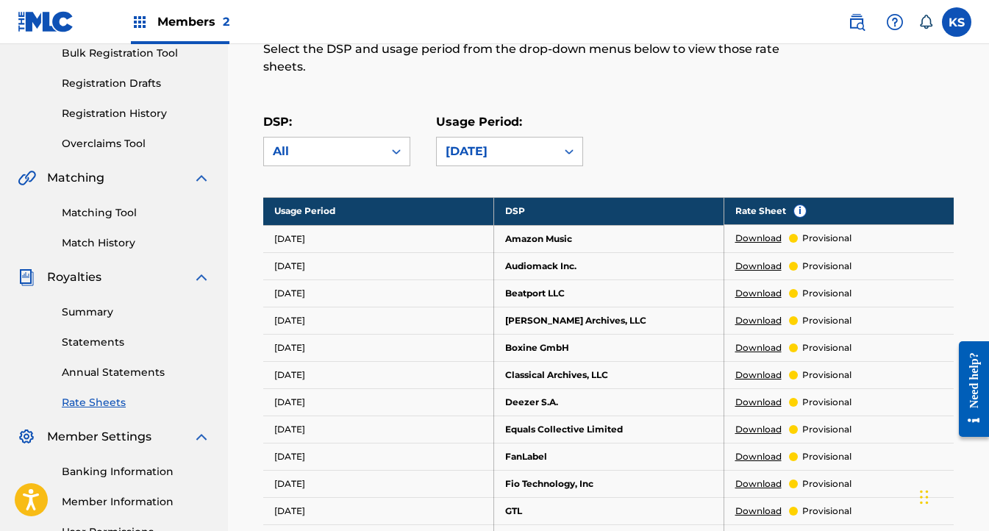
scroll to position [238, 0]
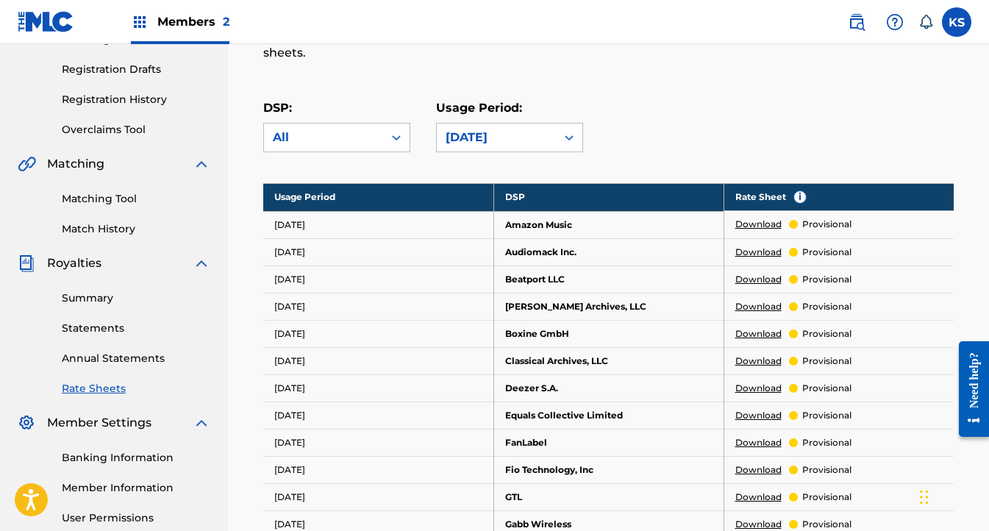
click at [80, 299] on link "Summary" at bounding box center [136, 298] width 149 height 15
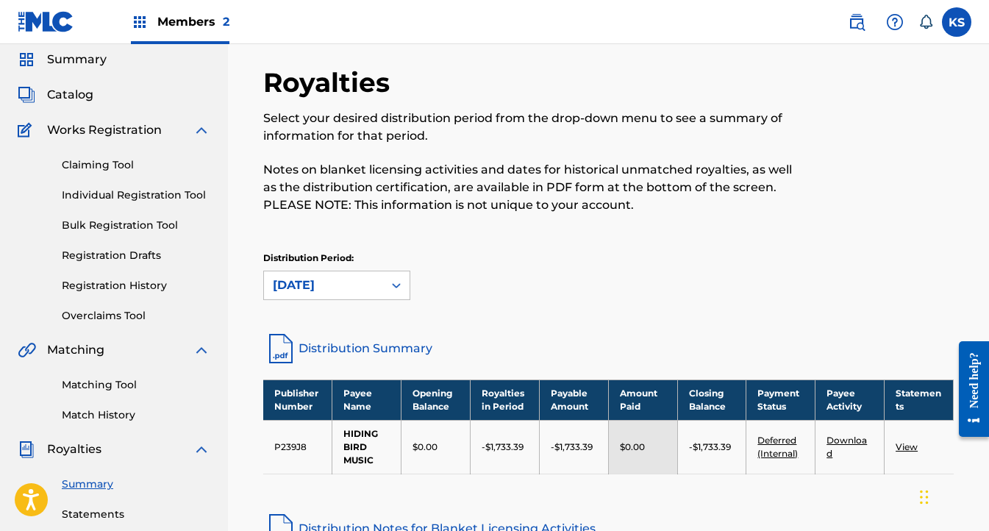
scroll to position [56, 0]
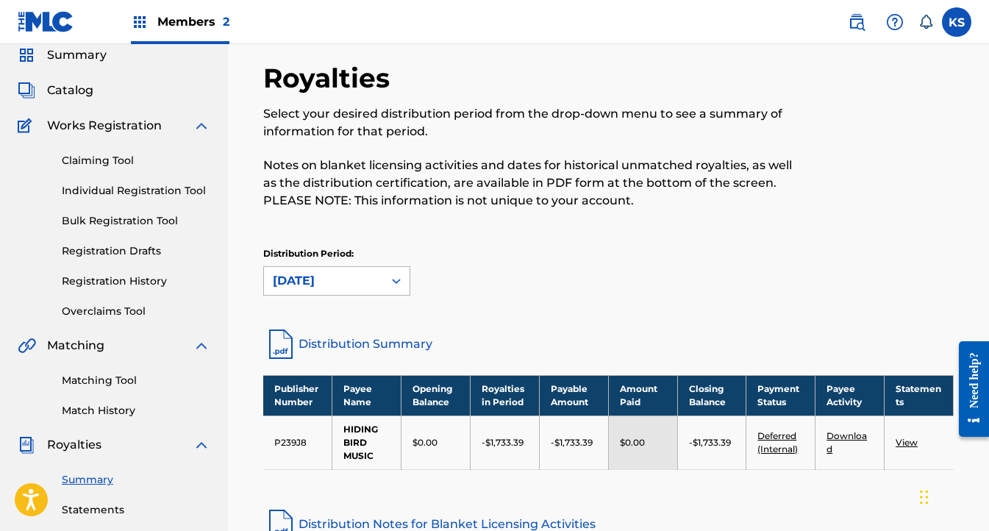
click at [377, 278] on div "[DATE]" at bounding box center [323, 281] width 119 height 28
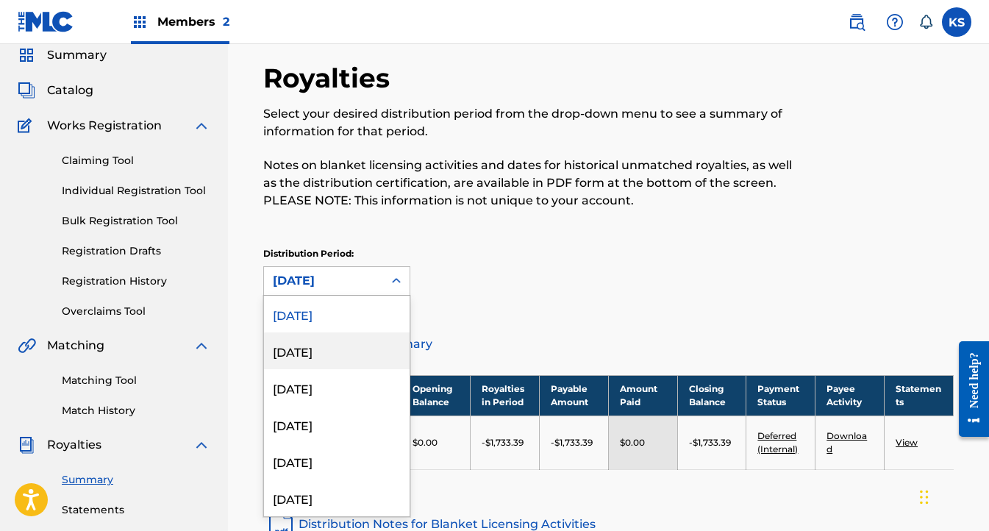
click at [349, 341] on div "July 2025" at bounding box center [337, 351] width 146 height 37
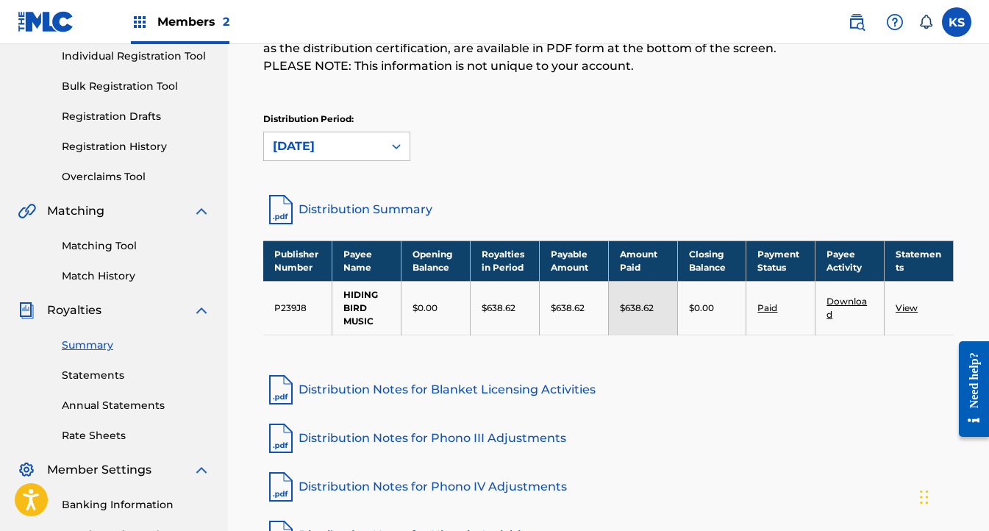
scroll to position [222, 0]
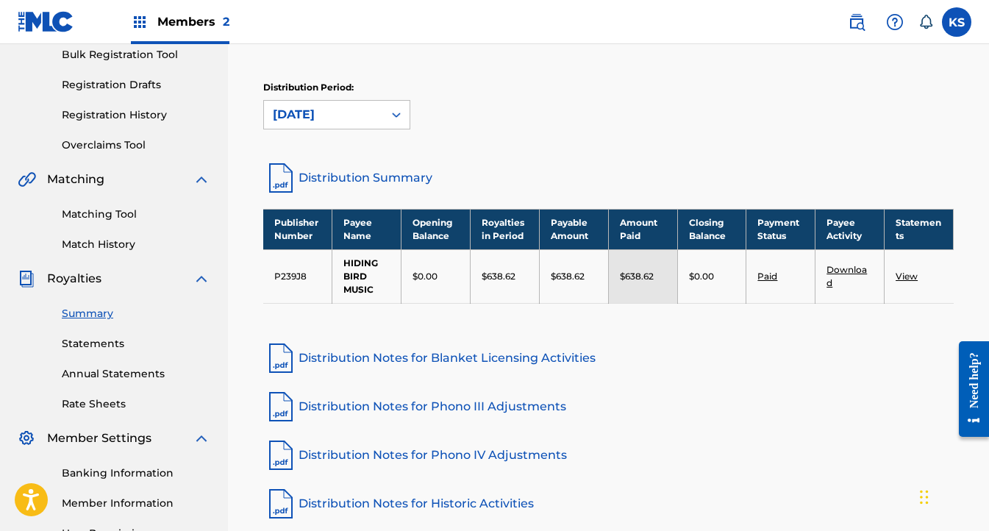
click at [361, 122] on div "July 2025" at bounding box center [324, 115] width 102 height 18
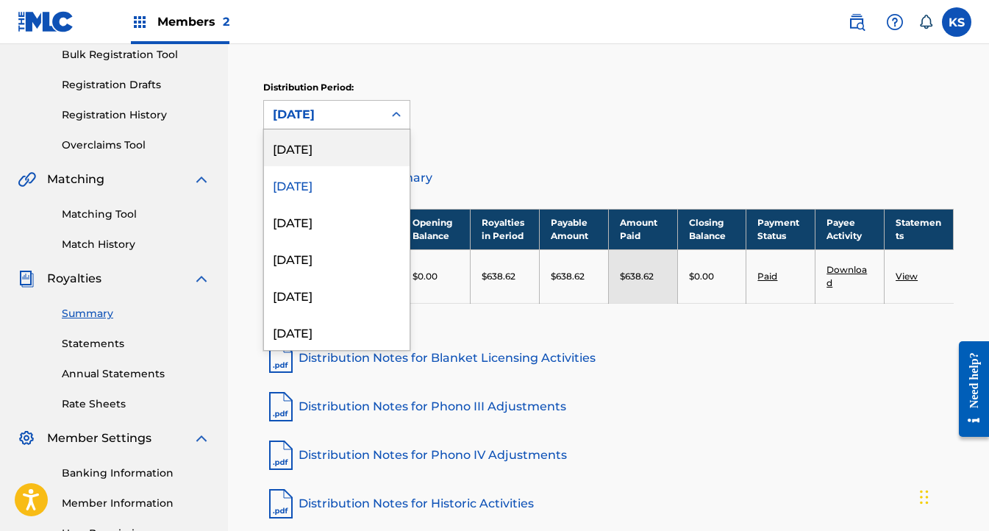
click at [337, 149] on div "[DATE]" at bounding box center [337, 147] width 146 height 37
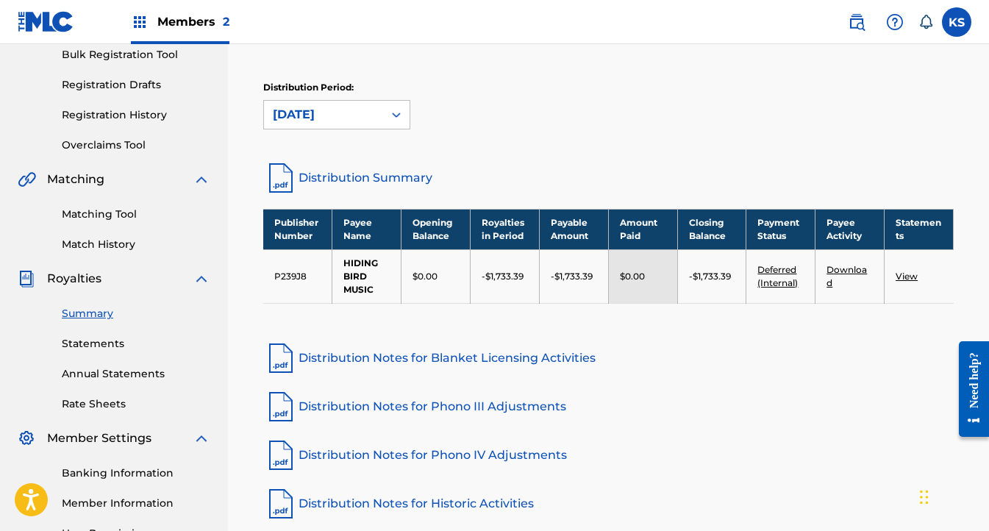
click at [96, 346] on link "Statements" at bounding box center [136, 343] width 149 height 15
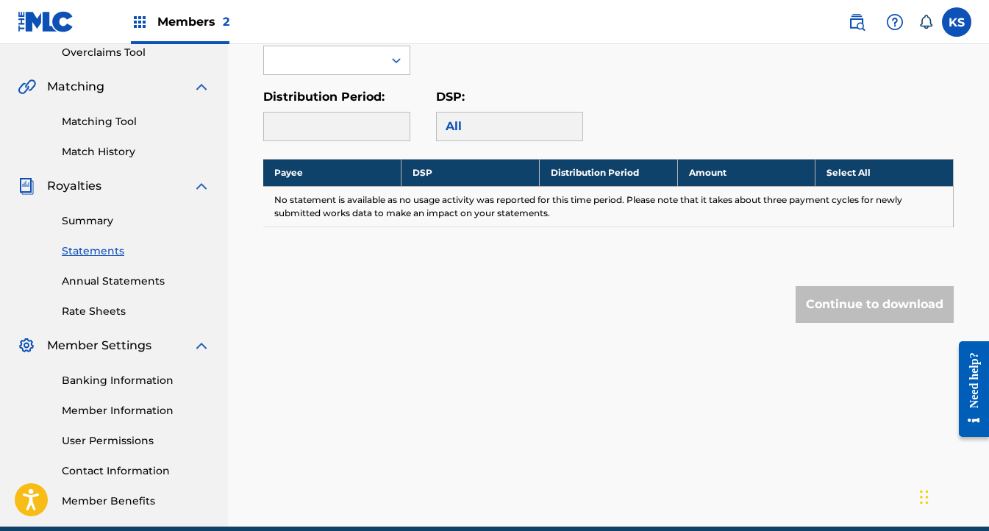
scroll to position [310, 0]
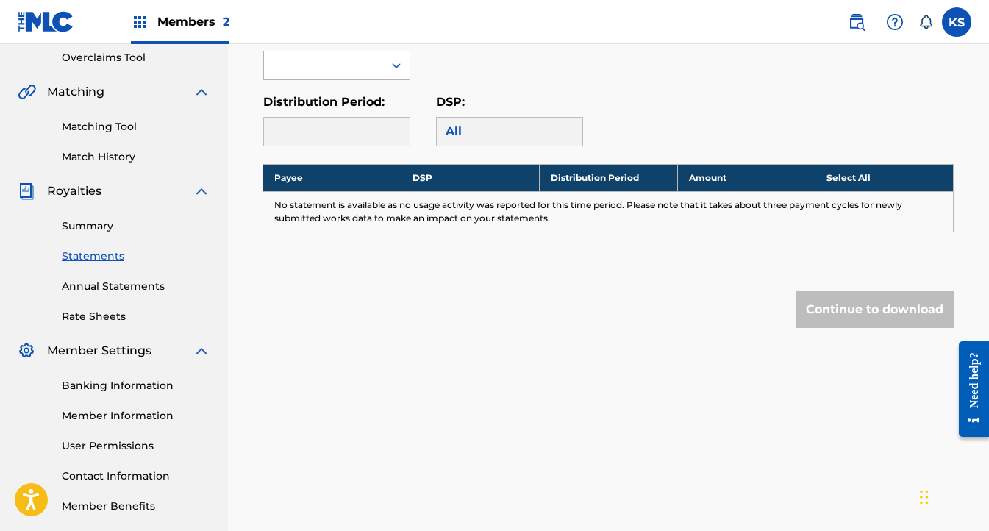
click at [365, 73] on div at bounding box center [323, 65] width 119 height 28
click at [343, 102] on div "HIDING BIRD MUSIC" at bounding box center [337, 98] width 146 height 37
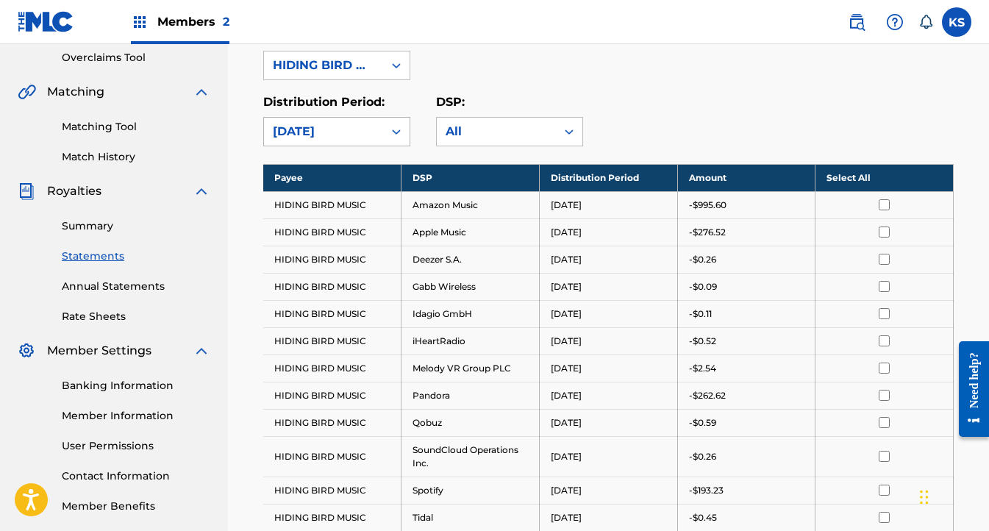
click at [342, 136] on div "[DATE]" at bounding box center [324, 132] width 102 height 18
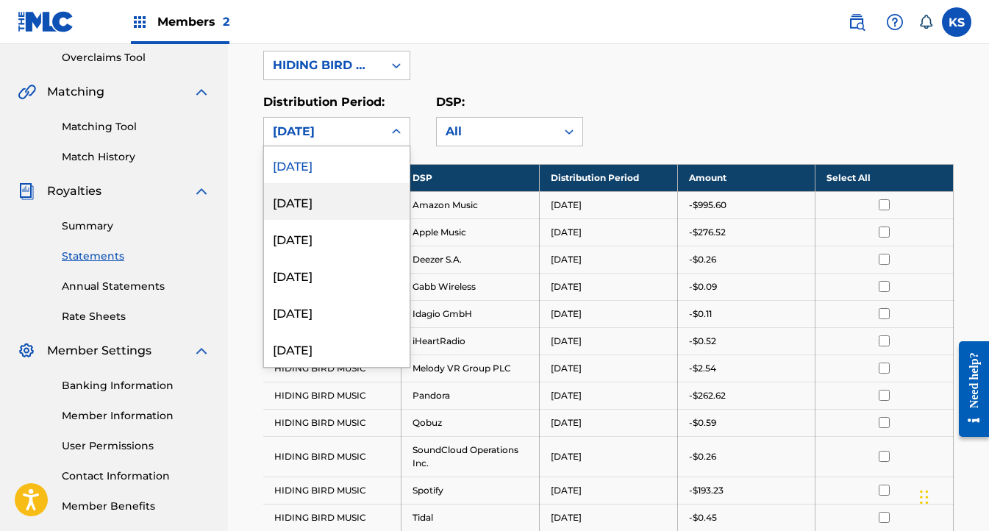
click at [329, 195] on div "July 2025" at bounding box center [337, 201] width 146 height 37
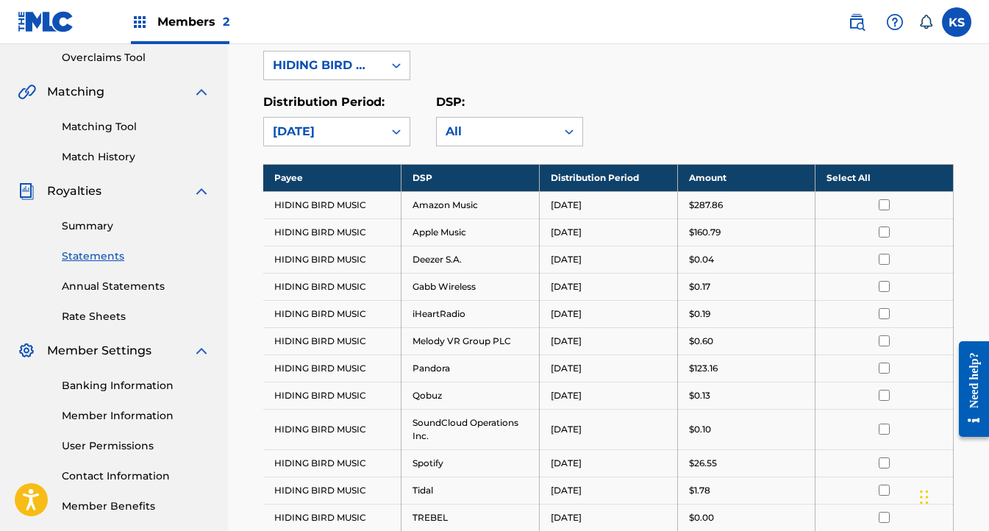
click at [880, 177] on th "Select All" at bounding box center [885, 177] width 138 height 27
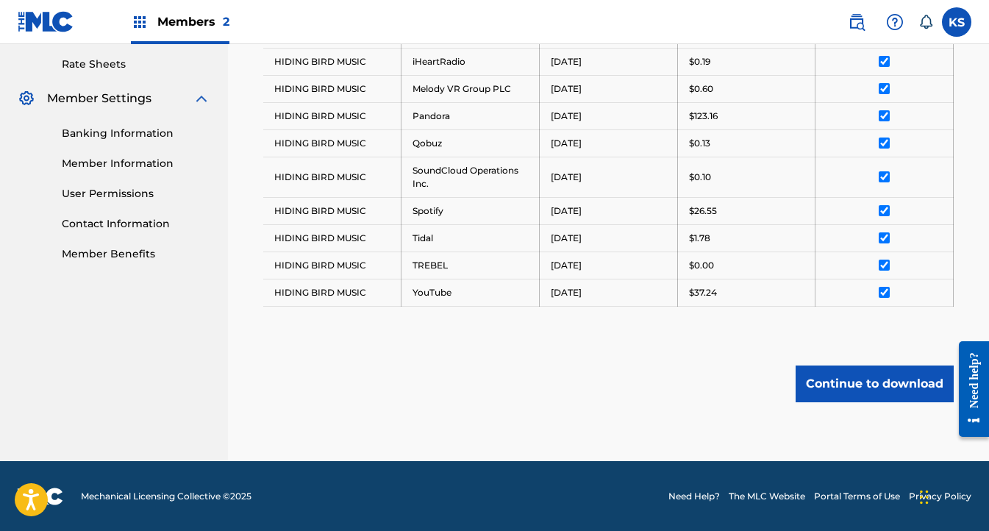
click at [842, 374] on button "Continue to download" at bounding box center [875, 384] width 158 height 37
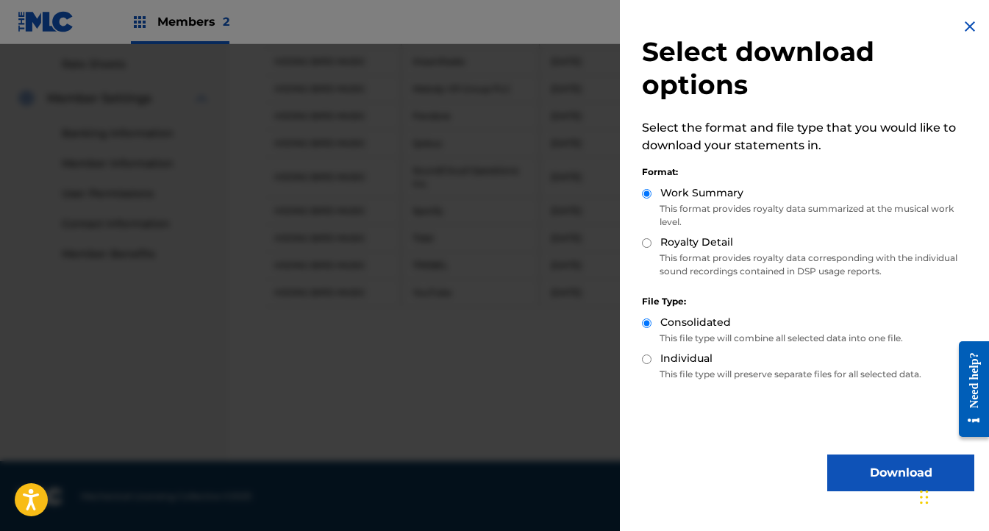
click at [714, 269] on p "This format provides royalty data corresponding with the individual sound recor…" at bounding box center [808, 265] width 333 height 26
click at [648, 242] on input "Royalty Detail" at bounding box center [647, 243] width 10 height 10
radio input "true"
click at [672, 204] on p "This format provides royalty data summarized at the musical work level." at bounding box center [808, 215] width 333 height 26
click at [871, 479] on button "Download" at bounding box center [901, 473] width 147 height 37
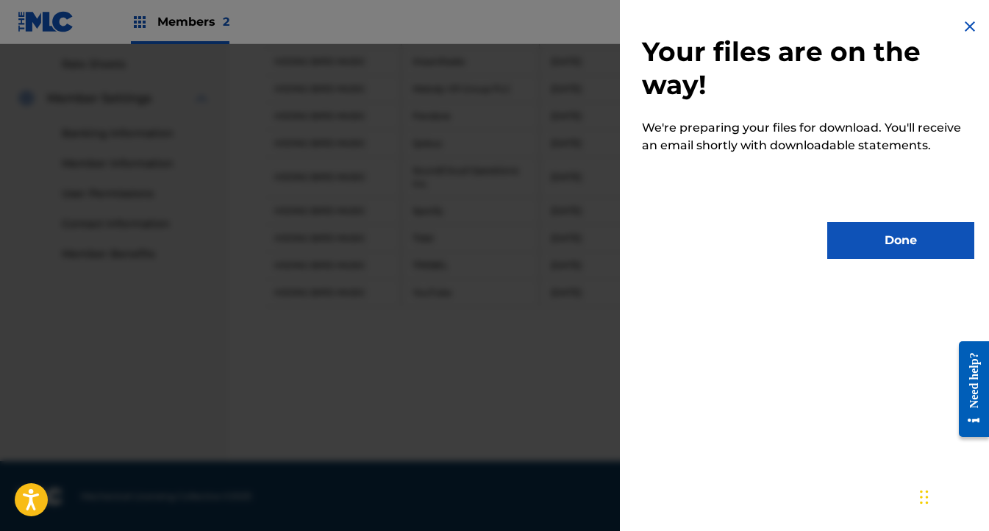
click at [893, 234] on button "Done" at bounding box center [901, 240] width 147 height 37
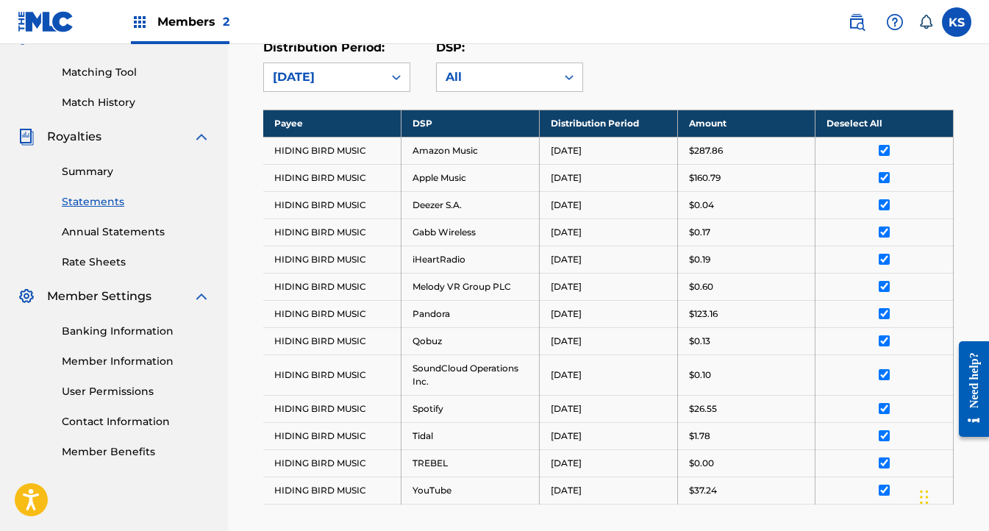
scroll to position [349, 0]
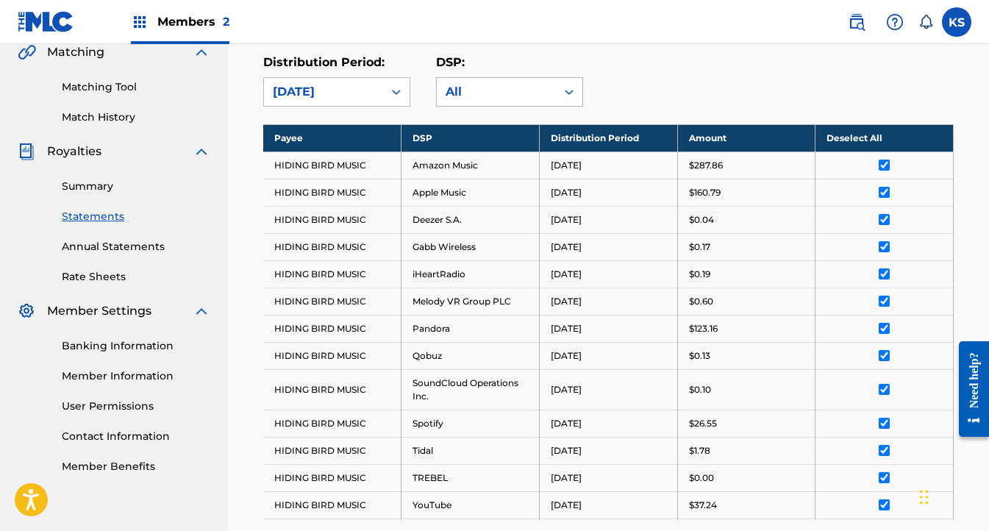
click at [461, 86] on div "All" at bounding box center [497, 92] width 102 height 18
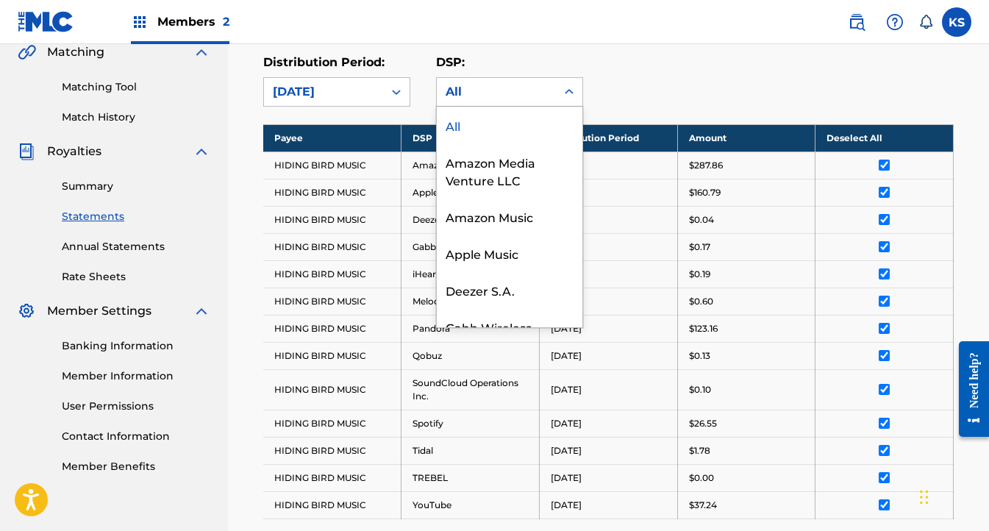
click at [461, 86] on div "All" at bounding box center [497, 92] width 102 height 18
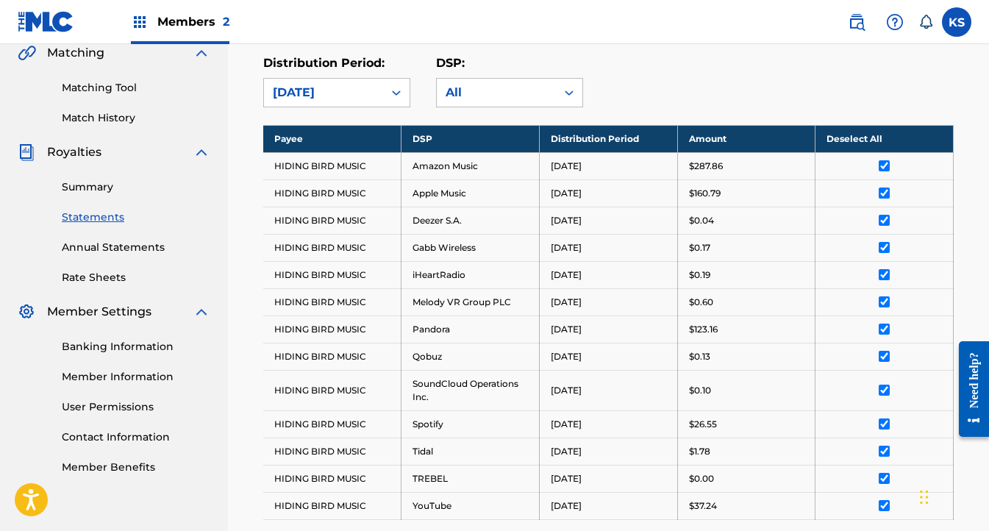
scroll to position [283, 0]
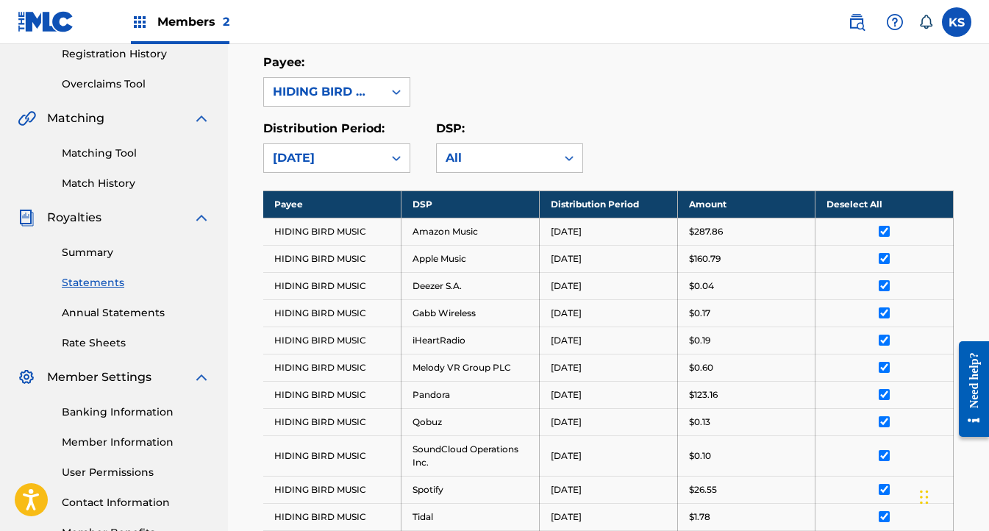
click at [616, 152] on div "Distribution Period: July 2025 DSP: option All, selected. Select is focused , p…" at bounding box center [608, 146] width 691 height 53
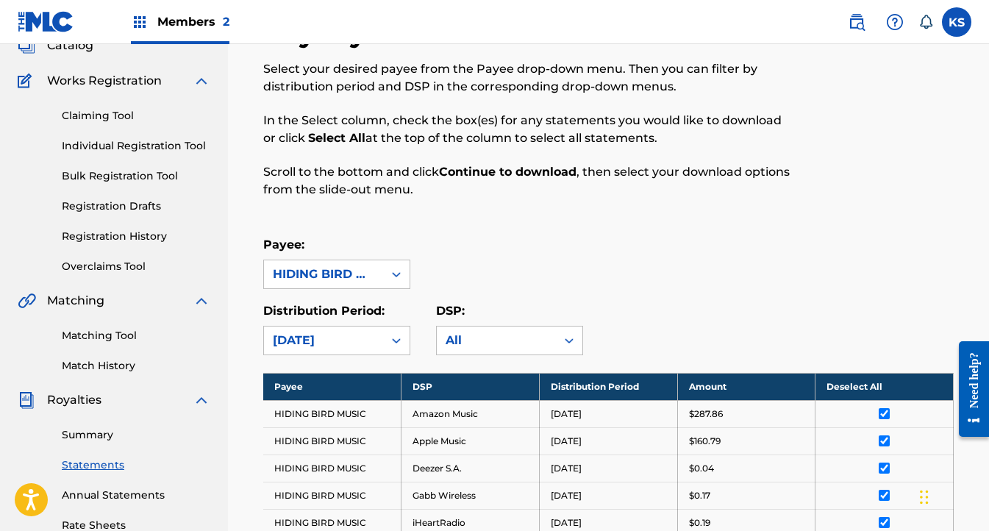
scroll to position [18, 0]
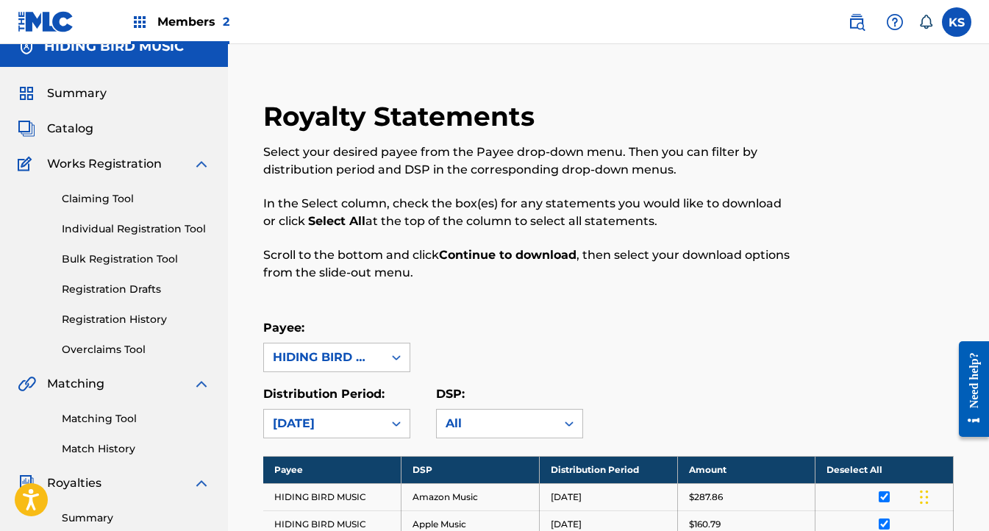
click at [91, 88] on span "Summary" at bounding box center [77, 94] width 60 height 18
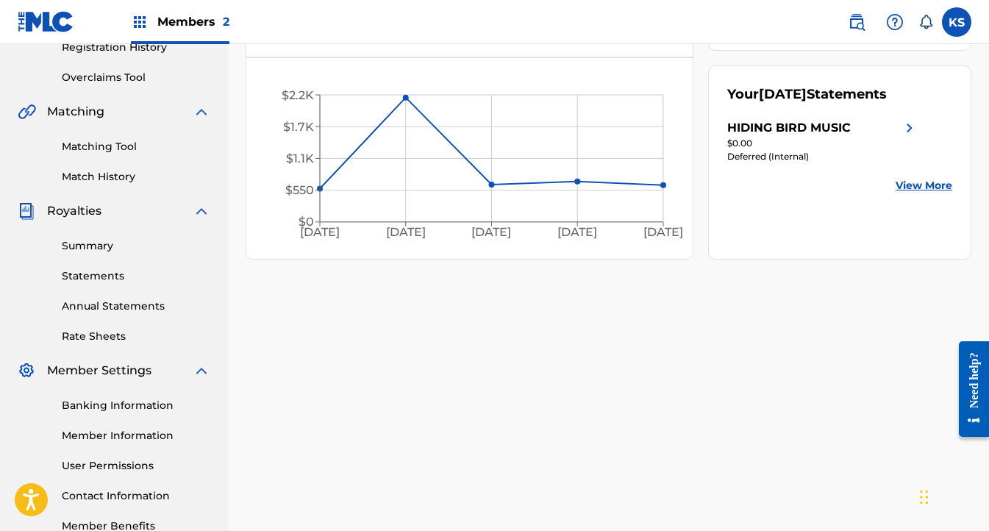
scroll to position [381, 0]
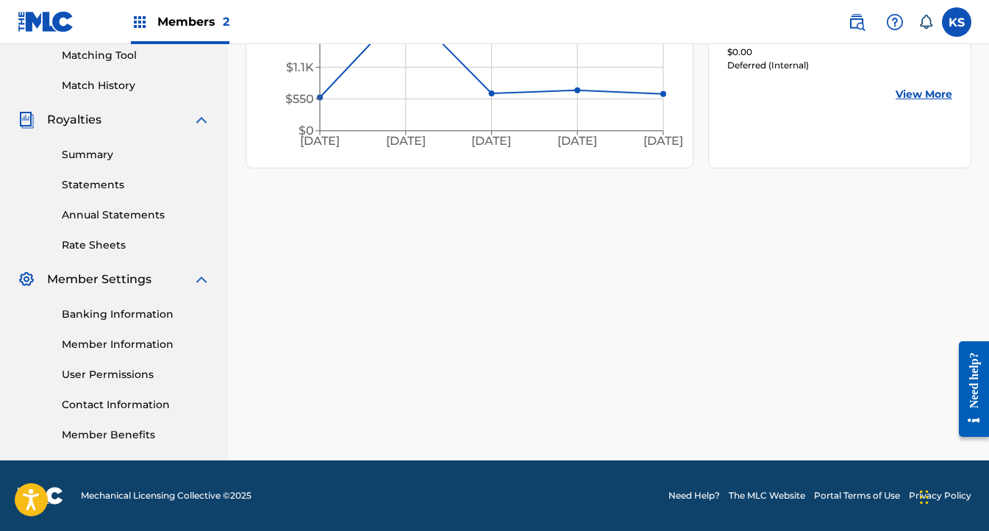
click at [97, 246] on link "Rate Sheets" at bounding box center [136, 245] width 149 height 15
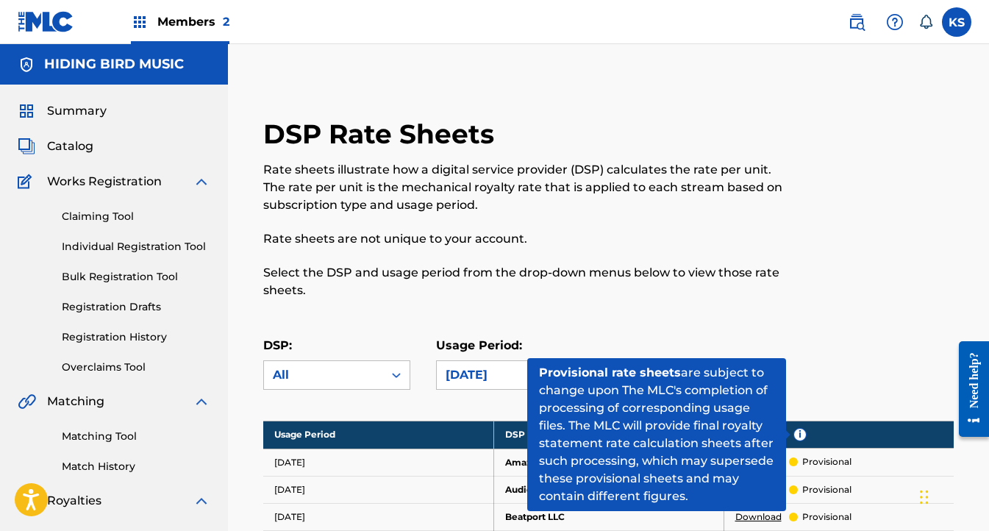
click at [799, 438] on span "i" at bounding box center [801, 435] width 12 height 12
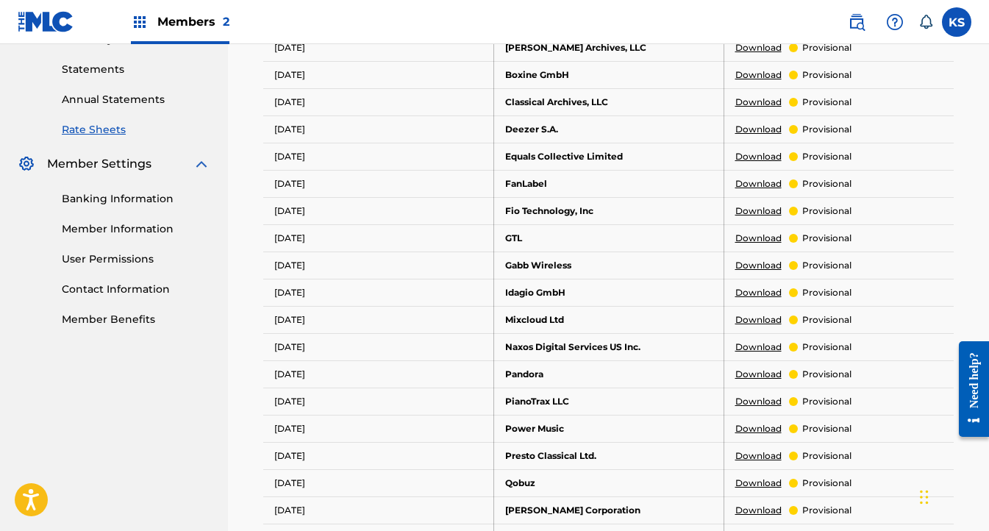
scroll to position [336, 0]
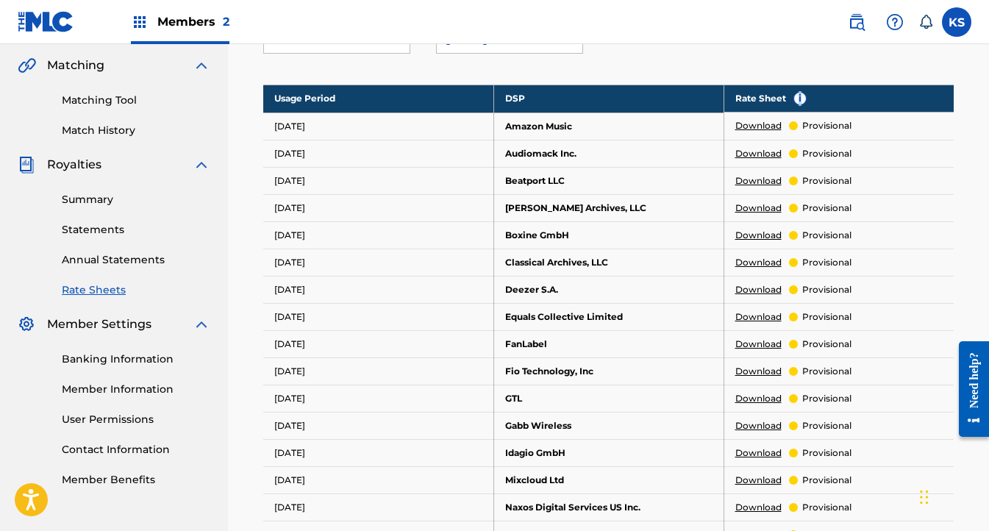
click at [102, 196] on link "Summary" at bounding box center [136, 199] width 149 height 15
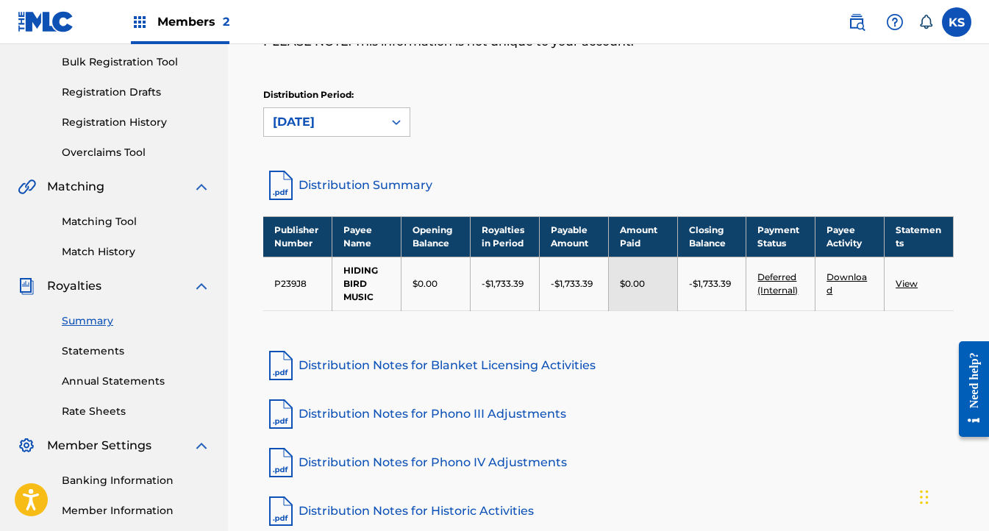
scroll to position [193, 0]
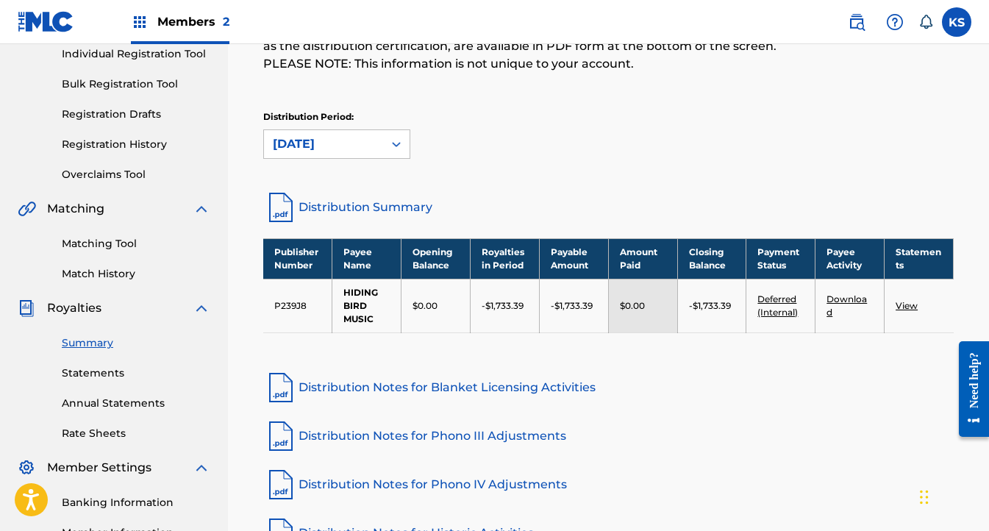
click at [903, 305] on link "View" at bounding box center [907, 305] width 22 height 11
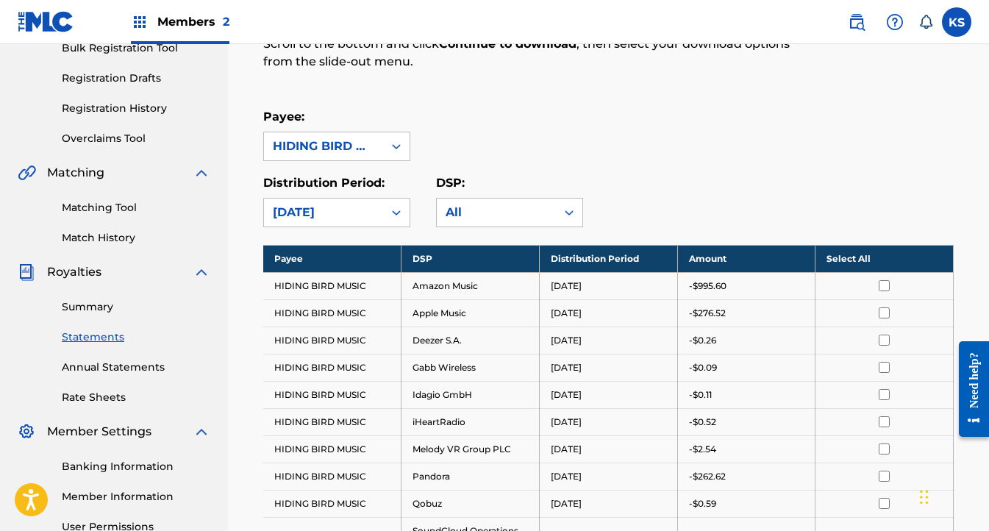
scroll to position [260, 0]
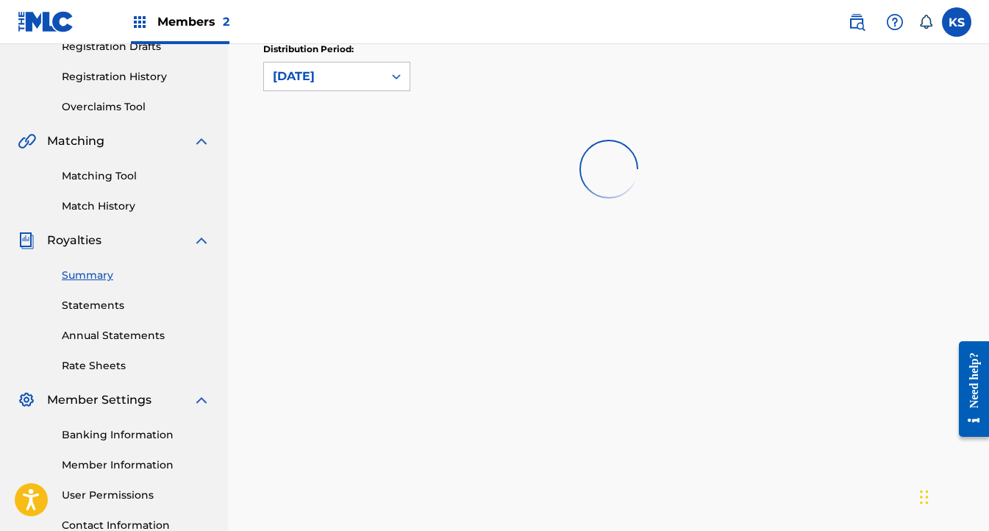
scroll to position [193, 0]
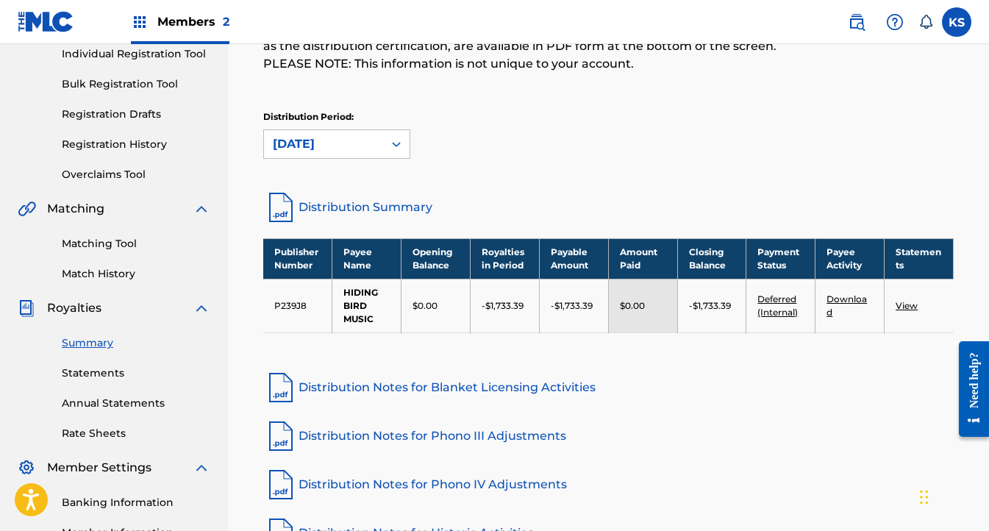
click at [362, 200] on link "Distribution Summary" at bounding box center [608, 207] width 691 height 35
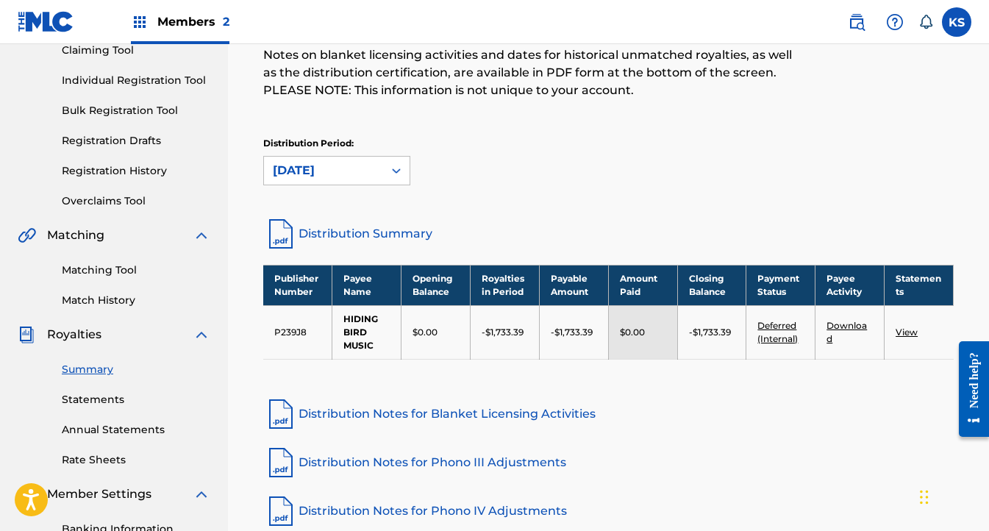
scroll to position [0, 0]
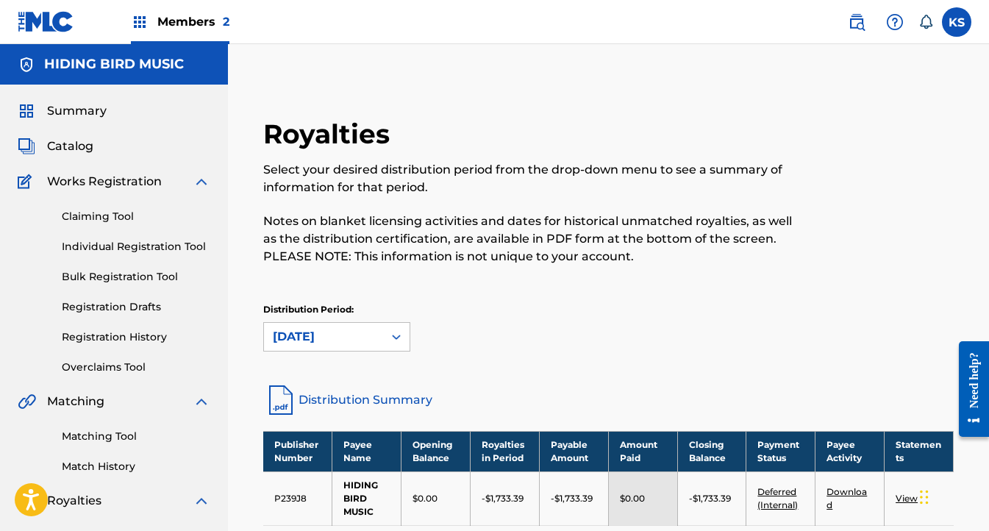
click at [71, 107] on span "Summary" at bounding box center [77, 111] width 60 height 18
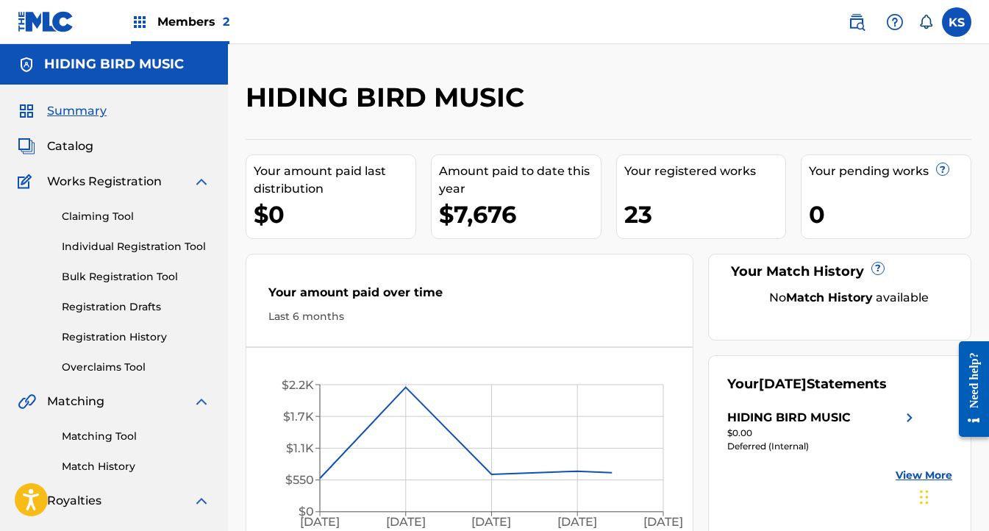
click at [645, 214] on div "23" at bounding box center [706, 214] width 162 height 33
click at [43, 138] on link "Catalog" at bounding box center [56, 147] width 76 height 18
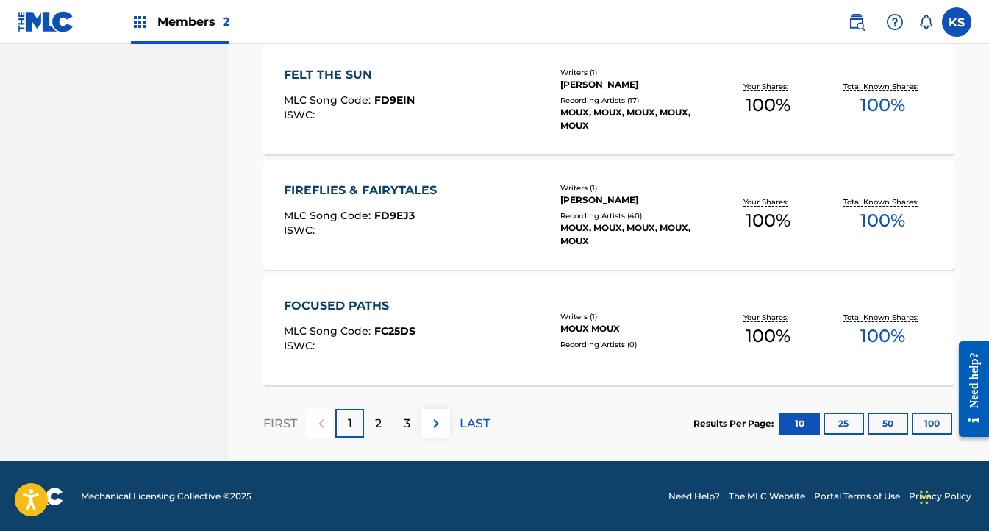
scroll to position [1190, 0]
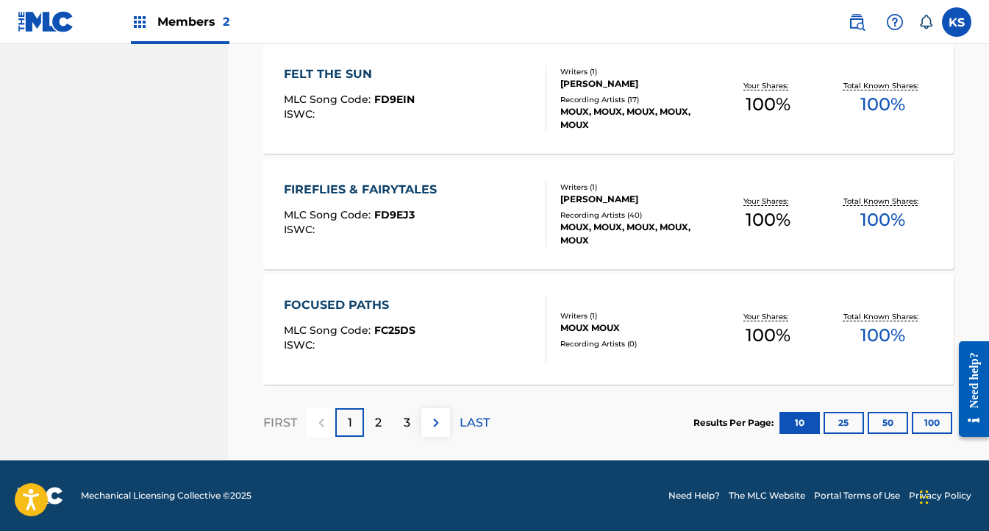
click at [934, 420] on button "100" at bounding box center [932, 423] width 40 height 22
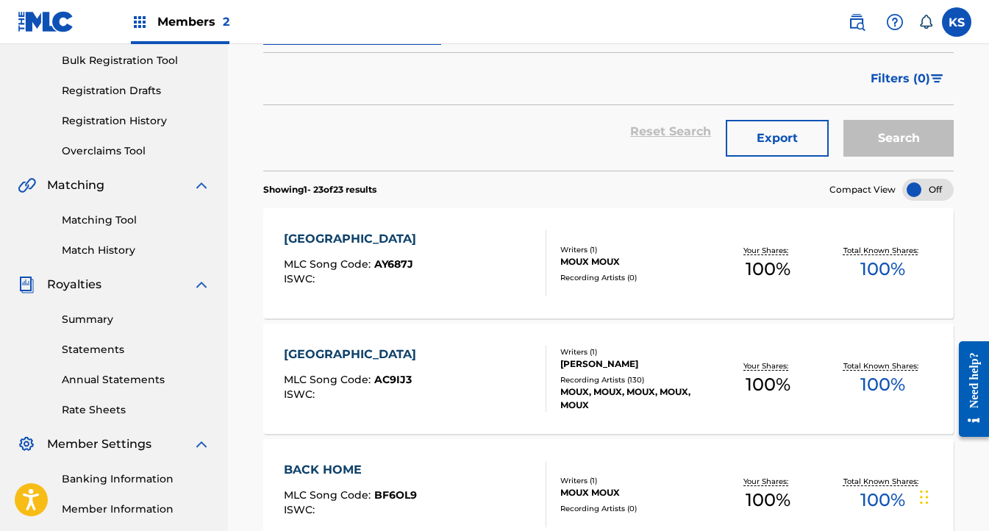
scroll to position [0, 0]
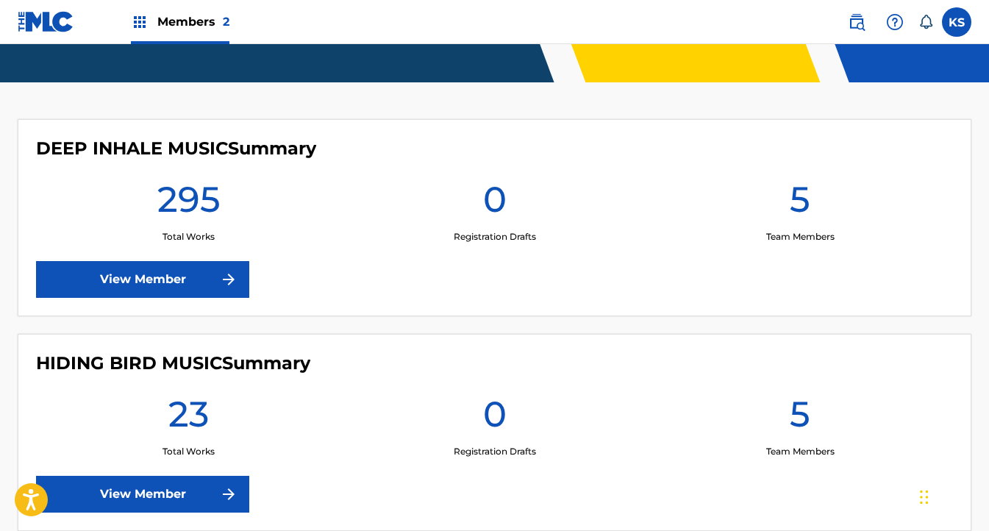
scroll to position [437, 0]
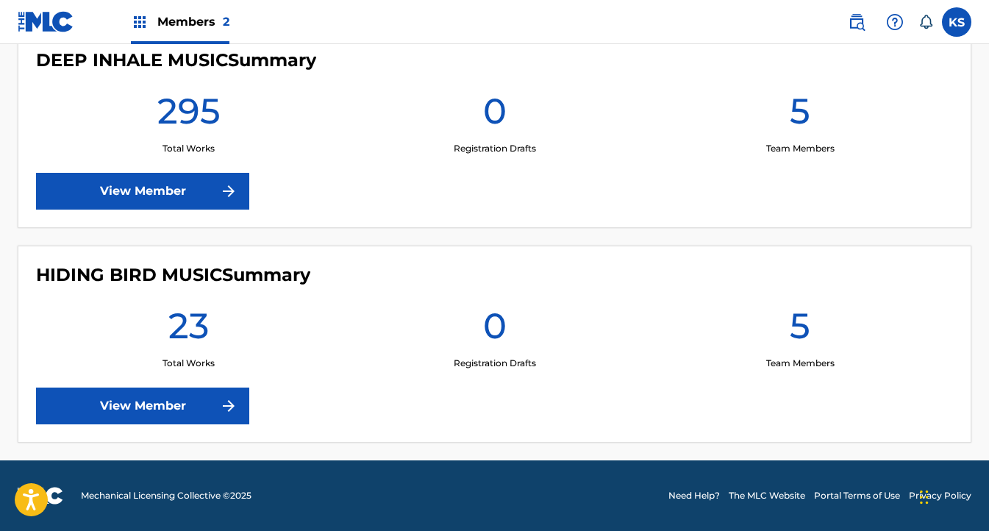
click at [149, 405] on link "View Member" at bounding box center [142, 406] width 213 height 37
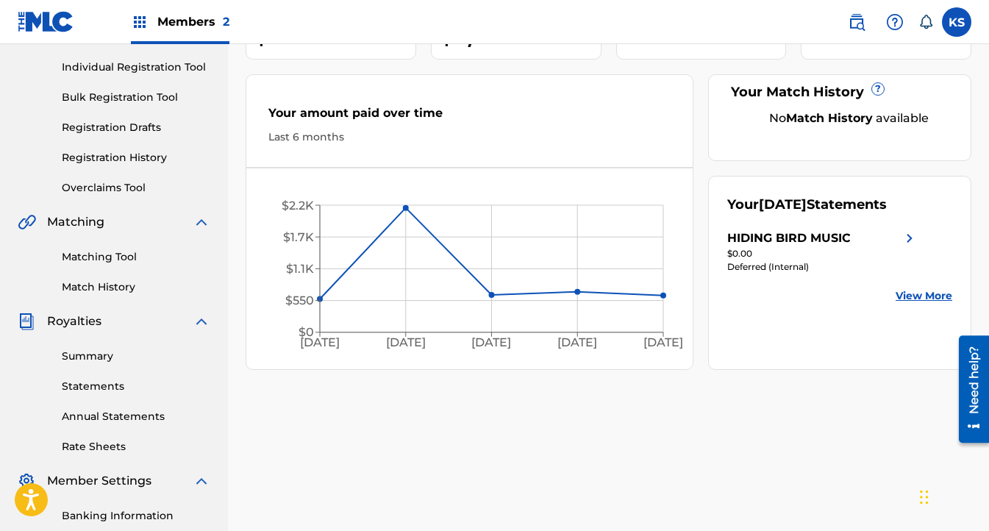
scroll to position [21, 0]
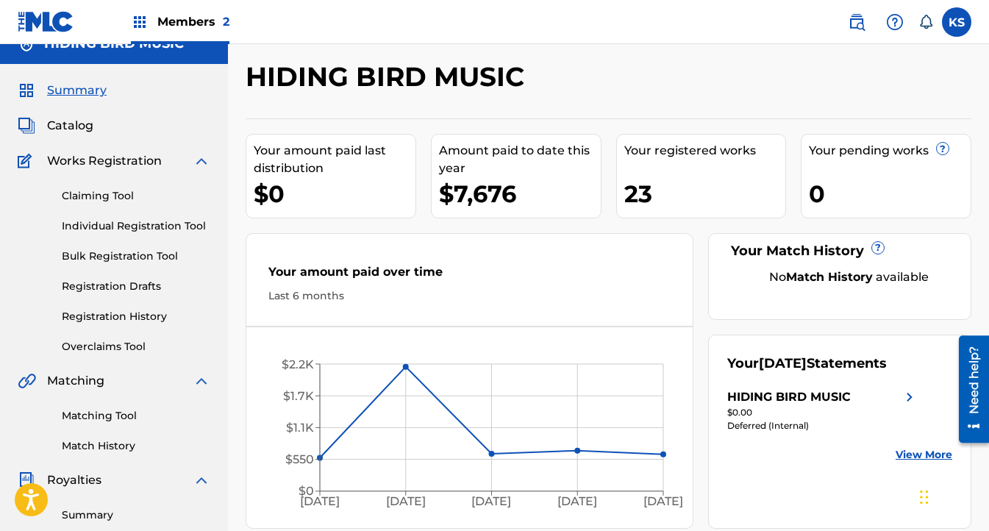
click at [69, 127] on span "Catalog" at bounding box center [70, 126] width 46 height 18
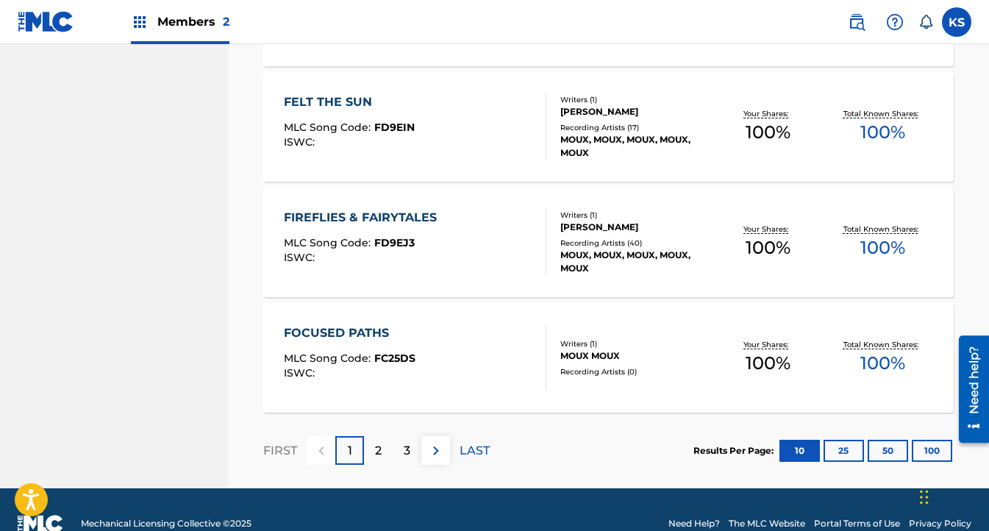
scroll to position [1171, 0]
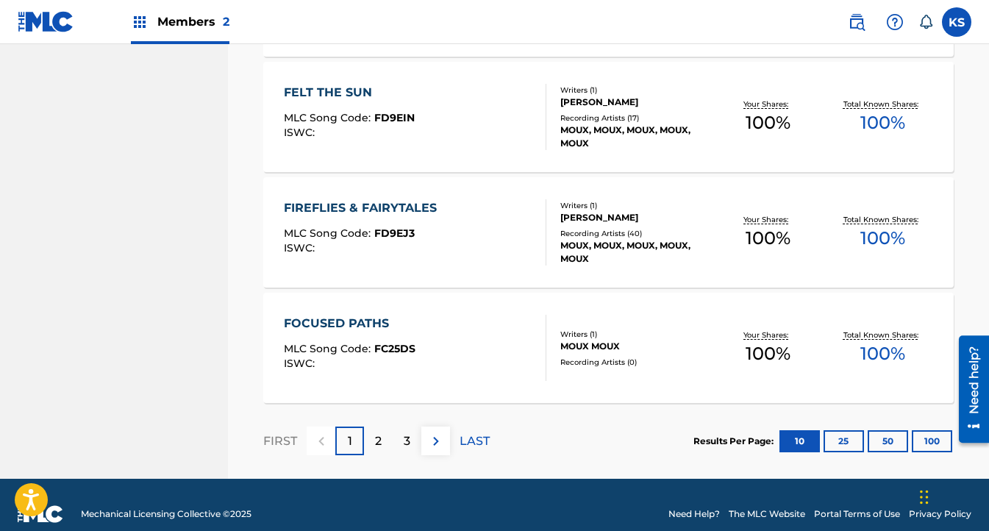
click at [936, 441] on button "100" at bounding box center [932, 441] width 40 height 22
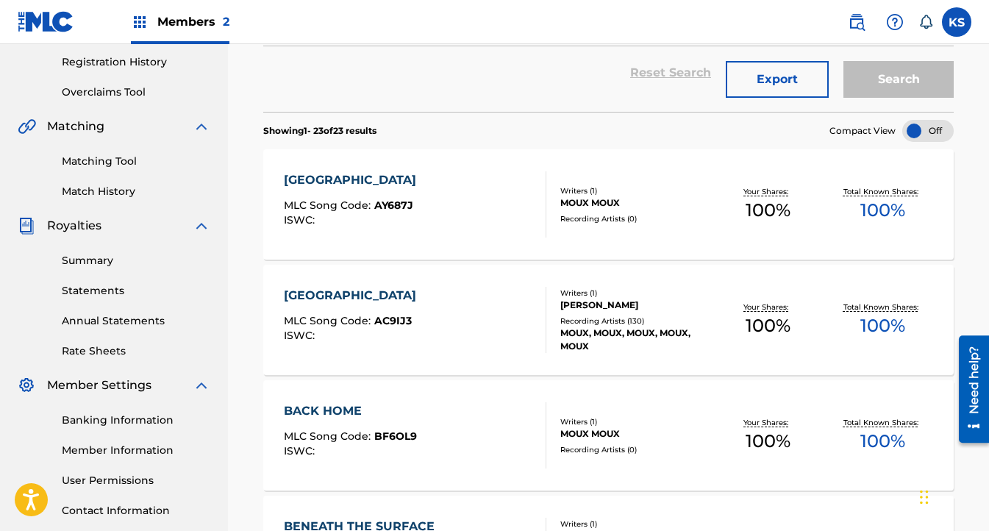
scroll to position [276, 0]
click at [385, 181] on div "[GEOGRAPHIC_DATA]" at bounding box center [354, 180] width 140 height 18
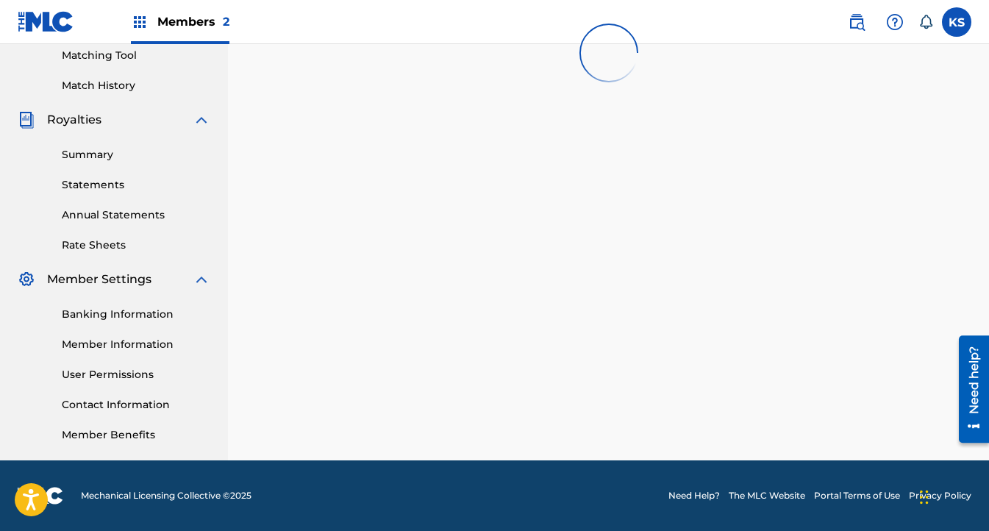
scroll to position [276, 0]
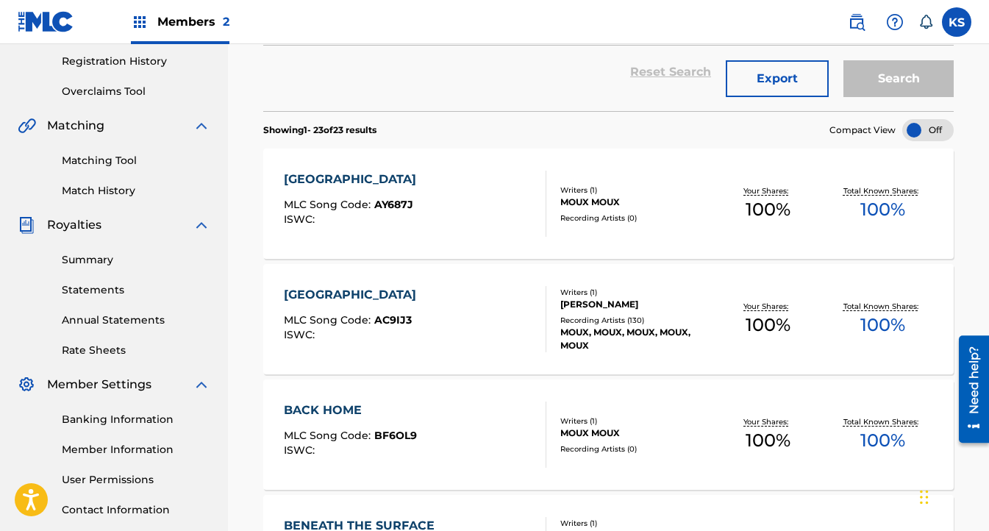
click at [361, 300] on div "[GEOGRAPHIC_DATA]" at bounding box center [354, 295] width 140 height 18
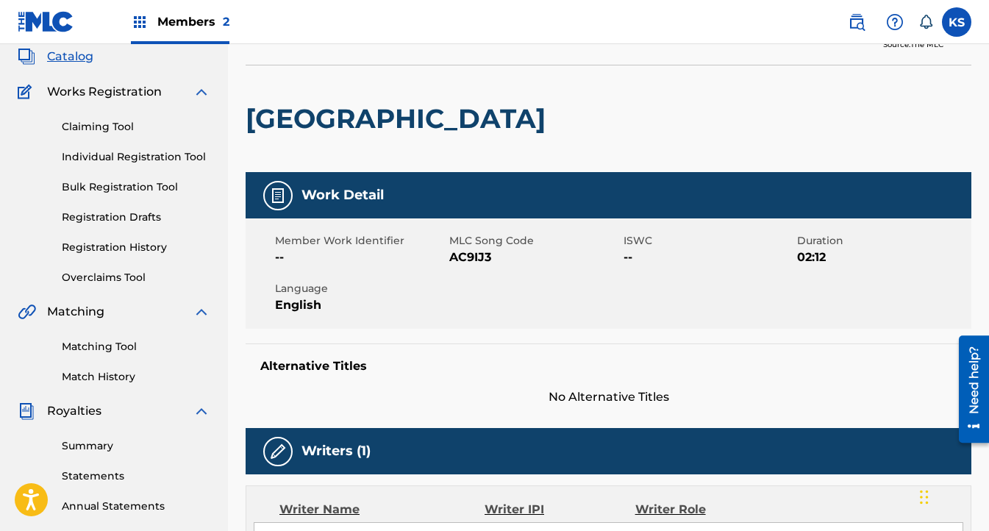
scroll to position [39, 0]
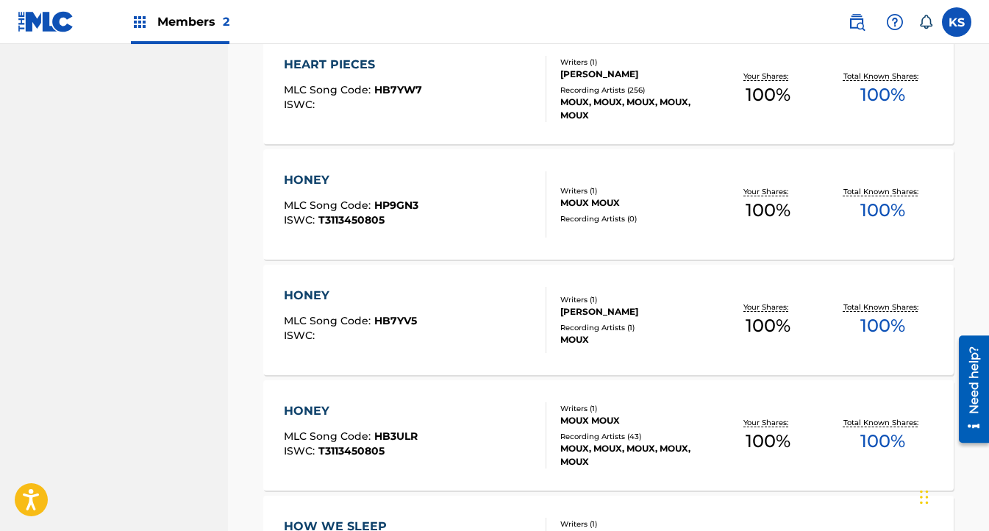
scroll to position [1674, 0]
